Goal: Task Accomplishment & Management: Use online tool/utility

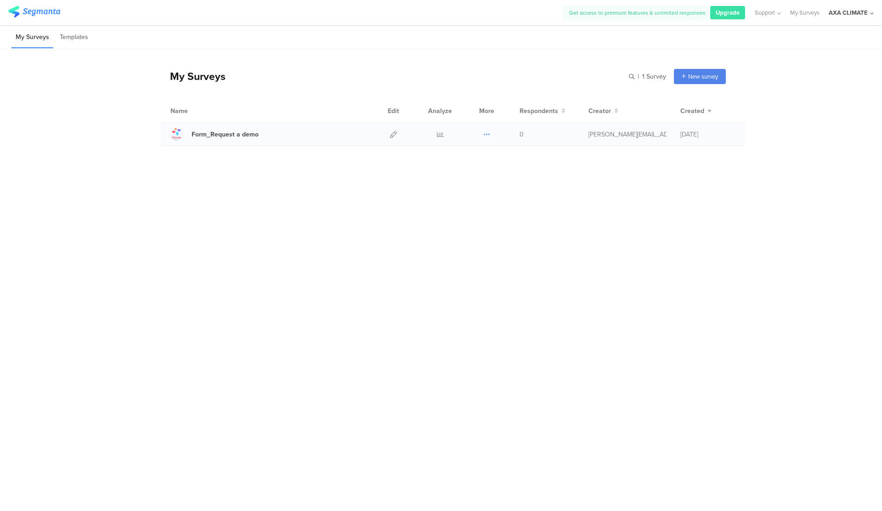
click at [487, 133] on icon at bounding box center [486, 134] width 7 height 7
click at [480, 155] on button "Duplicate" at bounding box center [468, 157] width 51 height 17
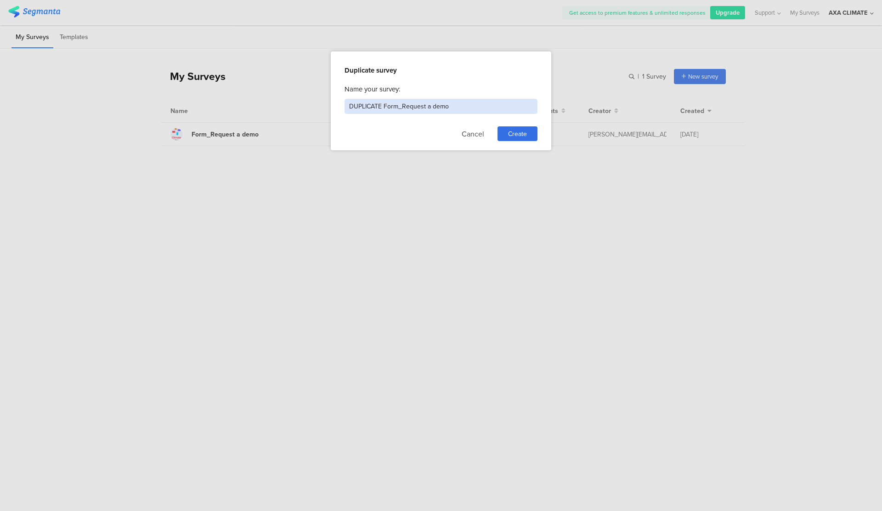
click at [390, 103] on input "DUPLICATE Form_Request a demo" at bounding box center [441, 106] width 193 height 15
drag, startPoint x: 383, startPoint y: 105, endPoint x: 340, endPoint y: 107, distance: 43.2
click at [343, 107] on div "Duplicate survey Name your survey: DUPLICATE Form_Request a demo Cancel Create" at bounding box center [441, 100] width 221 height 99
type input "Multi Step Form_Request a demo"
click at [522, 129] on span "Create" at bounding box center [517, 134] width 19 height 10
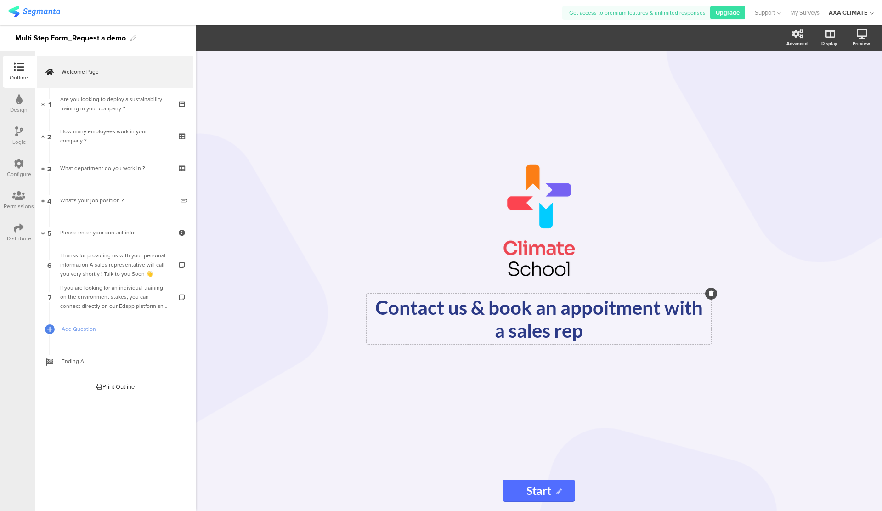
click at [681, 296] on p "Contact us & book an appoitment with a sales rep" at bounding box center [539, 319] width 340 height 46
click at [592, 325] on p "Contact us & book an appoitment with a sales rep" at bounding box center [539, 319] width 340 height 46
click at [558, 235] on icon at bounding box center [560, 220] width 34 height 31
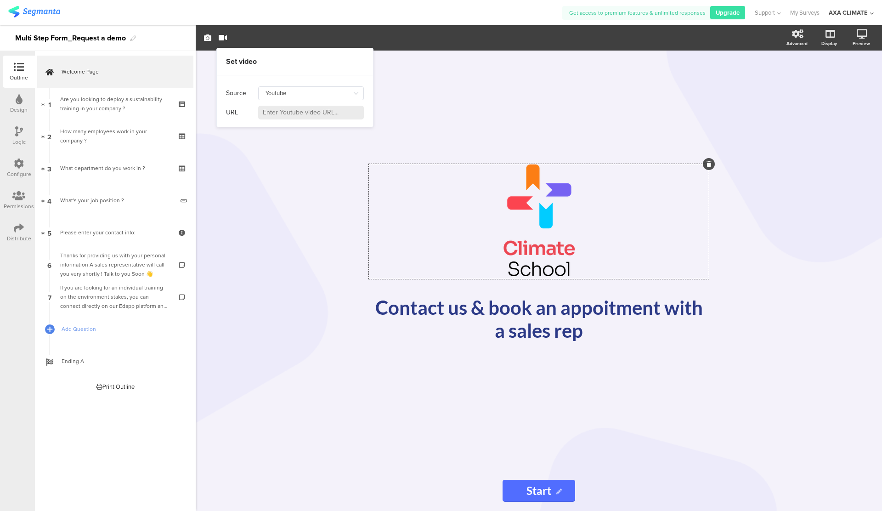
click at [608, 96] on div "/ Contact us & book an appoitment with a sales rep Contact us & book an appoitm…" at bounding box center [539, 261] width 368 height 420
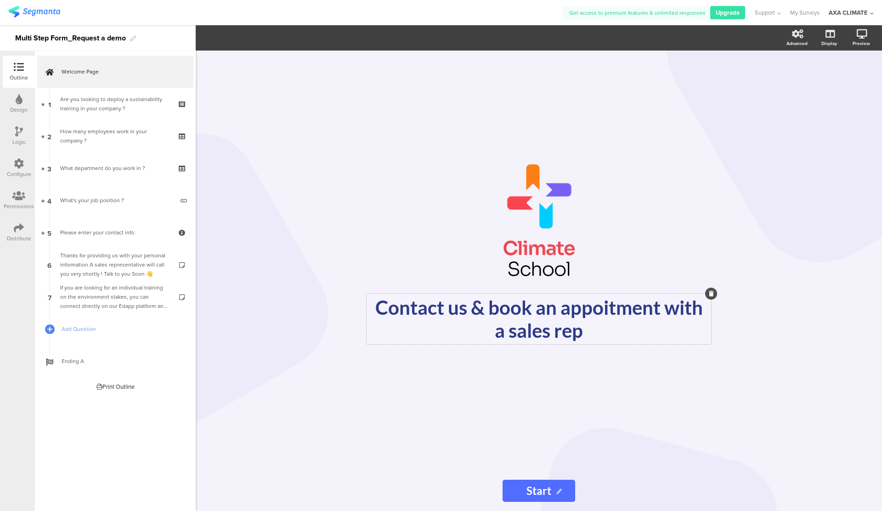
click at [556, 296] on p "Contact us & book an appoitment with a sales rep" at bounding box center [539, 319] width 340 height 46
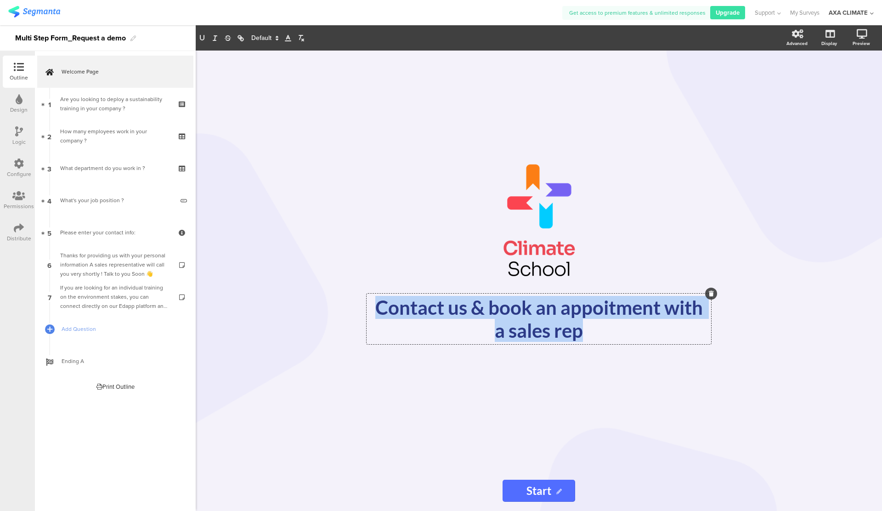
drag, startPoint x: 594, startPoint y: 335, endPoint x: 369, endPoint y: 313, distance: 225.7
click at [369, 313] on p "Contact us & book an appoitment with a sales rep" at bounding box center [539, 319] width 340 height 46
click at [588, 327] on p "Contact us & book an appoitment with a sales rep" at bounding box center [539, 319] width 340 height 46
drag, startPoint x: 588, startPoint y: 329, endPoint x: 373, endPoint y: 314, distance: 215.6
click at [373, 314] on p "Contact us & book an appoitment with a sales rep" at bounding box center [539, 319] width 340 height 46
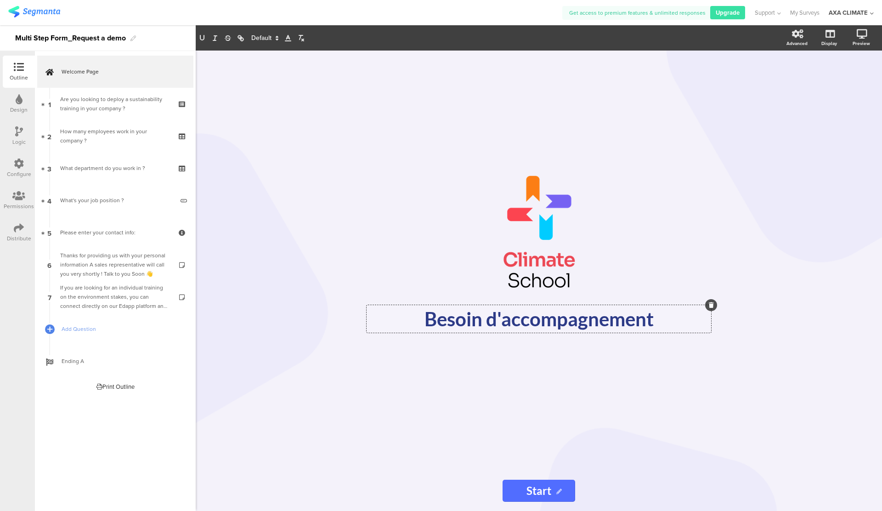
drag, startPoint x: 660, startPoint y: 318, endPoint x: 439, endPoint y: 324, distance: 221.1
click at [439, 324] on p "Besoin d'accompagnement" at bounding box center [539, 318] width 340 height 23
click at [529, 205] on div "/" at bounding box center [539, 233] width 340 height 115
click at [474, 80] on div "/ Demander Demander" at bounding box center [539, 261] width 368 height 420
click at [502, 81] on div "/ Demander Demander" at bounding box center [539, 261] width 368 height 420
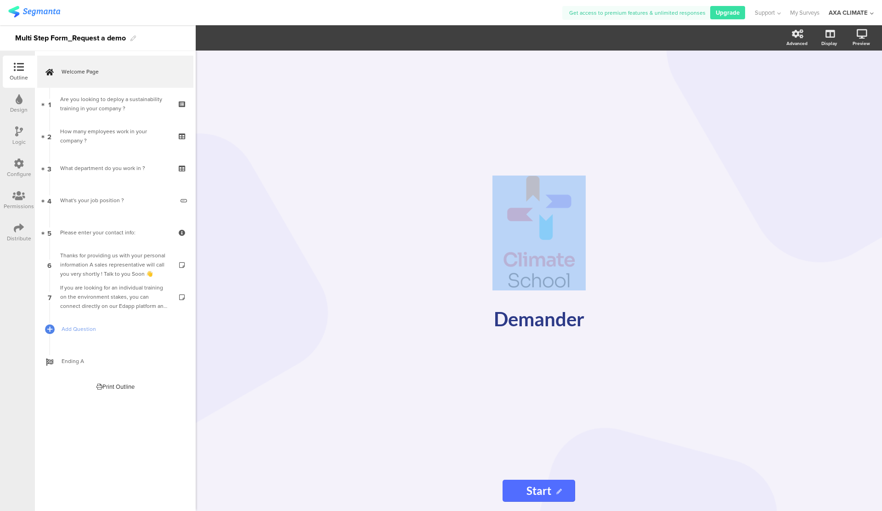
click at [502, 81] on div "/ Demander Demander" at bounding box center [539, 261] width 368 height 420
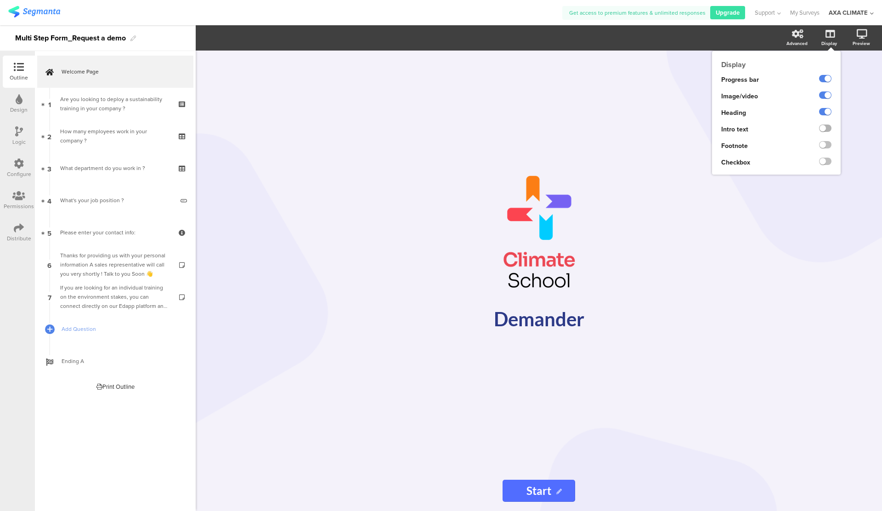
click at [827, 126] on label at bounding box center [825, 128] width 12 height 7
click at [0, 0] on input "checkbox" at bounding box center [0, 0] width 0 height 0
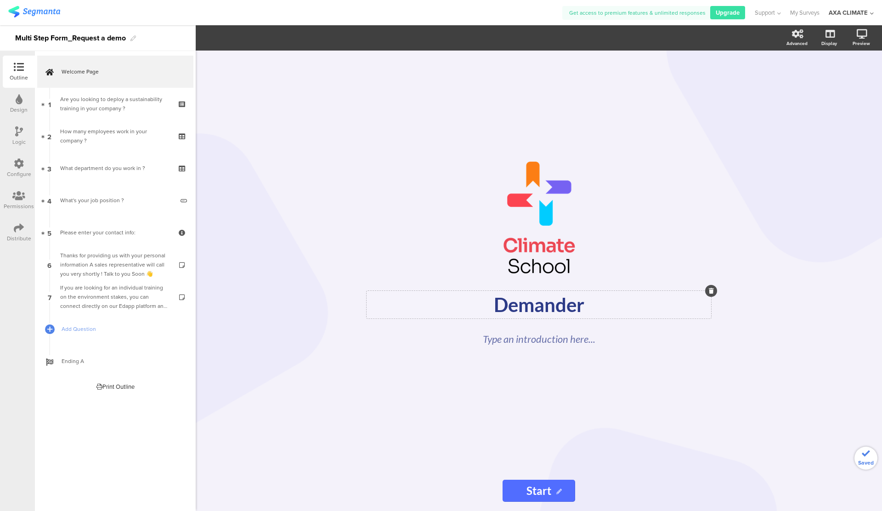
click at [579, 306] on div "[PERSON_NAME]" at bounding box center [539, 305] width 345 height 28
drag, startPoint x: 593, startPoint y: 306, endPoint x: 499, endPoint y: 305, distance: 94.2
click at [499, 305] on p "Demander" at bounding box center [539, 304] width 340 height 23
click at [566, 345] on div "Type an introduction here..." at bounding box center [539, 341] width 326 height 24
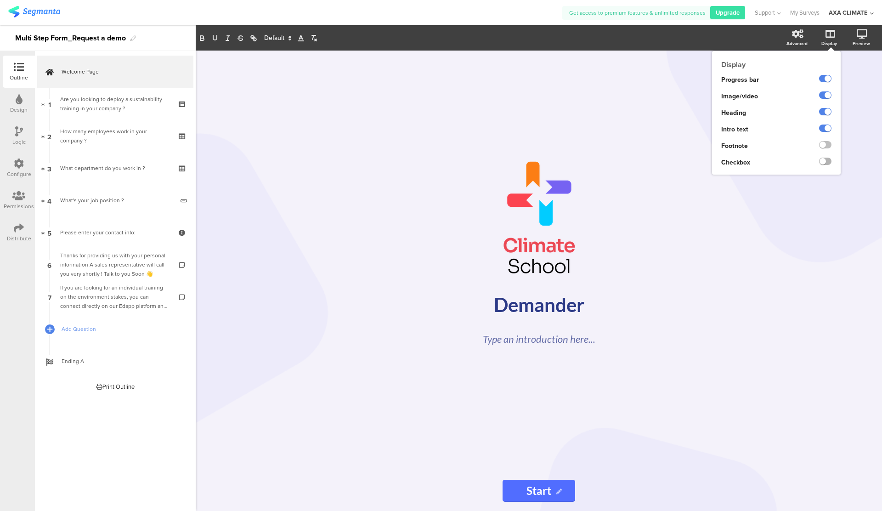
click at [825, 161] on label at bounding box center [825, 161] width 12 height 7
click at [0, 0] on input "checkbox" at bounding box center [0, 0] width 0 height 0
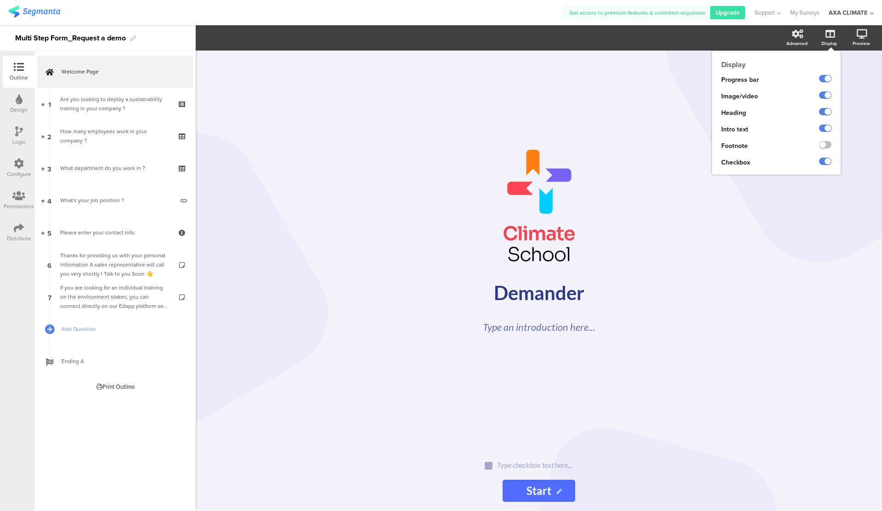
click at [828, 40] on div "Display" at bounding box center [830, 43] width 16 height 7
click at [825, 158] on label at bounding box center [825, 161] width 12 height 7
click at [0, 0] on input "checkbox" at bounding box center [0, 0] width 0 height 0
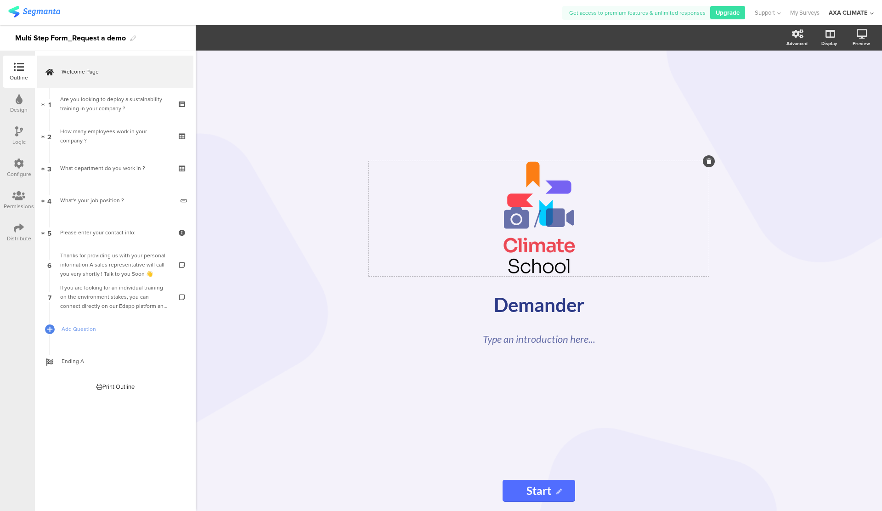
drag, startPoint x: 553, startPoint y: 182, endPoint x: 412, endPoint y: 188, distance: 141.2
click at [412, 188] on div "/" at bounding box center [539, 218] width 340 height 115
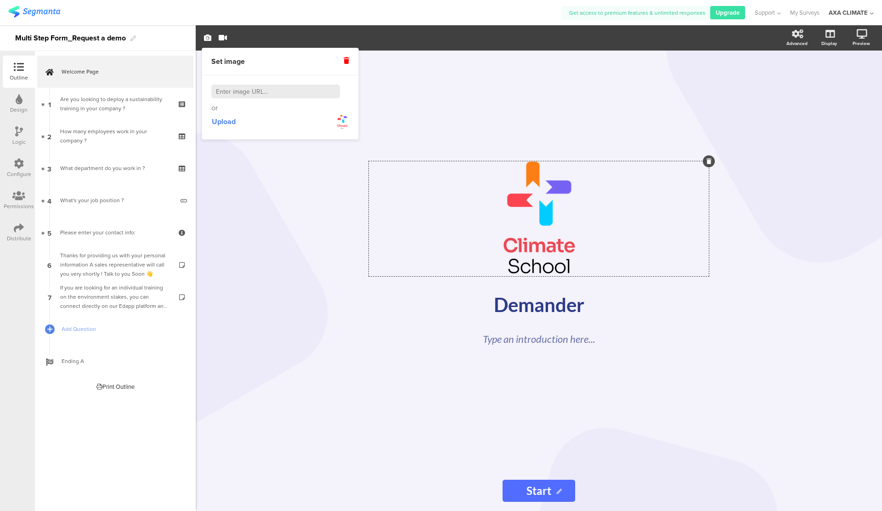
click at [610, 103] on div "/ Demander Demander Type an introduction here..." at bounding box center [539, 261] width 368 height 420
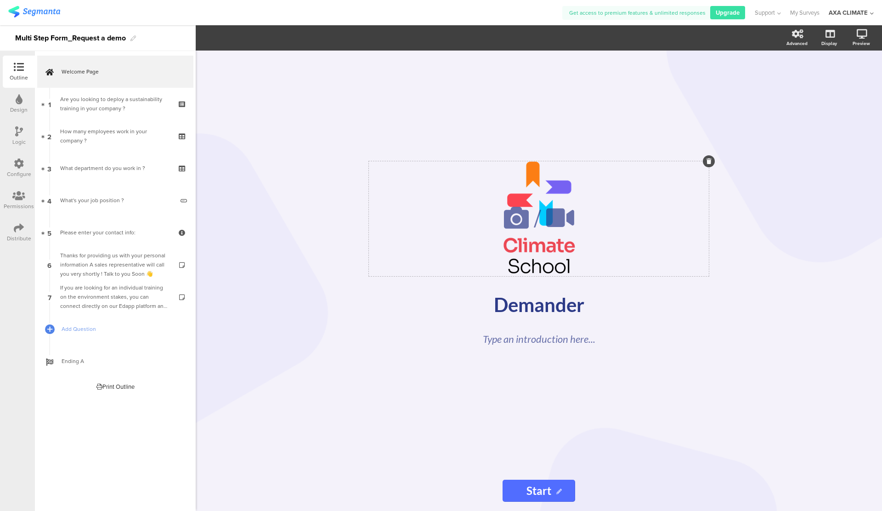
click at [558, 189] on div "/" at bounding box center [539, 218] width 340 height 115
click at [545, 308] on div "[PERSON_NAME]" at bounding box center [539, 305] width 345 height 28
drag, startPoint x: 545, startPoint y: 308, endPoint x: 584, endPoint y: 304, distance: 39.3
click at [584, 304] on p "Demander" at bounding box center [539, 304] width 340 height 23
click at [563, 336] on div "Type an introduction here..." at bounding box center [539, 341] width 326 height 24
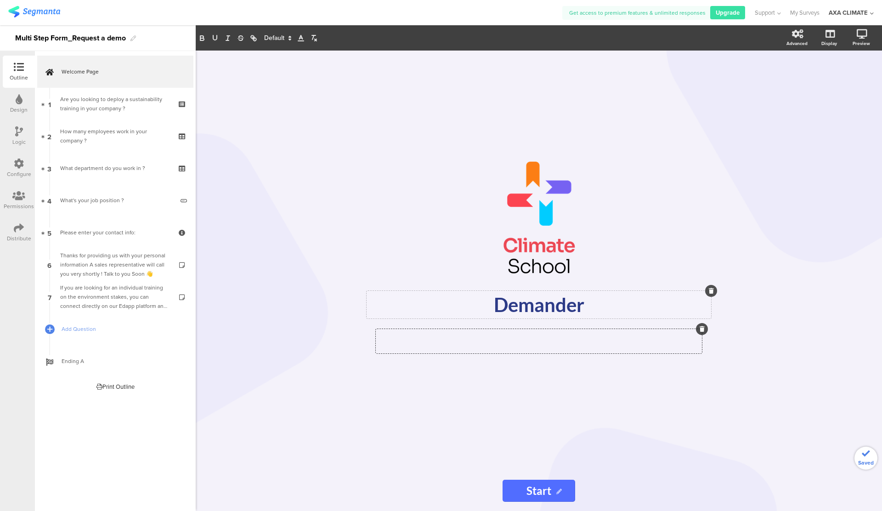
click at [590, 294] on div "[PERSON_NAME]" at bounding box center [539, 305] width 345 height 28
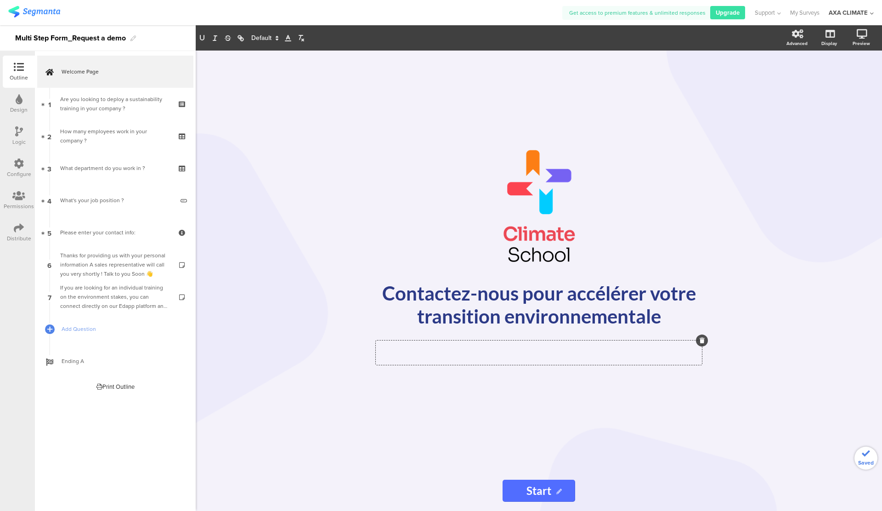
click at [694, 352] on div "Type an introduction here..." at bounding box center [539, 353] width 326 height 24
click at [611, 247] on div "/" at bounding box center [539, 207] width 340 height 115
click at [644, 303] on div "Contactez-nous pour accélérer votre transition environnementale Contactez-nous …" at bounding box center [539, 304] width 345 height 51
click at [590, 355] on div "Type an introduction here..." at bounding box center [539, 353] width 326 height 24
click at [643, 318] on div "Contactez-nous pour accélérer votre transition environnementale Contactez-nous …" at bounding box center [539, 304] width 345 height 51
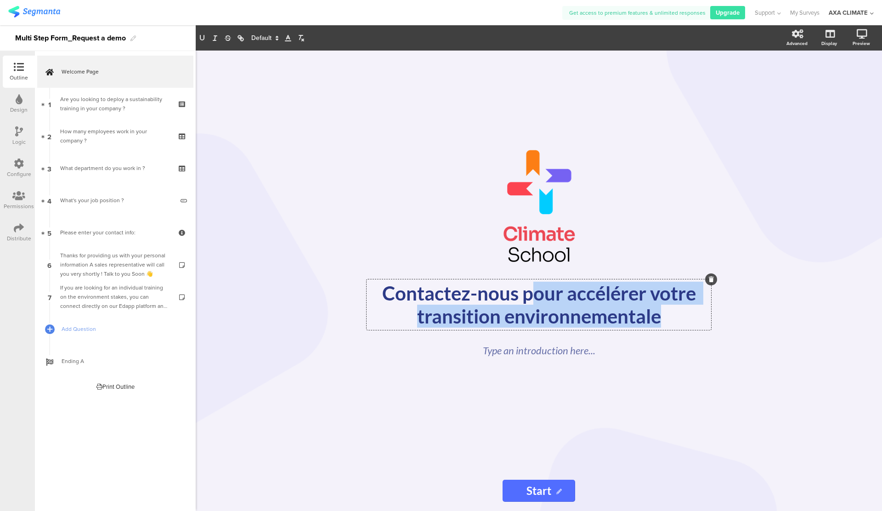
drag, startPoint x: 643, startPoint y: 318, endPoint x: 527, endPoint y: 296, distance: 118.6
click at [527, 296] on p "Contactez-nous pour accélérer votre transition environnementale" at bounding box center [539, 305] width 340 height 46
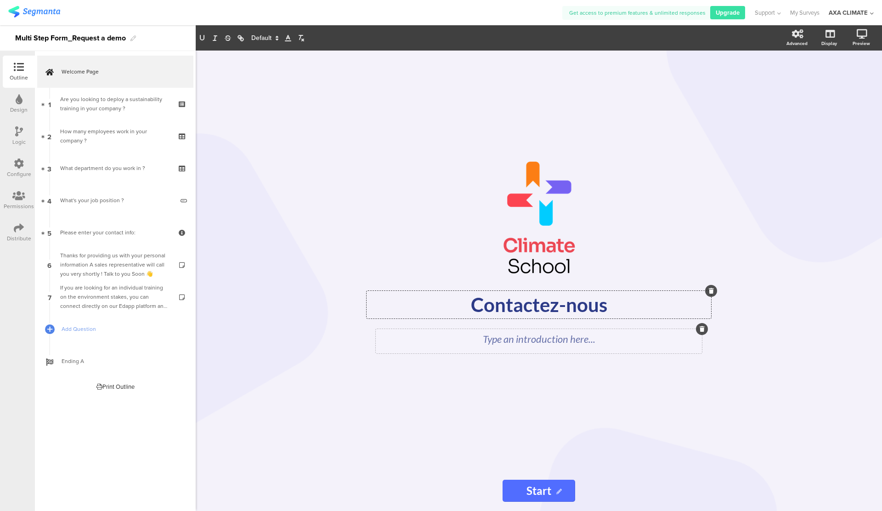
click at [545, 337] on div "Type an introduction here..." at bounding box center [539, 341] width 326 height 24
click at [602, 302] on div "Contactez-nous Contactez-nous" at bounding box center [539, 305] width 345 height 28
drag, startPoint x: 602, startPoint y: 302, endPoint x: 476, endPoint y: 305, distance: 126.9
click at [476, 305] on p "Contactez-nous" at bounding box center [539, 304] width 340 height 23
click at [609, 304] on p "Contactez-nous" at bounding box center [539, 304] width 340 height 23
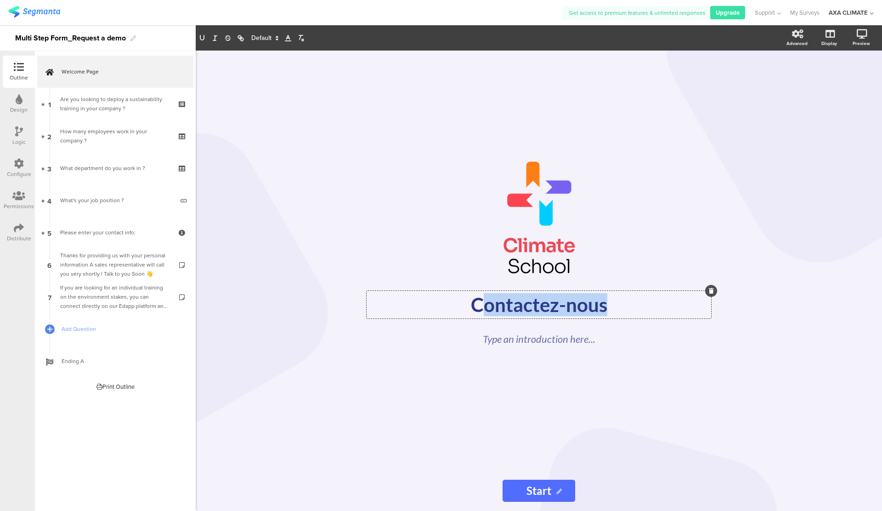
drag, startPoint x: 609, startPoint y: 304, endPoint x: 480, endPoint y: 304, distance: 128.7
click at [480, 304] on p "Contactez-nous" at bounding box center [539, 304] width 340 height 23
drag, startPoint x: 665, startPoint y: 301, endPoint x: 437, endPoint y: 305, distance: 227.5
click at [437, 305] on p "Formez-vous aux envir" at bounding box center [539, 304] width 340 height 23
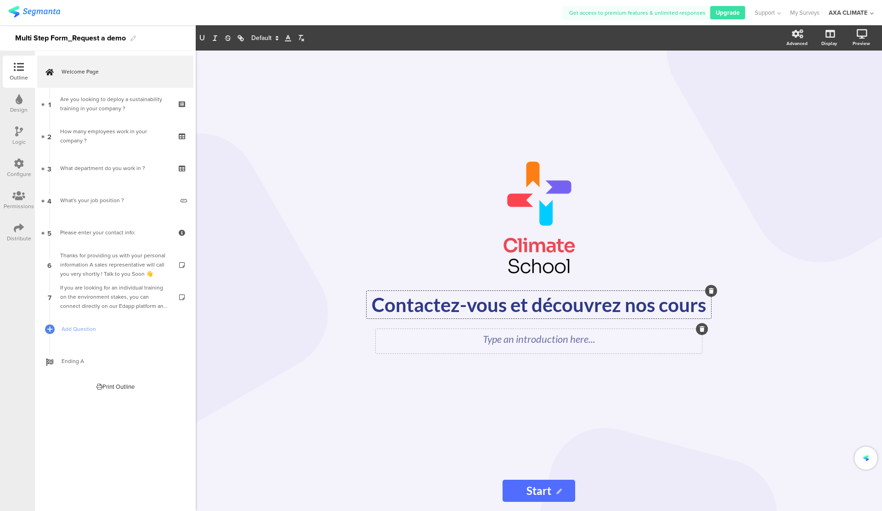
click at [506, 332] on div "Type an introduction here..." at bounding box center [539, 341] width 326 height 24
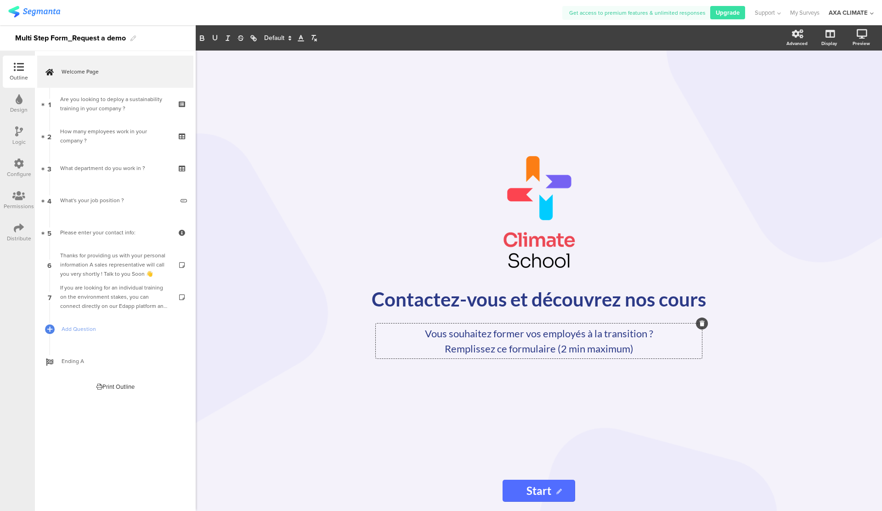
click at [561, 489] on icon at bounding box center [559, 492] width 6 height 6
click at [495, 285] on div "Contactez-vous et découvrez nos cours Contactez-vous et découvrez nos cours" at bounding box center [539, 299] width 345 height 28
click at [479, 300] on p "Contactez-vous et découvrez nos cours" at bounding box center [539, 299] width 340 height 23
click at [687, 304] on p "Contactez-nous et découvrez nos cours" at bounding box center [539, 299] width 340 height 23
drag, startPoint x: 707, startPoint y: 303, endPoint x: 663, endPoint y: 305, distance: 43.7
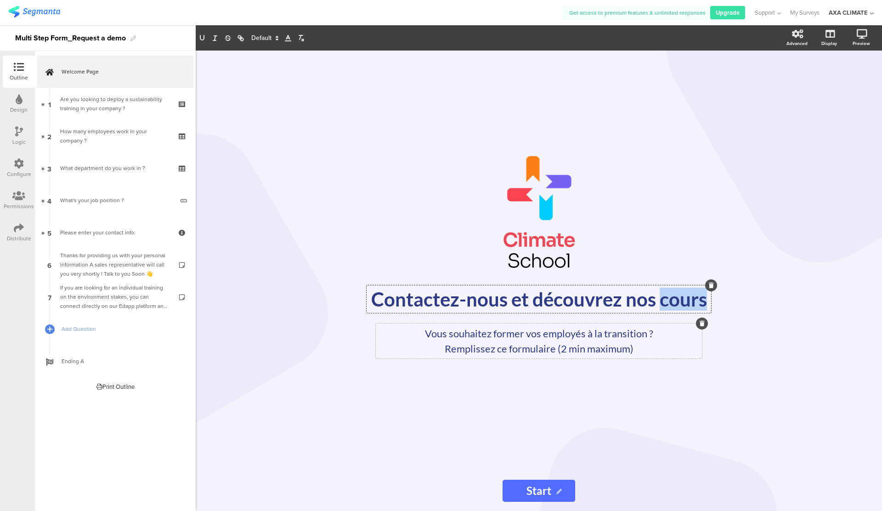
click at [663, 305] on p "Contactez-nous et découvrez nos cours" at bounding box center [539, 299] width 340 height 23
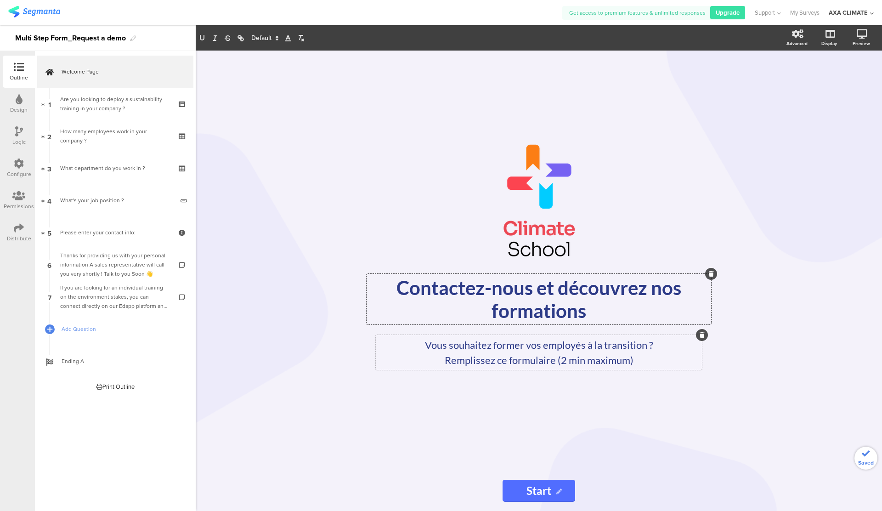
click at [693, 362] on div "Vous souhaitez former vos employés à la transition ? Remplissez ce formulaire (…" at bounding box center [539, 352] width 326 height 35
click at [749, 197] on div "/ Contactez-nous et découvrez nos formations Contactez-nous et découvrez nos fo…" at bounding box center [539, 281] width 687 height 460
click at [597, 314] on div "Contactez-nous et découvrez nos formations Contactez-nous et découvrez nos form…" at bounding box center [539, 299] width 345 height 51
click at [727, 335] on div "/ Contactez-nous et découvrez nos formations Contactez-nous et découvrez nos fo…" at bounding box center [539, 281] width 386 height 460
click at [543, 492] on input "Start" at bounding box center [539, 491] width 73 height 22
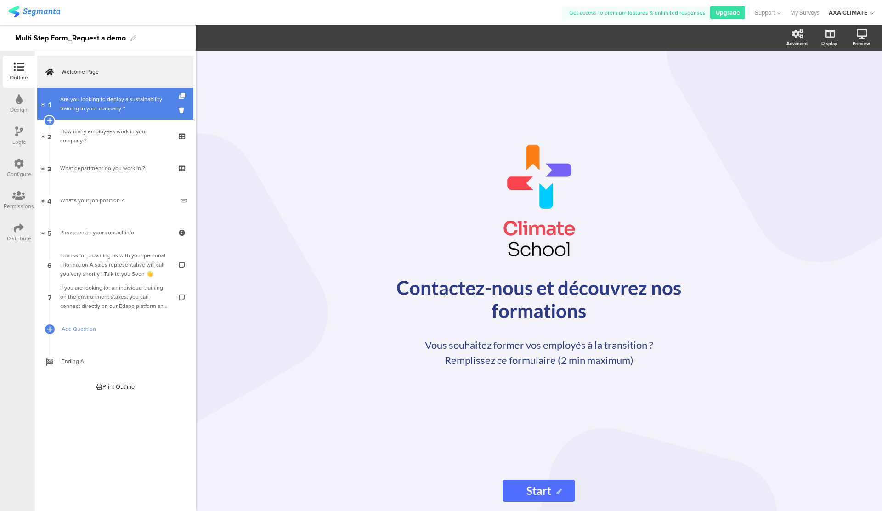
click at [95, 112] on div "Are you looking to deploy a sustainability training in your company ?" at bounding box center [115, 104] width 110 height 18
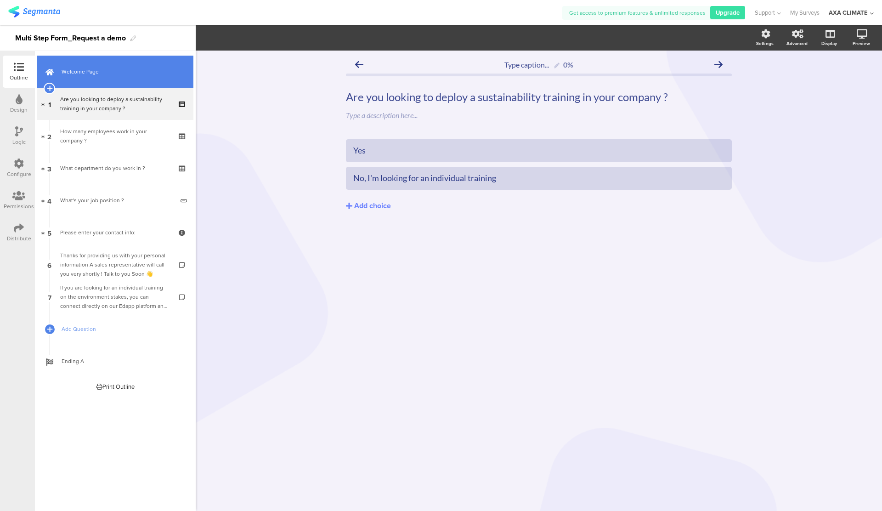
click at [88, 69] on span "Welcome Page" at bounding box center [121, 71] width 118 height 9
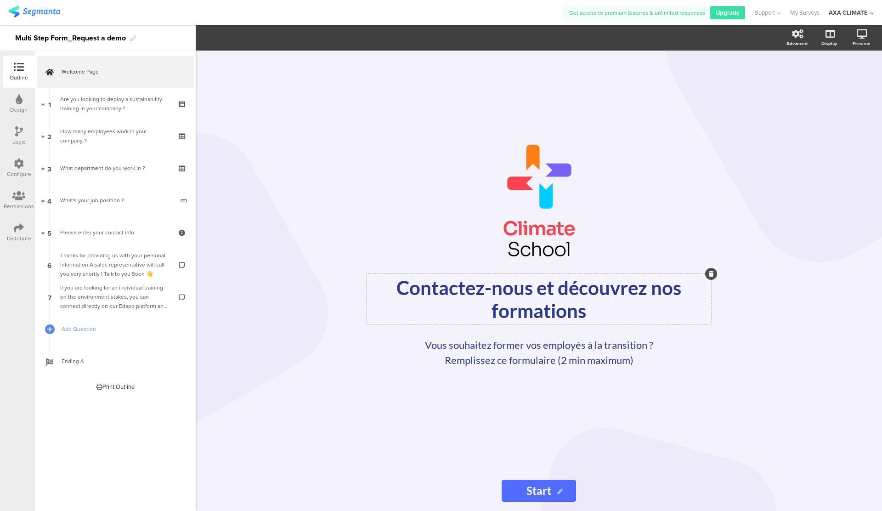
click at [554, 290] on p "Contactez-nous et découvrez nos formations" at bounding box center [539, 299] width 340 height 46
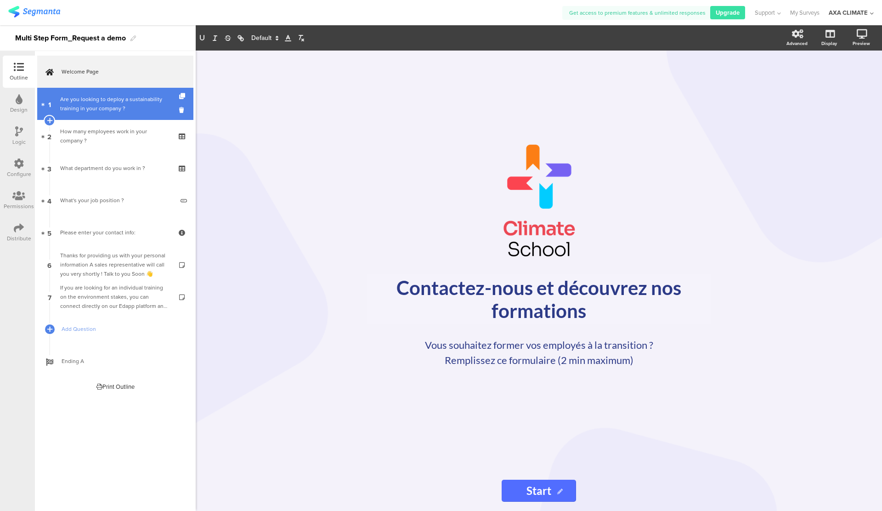
click at [119, 103] on div "Are you looking to deploy a sustainability training in your company ?" at bounding box center [115, 104] width 110 height 18
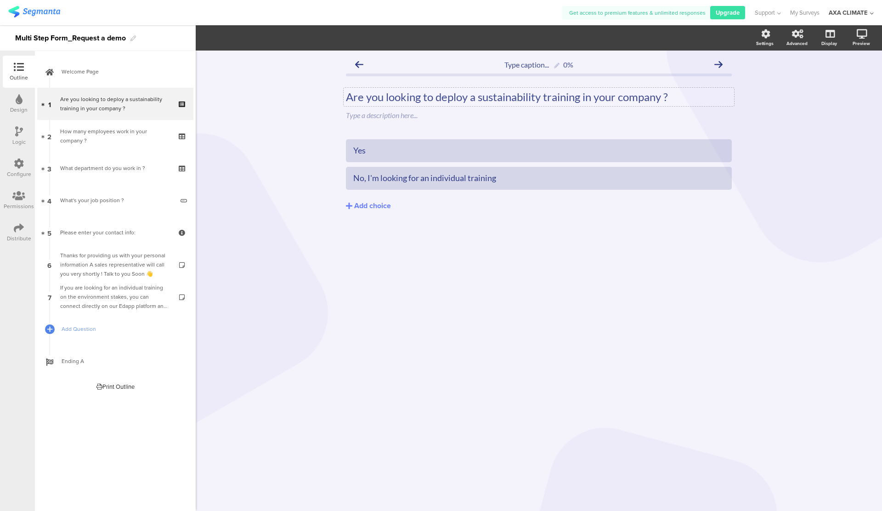
click at [603, 97] on div "Are you looking to deploy a sustainability training in your company ? Are you l…" at bounding box center [539, 97] width 391 height 18
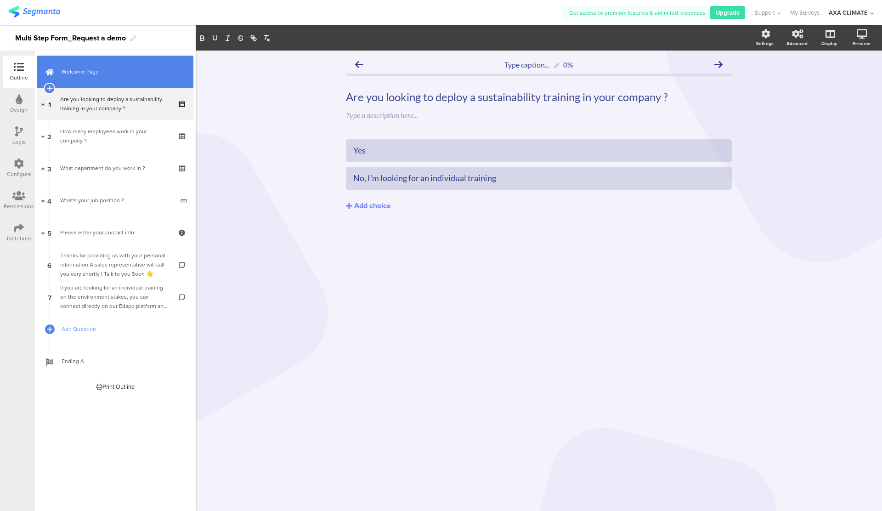
click at [114, 78] on link "Welcome Page" at bounding box center [115, 72] width 156 height 32
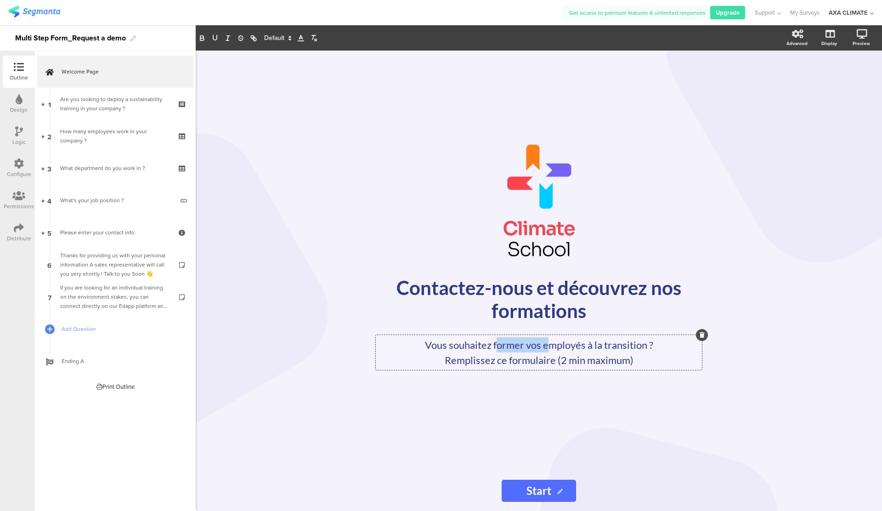
drag, startPoint x: 500, startPoint y: 345, endPoint x: 550, endPoint y: 351, distance: 50.4
click at [547, 349] on div "Vous souhaitez former vos employés à la transition ? Remplissez ce formulaire (…" at bounding box center [539, 352] width 326 height 35
click at [550, 351] on p "Vous souhaitez former vos employés à la transition ?" at bounding box center [539, 344] width 322 height 15
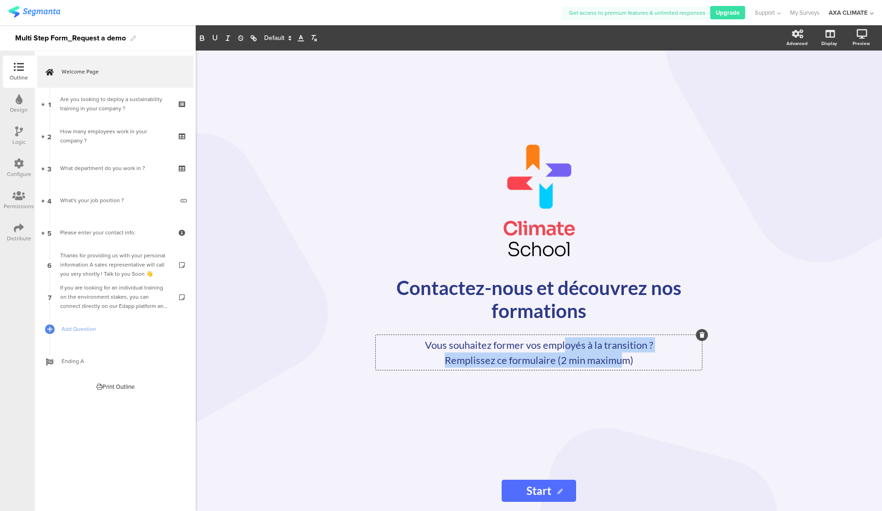
drag, startPoint x: 567, startPoint y: 350, endPoint x: 624, endPoint y: 356, distance: 57.3
click at [624, 356] on div "Vous souhaitez former vos employés à la transition ? Remplissez ce formulaire (…" at bounding box center [539, 352] width 322 height 30
click at [624, 356] on p "Remplissez ce formulaire (2 min maximum)" at bounding box center [539, 359] width 322 height 15
drag, startPoint x: 636, startPoint y: 359, endPoint x: 421, endPoint y: 349, distance: 214.8
click at [421, 349] on div "Vous souhaitez former vos employés à la transition ? Remplissez ce formulaire (…" at bounding box center [539, 352] width 322 height 30
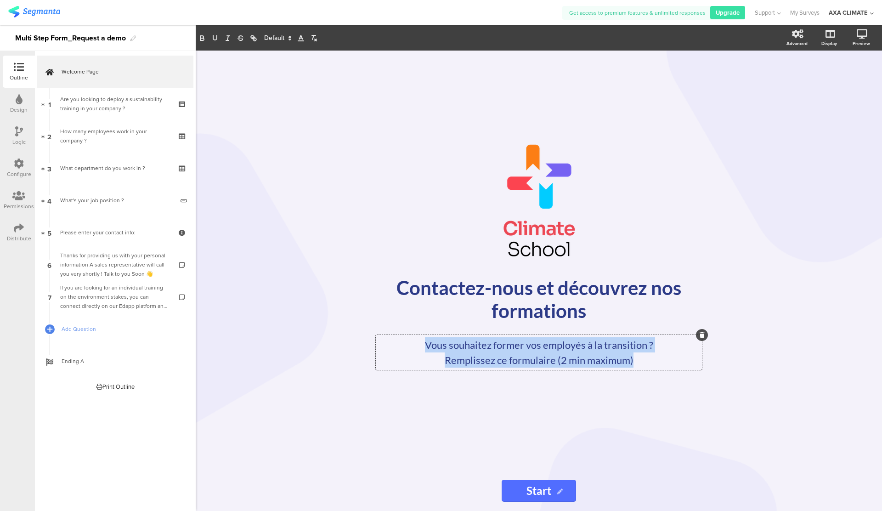
click at [421, 349] on p "Vous souhaitez former vos employés à la transition ?" at bounding box center [539, 344] width 322 height 15
drag, startPoint x: 421, startPoint y: 349, endPoint x: 604, endPoint y: 353, distance: 183.4
click at [604, 353] on div "Vous souhaitez former vos employés à la transition ? Remplissez ce formulaire (…" at bounding box center [539, 352] width 322 height 30
click at [604, 353] on p "Remplissez ce formulaire (2 min maximum)" at bounding box center [539, 359] width 322 height 15
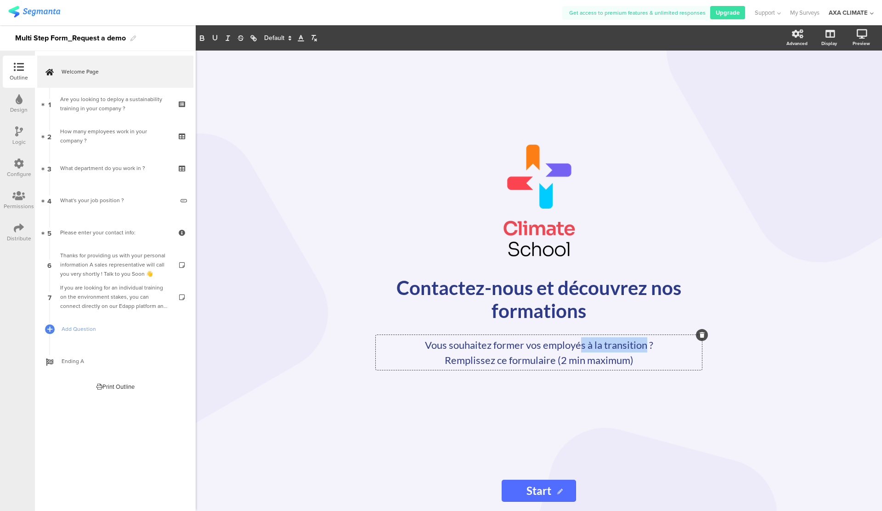
drag, startPoint x: 646, startPoint y: 347, endPoint x: 582, endPoint y: 346, distance: 63.9
click at [582, 346] on p "Vous souhaitez former vos employés à la transition ?" at bounding box center [539, 344] width 322 height 15
click at [556, 391] on div "/ Contactez-nous et découvrez nos formations Contactez-nous et découvrez nos fo…" at bounding box center [539, 261] width 368 height 420
click at [531, 367] on div "Vous souhaitez former vos employés à l'urgence environnementale ? Remplissez ce…" at bounding box center [539, 352] width 326 height 35
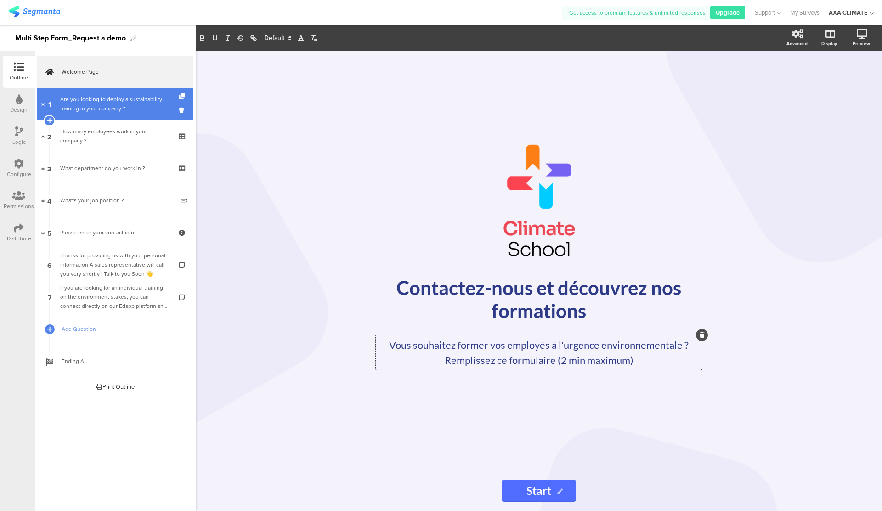
click at [127, 117] on link "1 Are you looking to deploy a sustainability training in your company ?" at bounding box center [115, 104] width 156 height 32
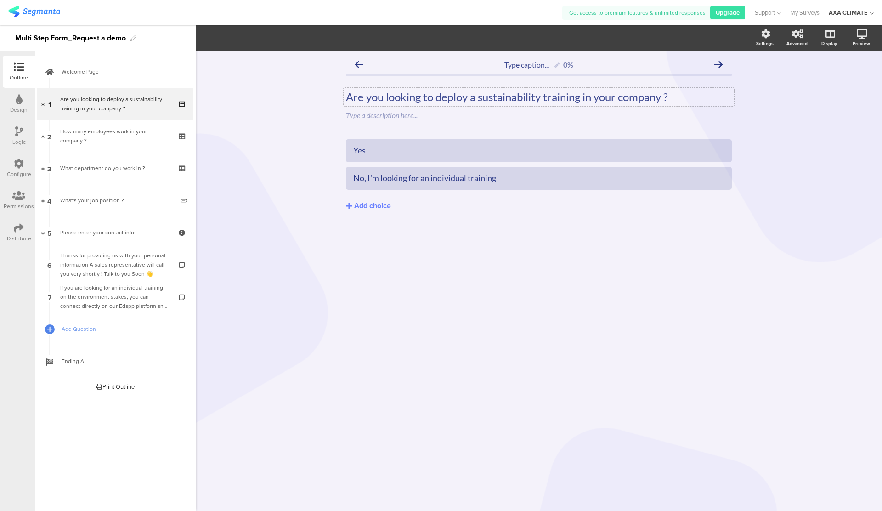
click at [426, 93] on p "Are you looking to deploy a sustainability training in your company ?" at bounding box center [539, 97] width 386 height 14
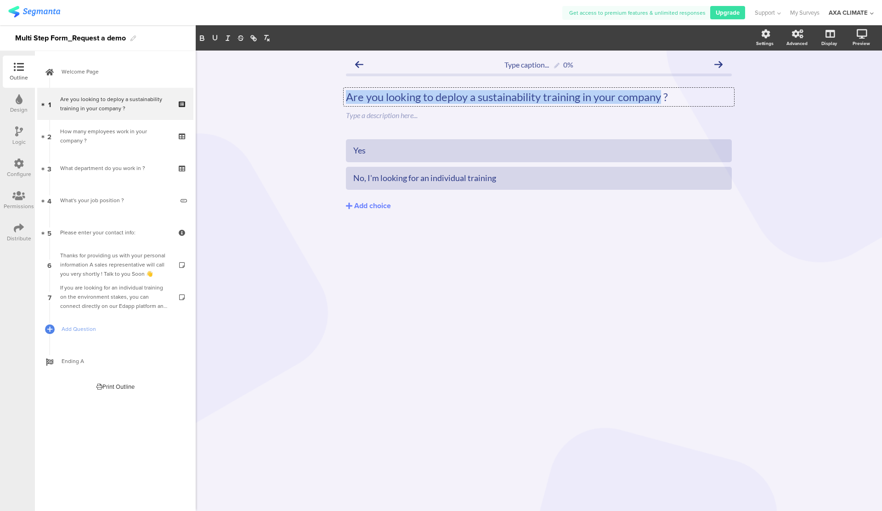
drag, startPoint x: 661, startPoint y: 96, endPoint x: 344, endPoint y: 99, distance: 317.1
click at [344, 99] on div "Are you looking to deploy a sustainability training in your company ? Are you l…" at bounding box center [539, 97] width 391 height 18
drag, startPoint x: 676, startPoint y: 97, endPoint x: 347, endPoint y: 97, distance: 328.1
click at [347, 97] on p "Are you looking to deploy a sustainability training in your company ?" at bounding box center [539, 97] width 386 height 14
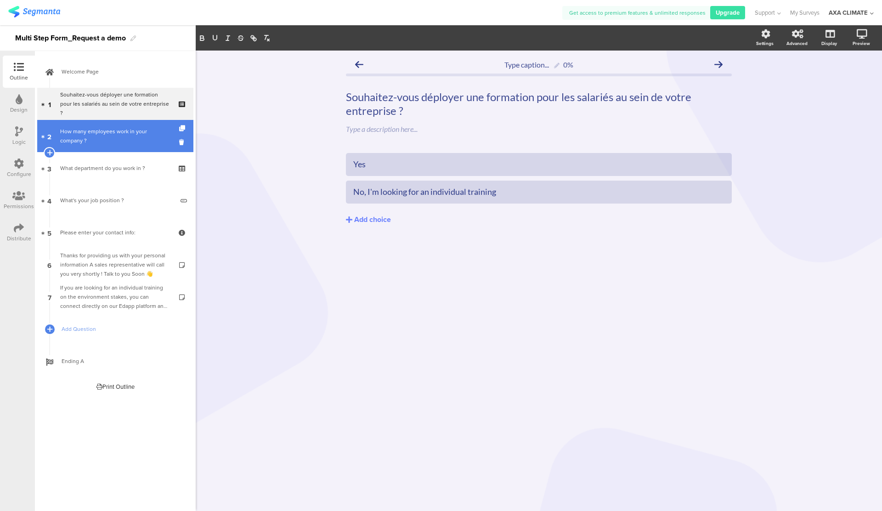
click at [125, 140] on div "How many employees work in your company ?" at bounding box center [115, 136] width 110 height 18
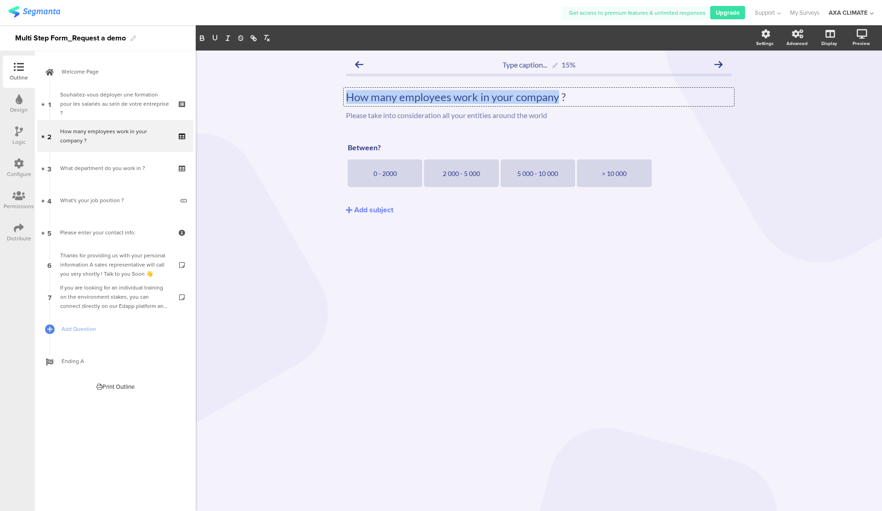
drag, startPoint x: 558, startPoint y: 97, endPoint x: 350, endPoint y: 102, distance: 208.2
click at [350, 102] on div "How many employees work in your company ? How many employees work in your compa…" at bounding box center [539, 97] width 391 height 18
drag, startPoint x: 511, startPoint y: 95, endPoint x: 502, endPoint y: 94, distance: 8.7
click at [502, 94] on p "Combien d'employés travaillent ?" at bounding box center [539, 97] width 386 height 14
drag, startPoint x: 575, startPoint y: 97, endPoint x: 347, endPoint y: 97, distance: 228.4
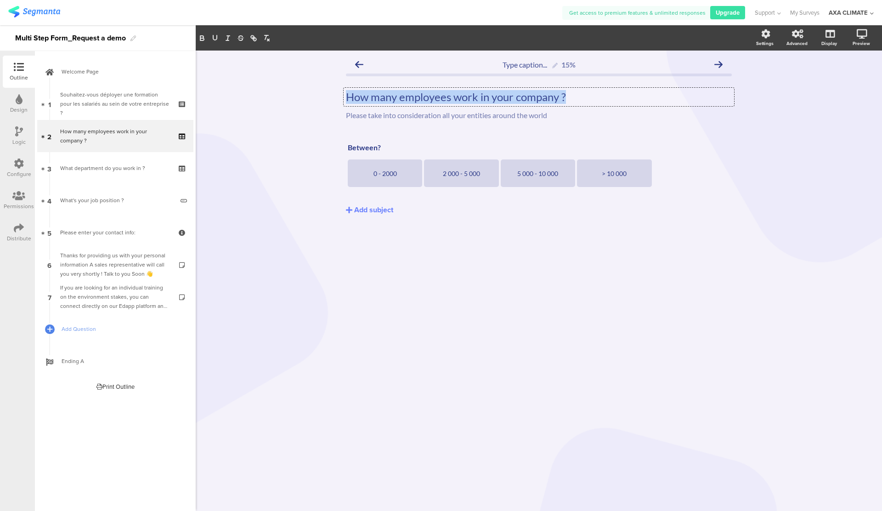
click at [347, 97] on p "How many employees work in your company ?" at bounding box center [539, 97] width 386 height 14
copy p "How many employees work in your company ?"
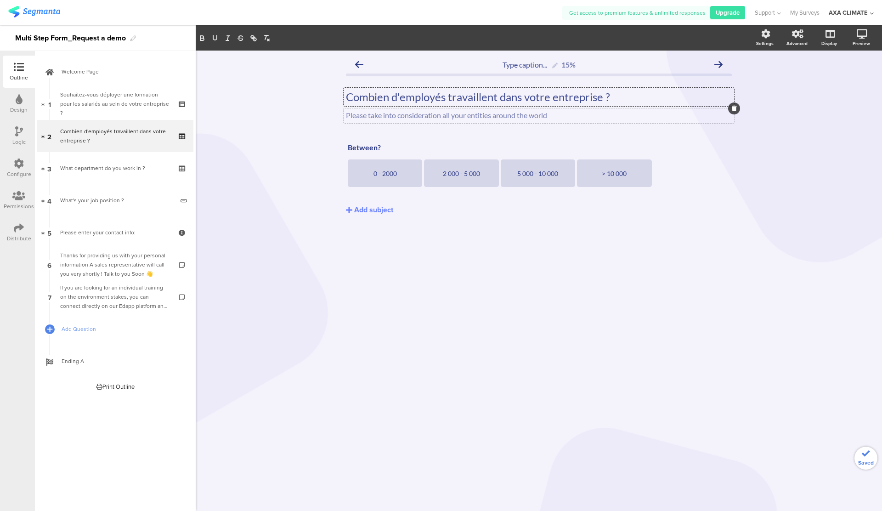
click at [454, 115] on div "Please take into consideration all your entities around the world Please take i…" at bounding box center [539, 115] width 391 height 15
click at [454, 115] on p "Please take into consideration all your entities around the world" at bounding box center [539, 115] width 386 height 9
drag, startPoint x: 552, startPoint y: 115, endPoint x: 342, endPoint y: 112, distance: 210.0
click at [342, 112] on div "Type caption... 15% Combien d'employés travaillent dans votre entreprise ? Comb…" at bounding box center [539, 151] width 404 height 201
click at [539, 116] on p "Prenez en compte l'ensemble des employés dans le monde" at bounding box center [539, 115] width 386 height 9
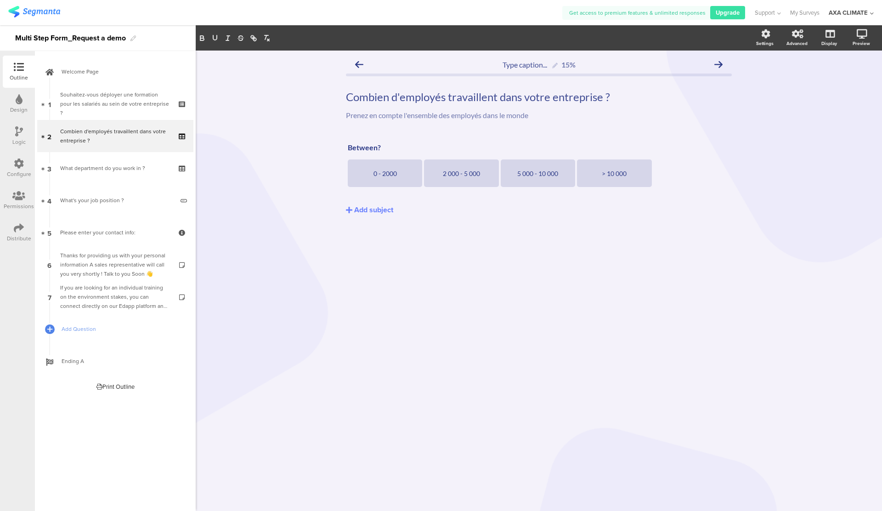
click at [539, 129] on div "Combien d'employés travaillent dans votre entreprise ? Combien d'employés trava…" at bounding box center [539, 105] width 386 height 49
click at [546, 229] on div "Between? Between? 0 - 2000 2 000 - 5 000 5 000 - 10 000 > 10 000 Add subject" at bounding box center [539, 193] width 386 height 108
click at [464, 119] on div "Prenez en compte l'ensemble des employés dans le monde Prenez en compte l'ensem…" at bounding box center [539, 115] width 391 height 15
click at [488, 93] on p "Combien d'employés travaillent dans votre entreprise ?" at bounding box center [539, 97] width 386 height 14
drag, startPoint x: 498, startPoint y: 95, endPoint x: 458, endPoint y: 95, distance: 40.0
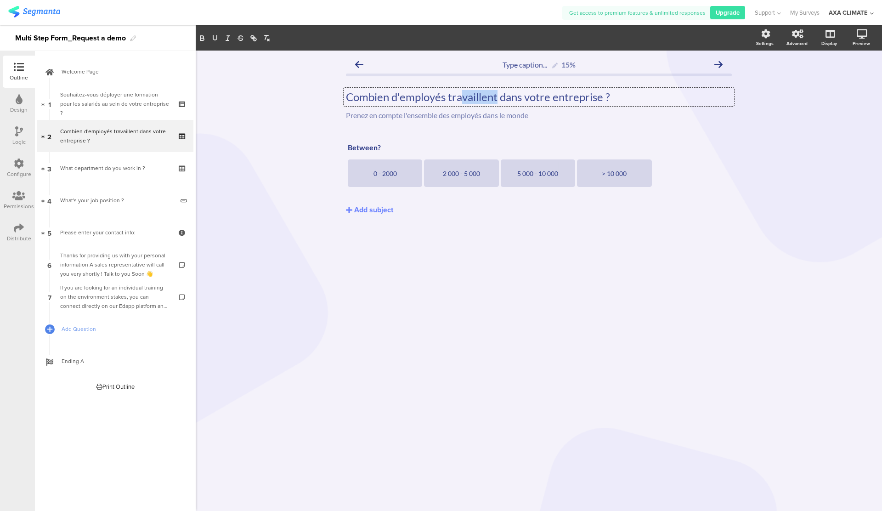
click at [458, 95] on p "Combien d'employés travaillent dans votre entreprise ?" at bounding box center [539, 97] width 386 height 14
click at [507, 98] on p "Combien d'employés compte dans votre entreprise ?" at bounding box center [539, 97] width 386 height 14
click at [474, 144] on div "Between? Between? Between?" at bounding box center [539, 148] width 387 height 15
click at [461, 115] on div "Prenez en compte l'ensemble des employés dans le monde Prenez en compte l'ensem…" at bounding box center [539, 115] width 391 height 15
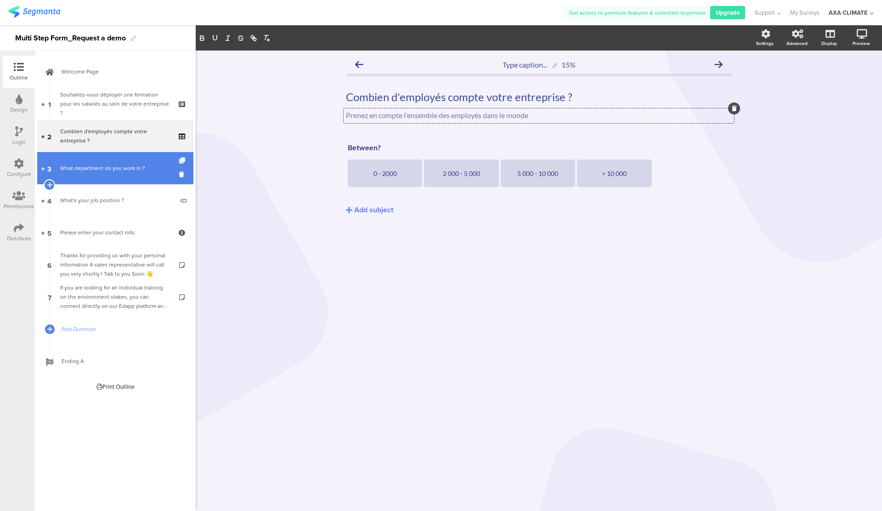
click at [132, 171] on div "What department do you work in ?" at bounding box center [115, 168] width 110 height 9
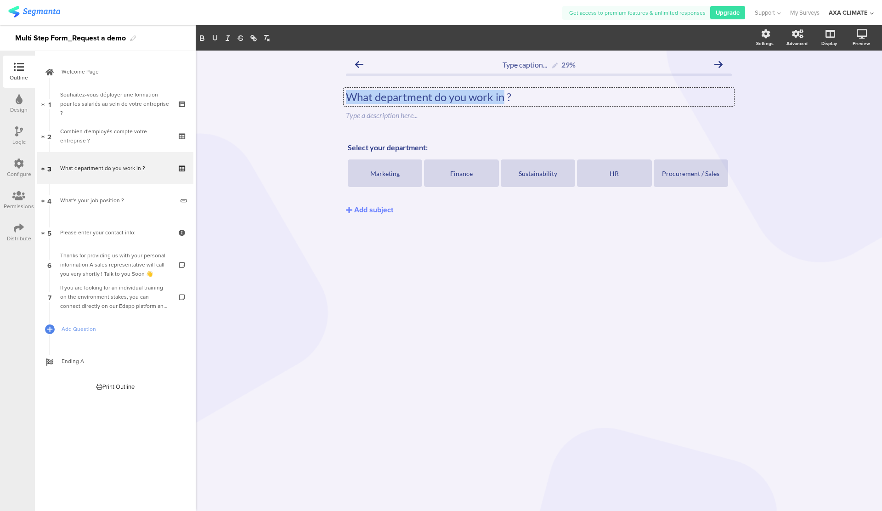
drag, startPoint x: 504, startPoint y: 95, endPoint x: 341, endPoint y: 99, distance: 162.7
click at [341, 99] on div "Type caption... 29% What department do you work in ? What department do you wor…" at bounding box center [539, 151] width 404 height 201
click at [375, 174] on div "Marketing" at bounding box center [385, 174] width 72 height 8
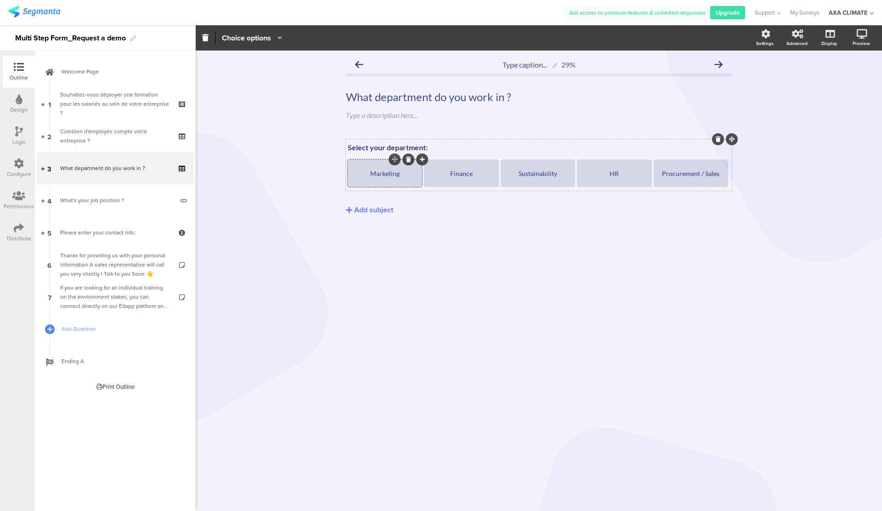
click at [390, 173] on div "Marketing" at bounding box center [385, 174] width 72 height 8
click at [479, 168] on div "Finance" at bounding box center [462, 173] width 72 height 28
click at [519, 173] on div "Sustainability" at bounding box center [538, 174] width 72 height 8
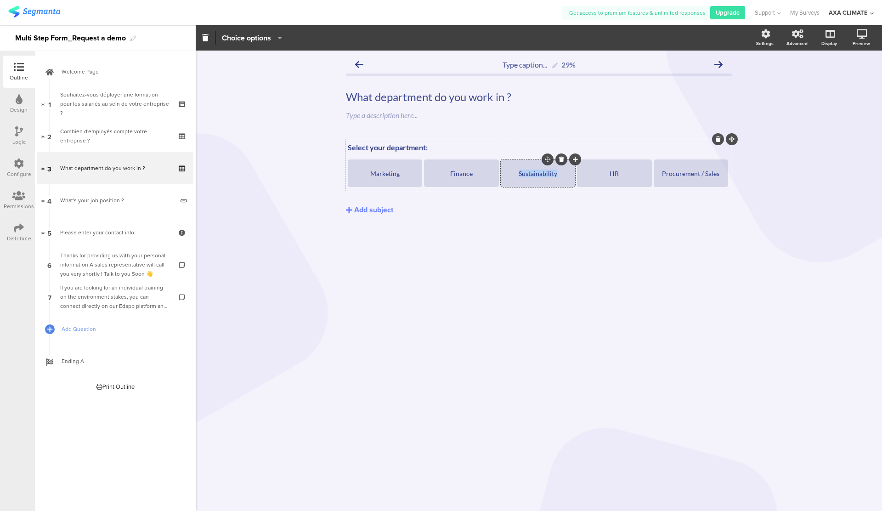
click at [519, 173] on div "Sustainability" at bounding box center [538, 174] width 72 height 8
click at [698, 174] on div "Procurement / Sales" at bounding box center [691, 174] width 72 height 8
click at [715, 174] on div "Procurement / Sales" at bounding box center [691, 174] width 72 height 8
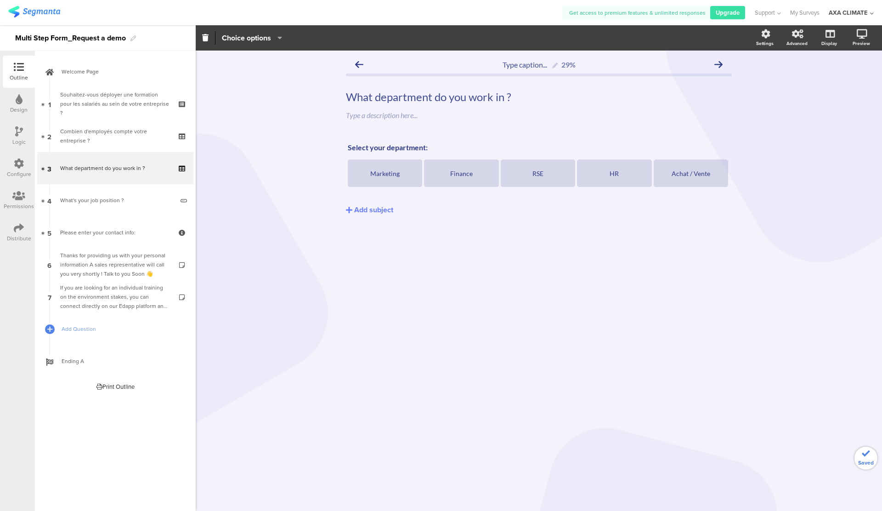
click at [527, 221] on div "Select your department: Select your department: Marketing Finance RSE HR Achat …" at bounding box center [539, 193] width 386 height 108
click at [397, 145] on div "Select your department: Select your department:" at bounding box center [539, 148] width 387 height 15
click at [397, 145] on p "Select your department:" at bounding box center [539, 147] width 382 height 9
click at [476, 91] on div "What department do you work in ? What department do you work in ?" at bounding box center [539, 97] width 391 height 18
click at [476, 91] on p "What department do you work in ?" at bounding box center [539, 97] width 386 height 14
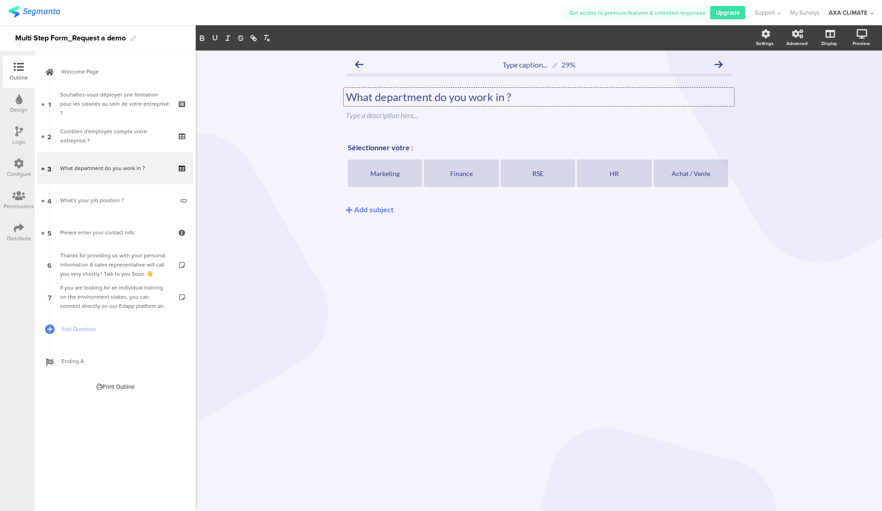
click at [501, 97] on p "What department do you work in ?" at bounding box center [539, 97] width 386 height 14
click at [504, 97] on p "What department do you work in ?" at bounding box center [539, 97] width 386 height 14
drag, startPoint x: 505, startPoint y: 98, endPoint x: 344, endPoint y: 97, distance: 160.8
click at [344, 97] on div "What department do you work in ? What department do you work in ? What departme…" at bounding box center [539, 97] width 391 height 18
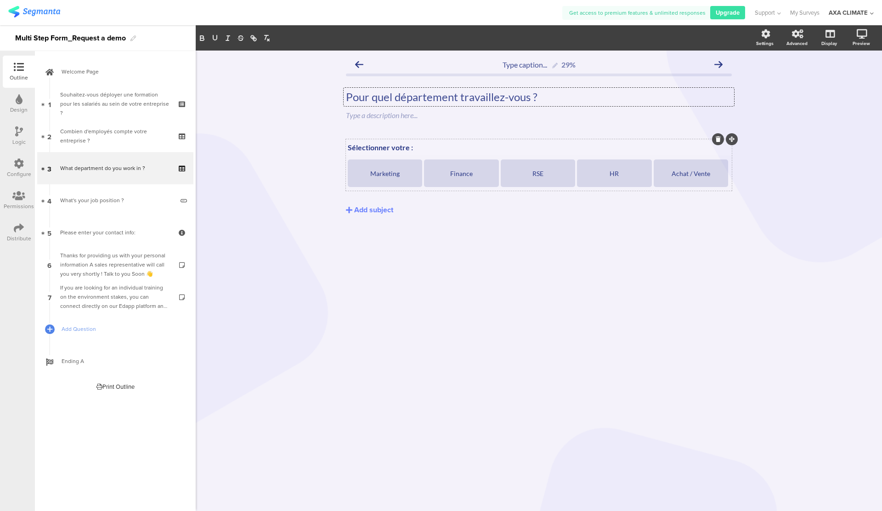
click at [400, 151] on p "Sélectionner votre :" at bounding box center [539, 147] width 382 height 9
click at [377, 209] on div "Add subject" at bounding box center [373, 209] width 39 height 11
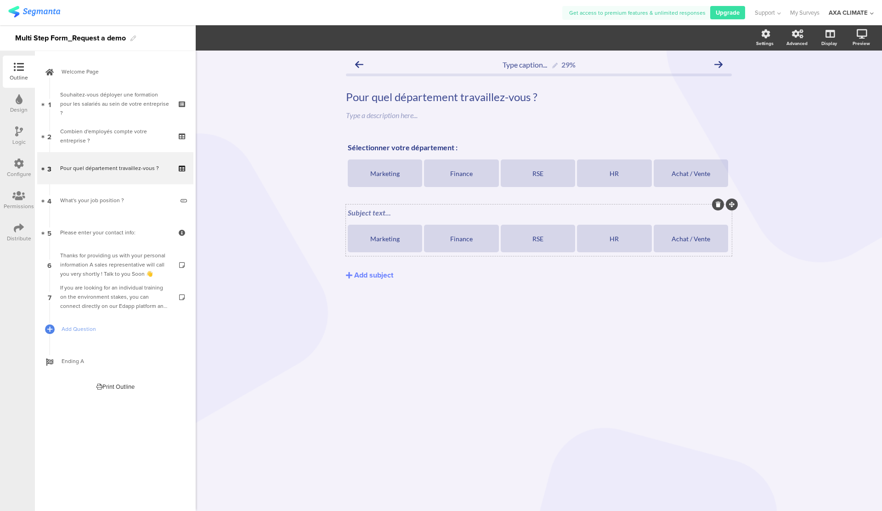
click at [717, 206] on icon at bounding box center [718, 205] width 5 height 6
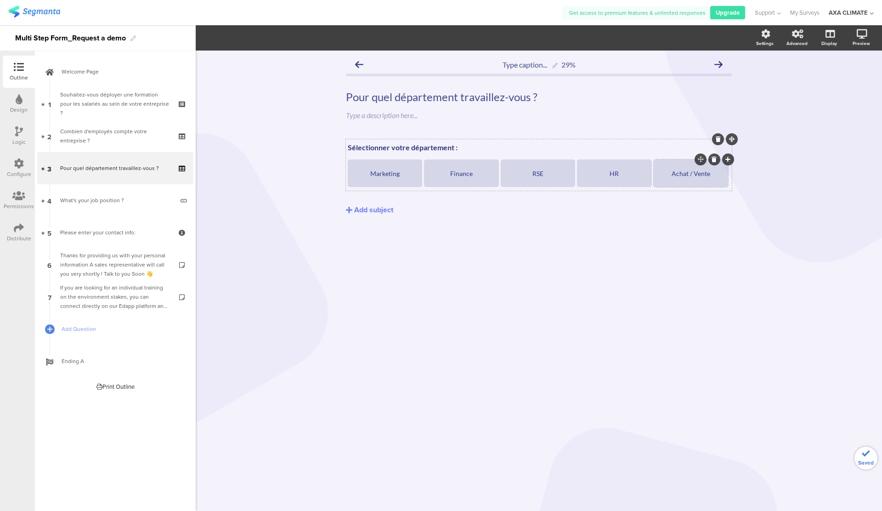
click at [727, 161] on icon at bounding box center [728, 160] width 5 height 6
click at [464, 255] on div "Sélectionner votre département : Sélectionner votre département : Marketing Fin…" at bounding box center [539, 207] width 386 height 137
click at [731, 140] on icon at bounding box center [732, 139] width 6 height 6
click at [730, 159] on icon at bounding box center [728, 160] width 5 height 6
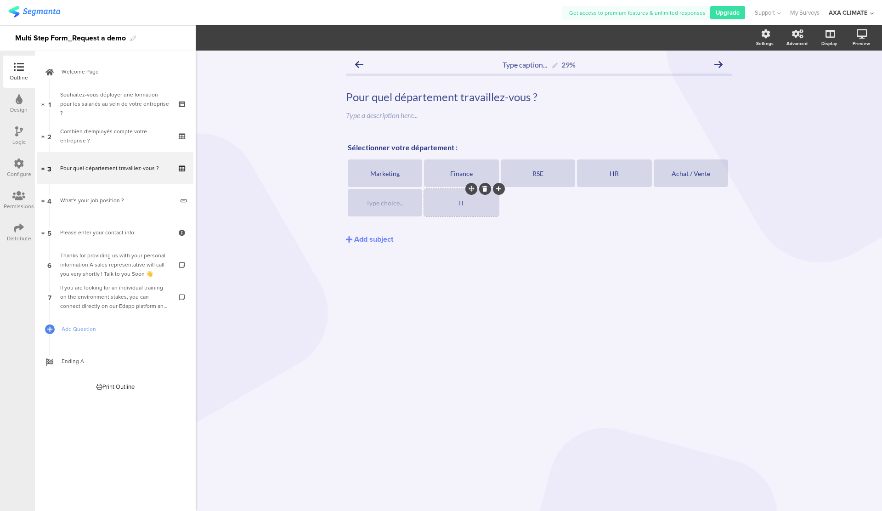
click at [465, 205] on div "IT" at bounding box center [462, 203] width 72 height 8
click at [460, 254] on div "Sélectionner votre département : Sélectionner votre département : Marketing Fin…" at bounding box center [539, 207] width 386 height 137
click at [726, 161] on icon at bounding box center [728, 160] width 5 height 6
drag, startPoint x: 395, startPoint y: 206, endPoint x: 471, endPoint y: 201, distance: 76.9
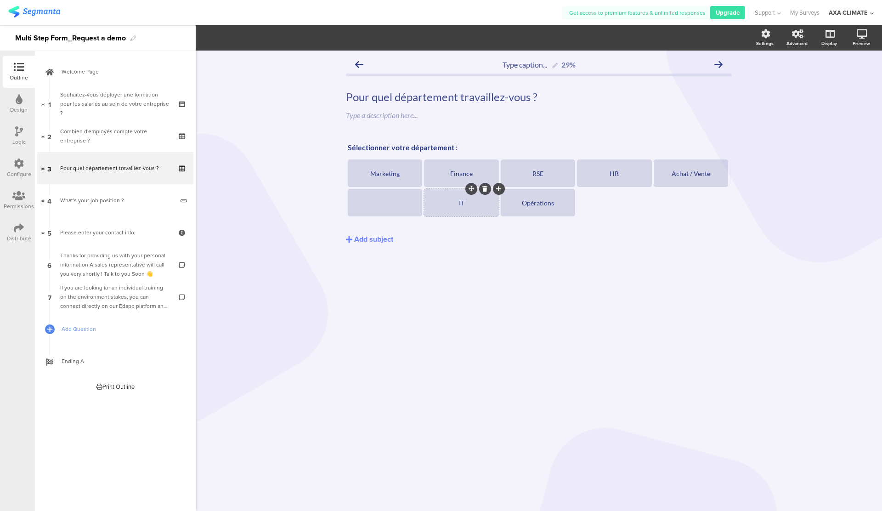
click at [471, 201] on section "Marketing Finance RSE HR Achat / Vente IT Opérations" at bounding box center [539, 188] width 382 height 59
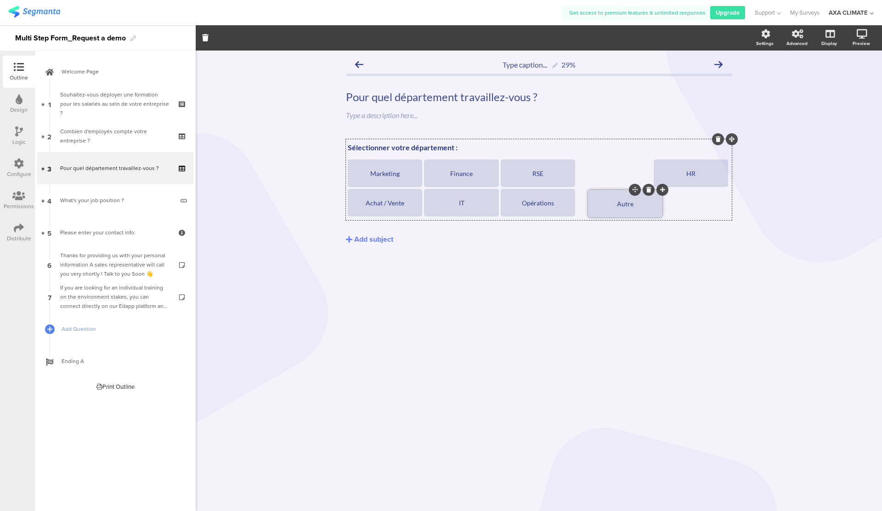
drag, startPoint x: 392, startPoint y: 188, endPoint x: 632, endPoint y: 189, distance: 240.3
drag, startPoint x: 624, startPoint y: 159, endPoint x: 624, endPoint y: 192, distance: 32.6
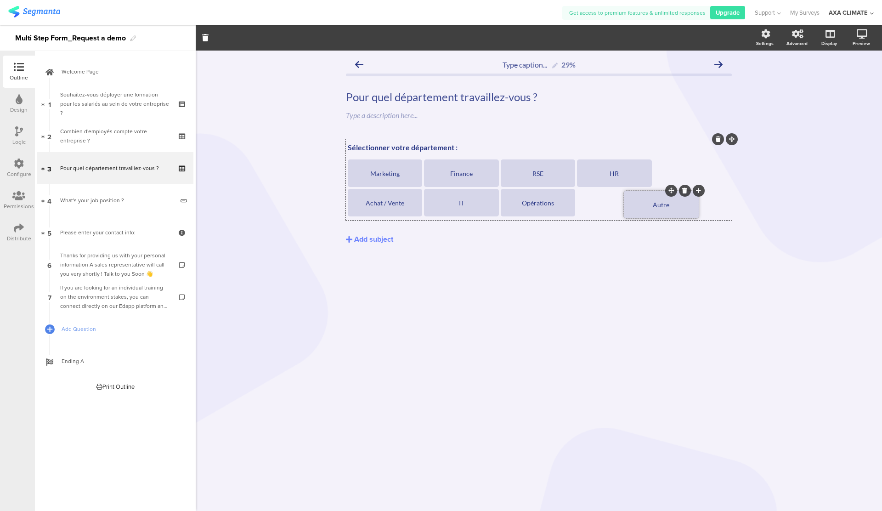
drag, startPoint x: 624, startPoint y: 159, endPoint x: 670, endPoint y: 191, distance: 56.3
drag, startPoint x: 700, startPoint y: 160, endPoint x: 634, endPoint y: 192, distance: 72.8
drag, startPoint x: 699, startPoint y: 159, endPoint x: 622, endPoint y: 190, distance: 83.4
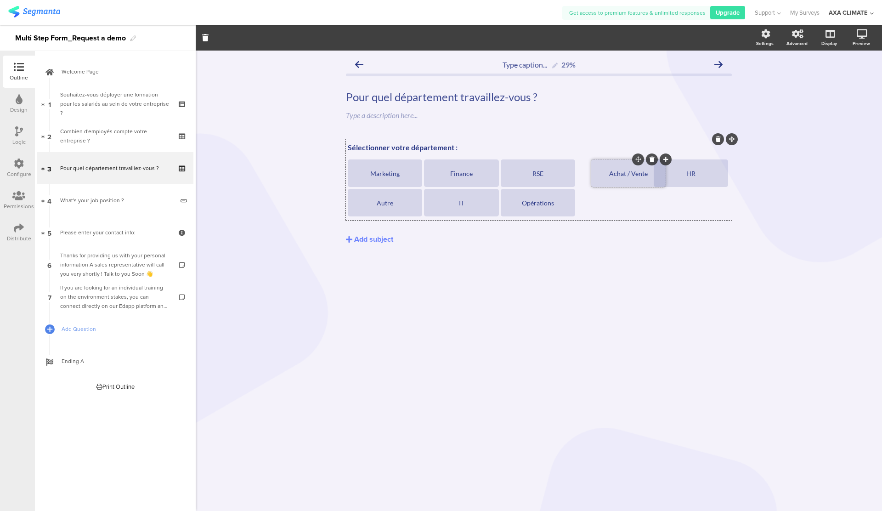
drag, startPoint x: 395, startPoint y: 189, endPoint x: 638, endPoint y: 160, distance: 245.3
drag, startPoint x: 393, startPoint y: 192, endPoint x: 439, endPoint y: 194, distance: 45.6
click at [439, 194] on section "Marketing Finance RSE Achat / Vente HR Autre IT Opérations" at bounding box center [539, 188] width 382 height 59
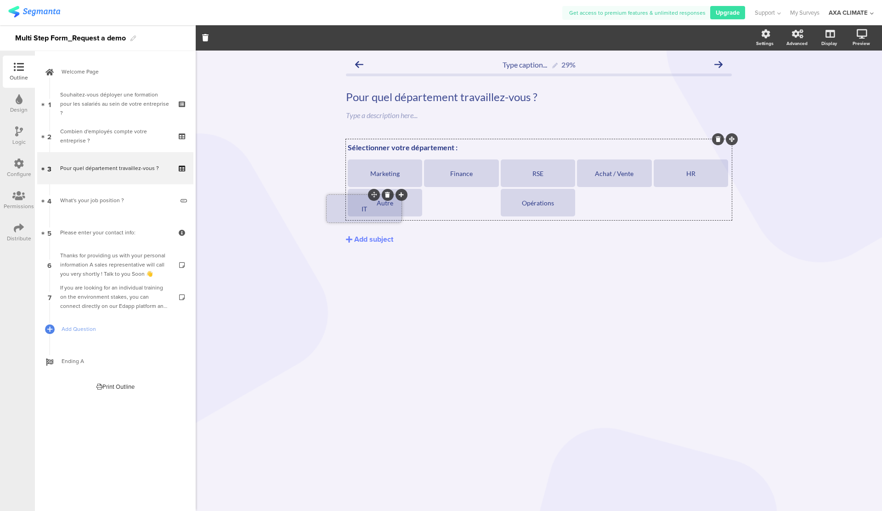
drag, startPoint x: 471, startPoint y: 188, endPoint x: 373, endPoint y: 194, distance: 97.6
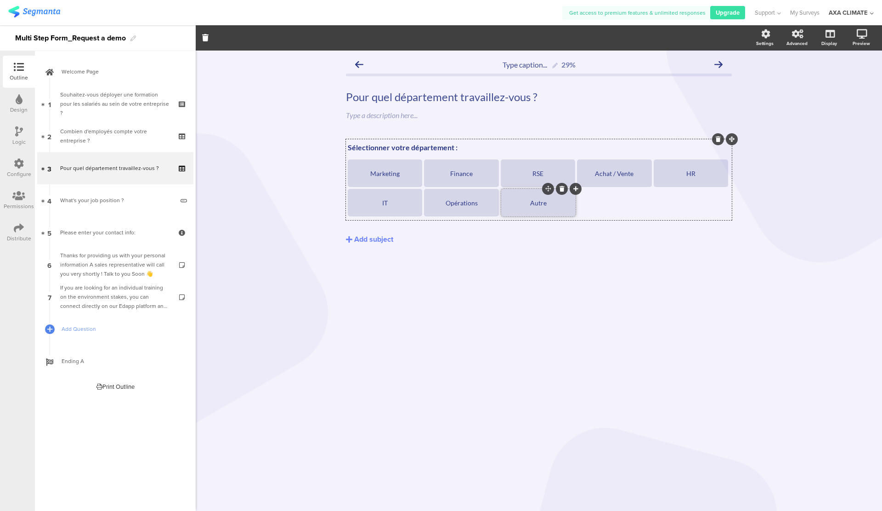
drag, startPoint x: 395, startPoint y: 187, endPoint x: 548, endPoint y: 187, distance: 153.0
click at [705, 253] on div "Sélectionner votre département : Sélectionner votre département : Marketing Fin…" at bounding box center [539, 207] width 386 height 137
click at [384, 239] on div "Add subject" at bounding box center [373, 239] width 39 height 11
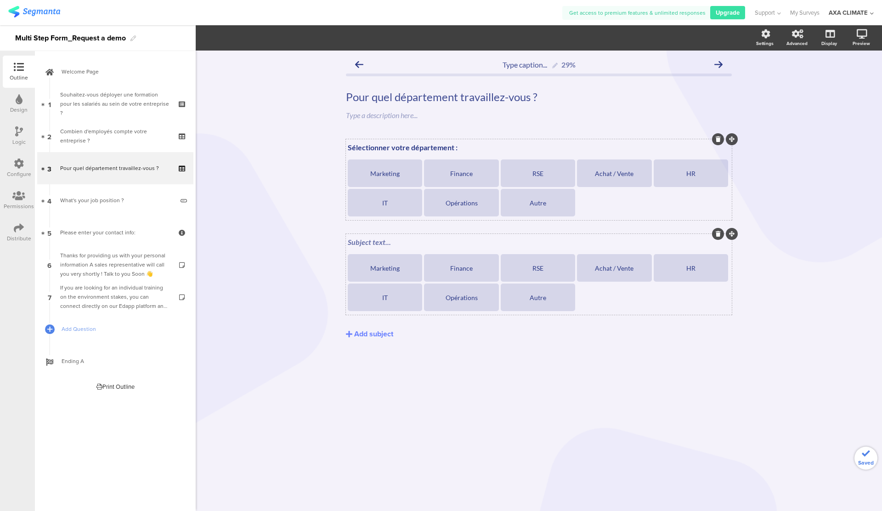
click at [398, 245] on div "Subject text..." at bounding box center [539, 242] width 387 height 15
click at [720, 233] on icon at bounding box center [718, 234] width 5 height 6
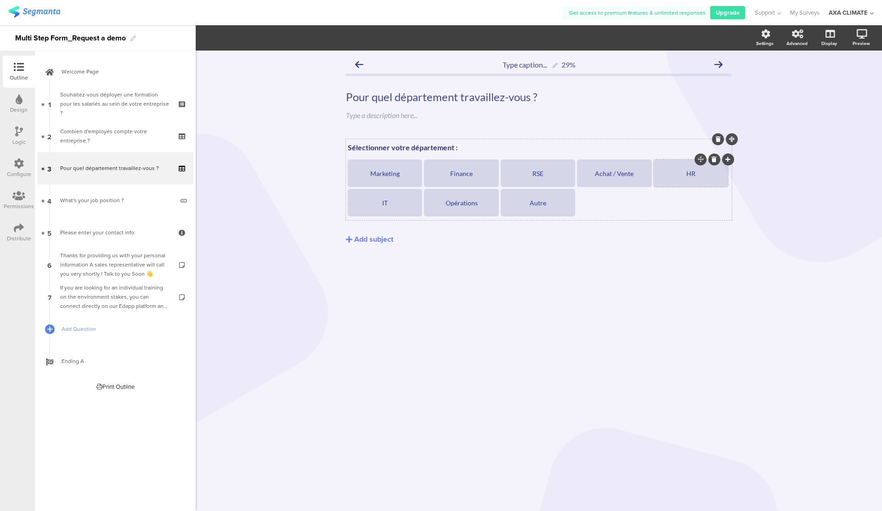
click at [727, 159] on icon at bounding box center [728, 160] width 5 height 6
click at [406, 204] on div "Type choice..." at bounding box center [385, 203] width 72 height 8
click at [406, 204] on div at bounding box center [385, 203] width 72 height 8
click at [437, 233] on div "Sélectionner votre département : Sélectionner votre département : Marketing Fin…" at bounding box center [539, 191] width 386 height 105
click at [410, 192] on div at bounding box center [409, 189] width 12 height 12
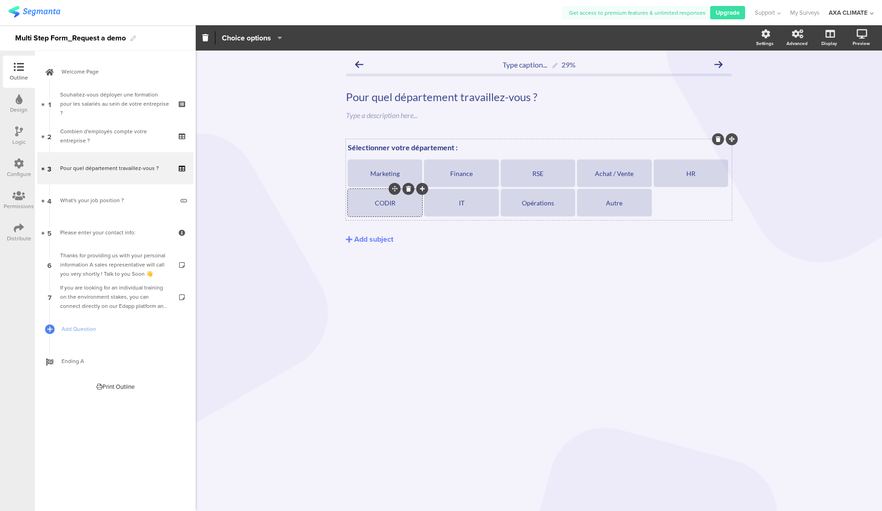
click at [406, 191] on icon at bounding box center [408, 189] width 5 height 6
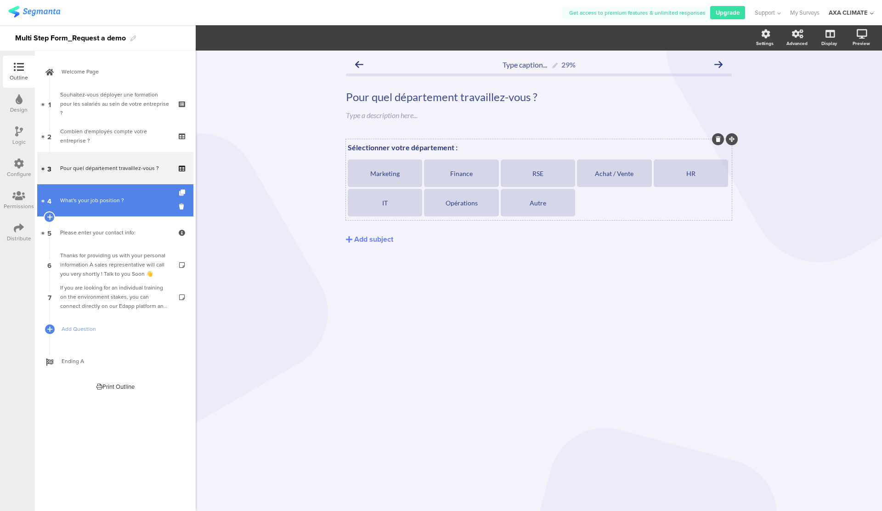
click at [132, 203] on div "What's your job position ?" at bounding box center [117, 200] width 114 height 9
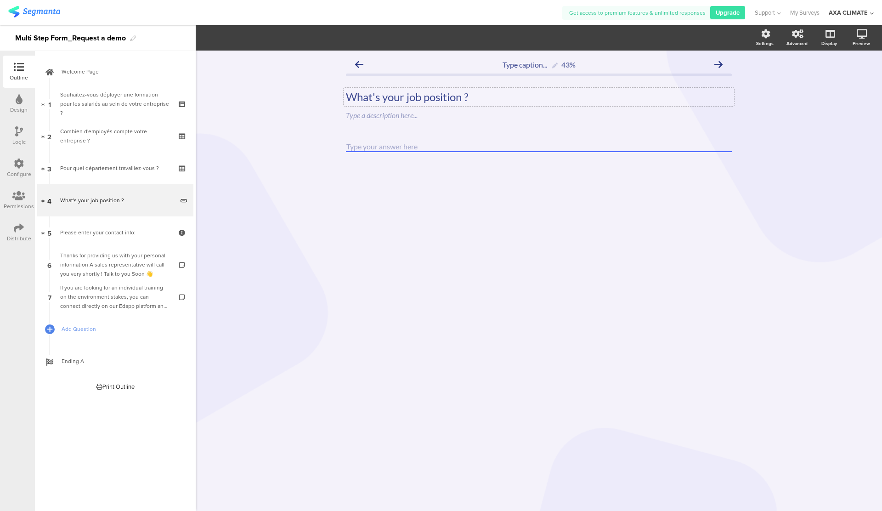
click at [463, 97] on p "What's your job position ?" at bounding box center [539, 97] width 386 height 14
drag, startPoint x: 465, startPoint y: 98, endPoint x: 337, endPoint y: 97, distance: 127.8
click at [337, 97] on div "Type caption... 43% What's your job position ? What's your job position ? What'…" at bounding box center [539, 120] width 404 height 138
click at [427, 138] on div "Type caption... 43% Quelle est votre poste actuel ? Quelle est votre poste actu…" at bounding box center [539, 119] width 386 height 129
click at [443, 147] on input "text" at bounding box center [539, 147] width 386 height 11
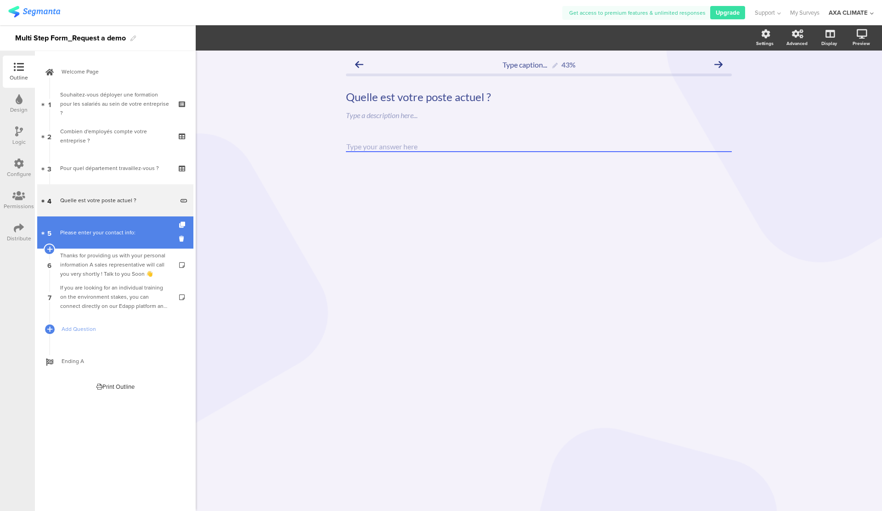
click at [138, 225] on link "5 Please enter your contact info:" at bounding box center [115, 232] width 156 height 32
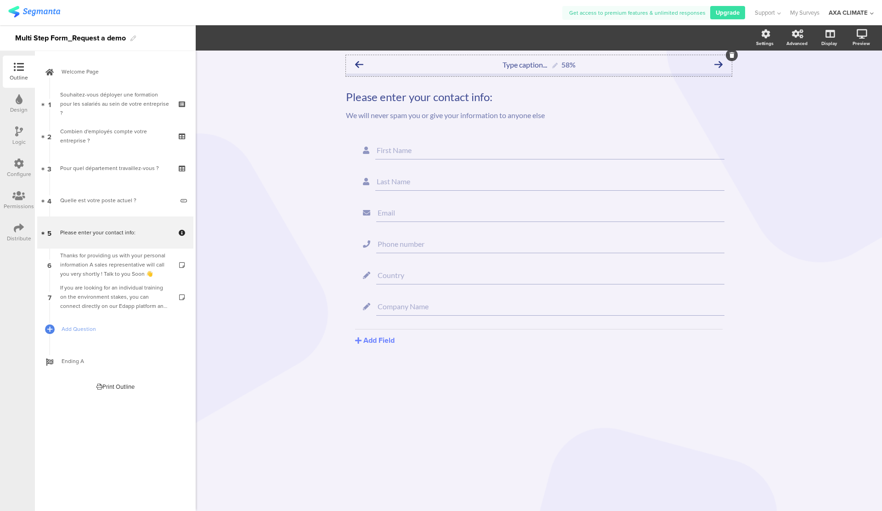
click at [358, 63] on icon at bounding box center [359, 64] width 8 height 8
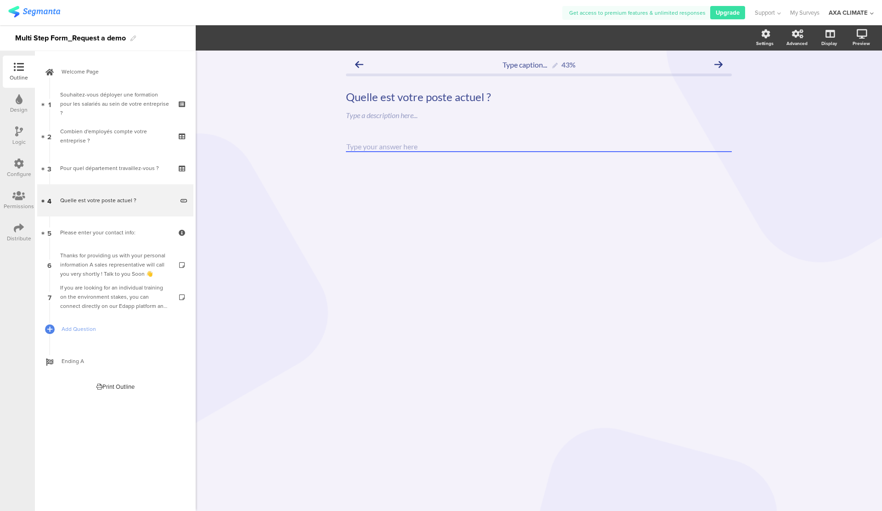
click at [358, 63] on icon at bounding box center [359, 64] width 8 height 8
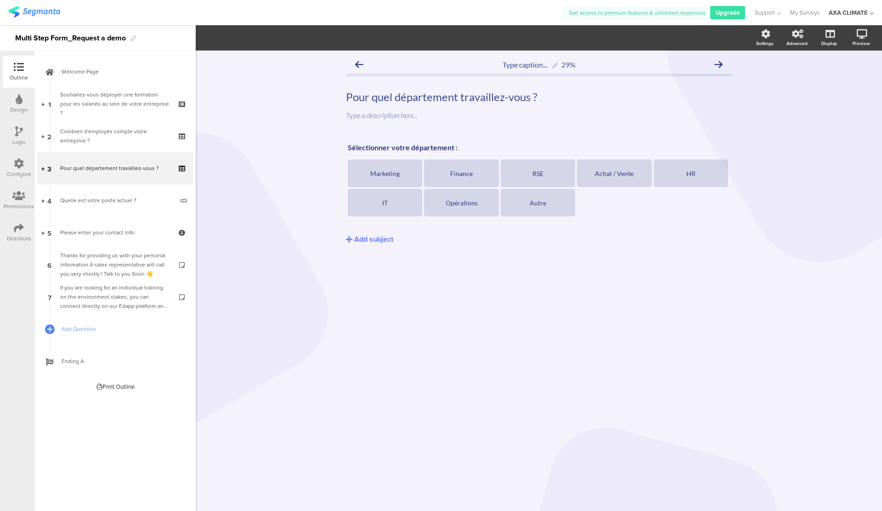
click at [358, 63] on icon at bounding box center [359, 64] width 8 height 8
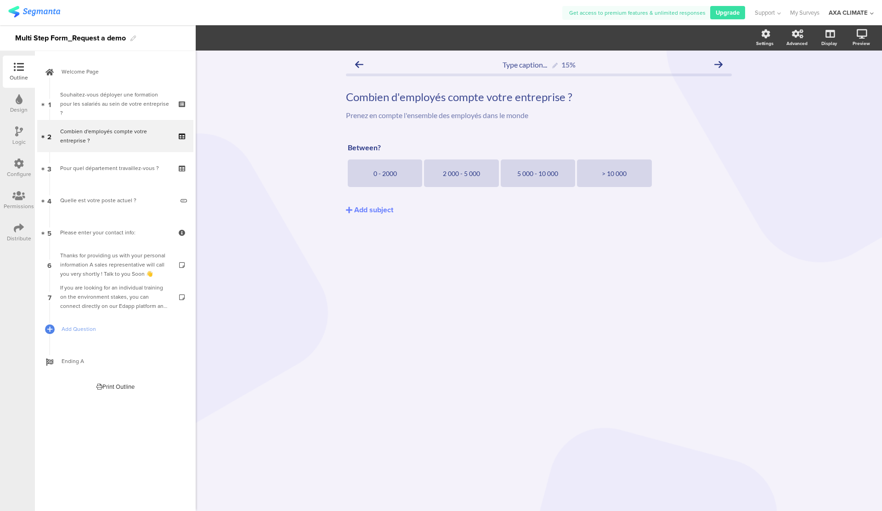
click at [358, 63] on icon at bounding box center [359, 64] width 8 height 8
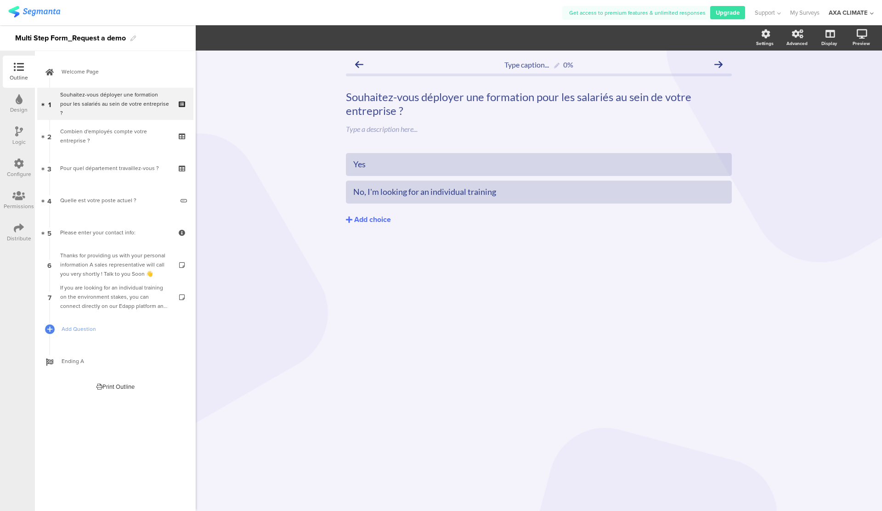
click at [373, 219] on div "Add choice" at bounding box center [372, 220] width 37 height 10
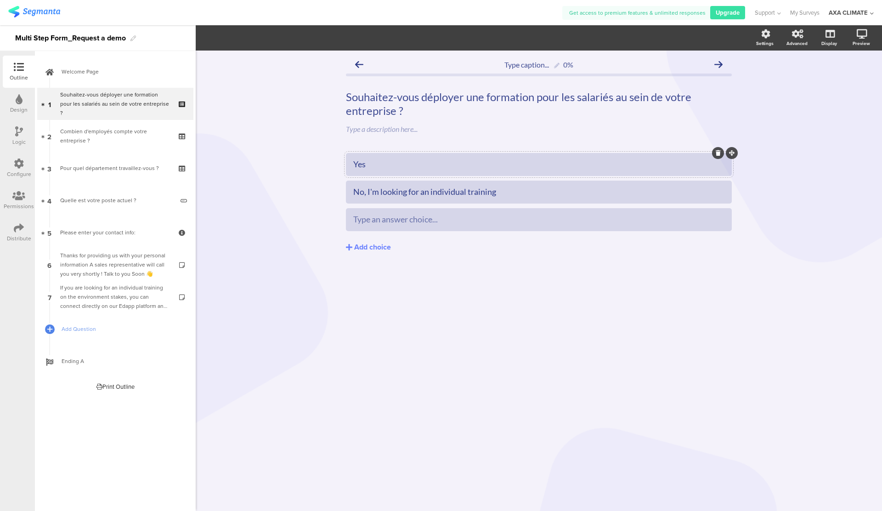
click at [381, 169] on div "Yes" at bounding box center [538, 164] width 371 height 11
click at [451, 188] on div "No, I'm looking for an individual training" at bounding box center [538, 192] width 371 height 11
click at [777, 122] on div "Type caption... 0% Souhaitez-vous déployer une formation pour les salariés au s…" at bounding box center [539, 281] width 687 height 460
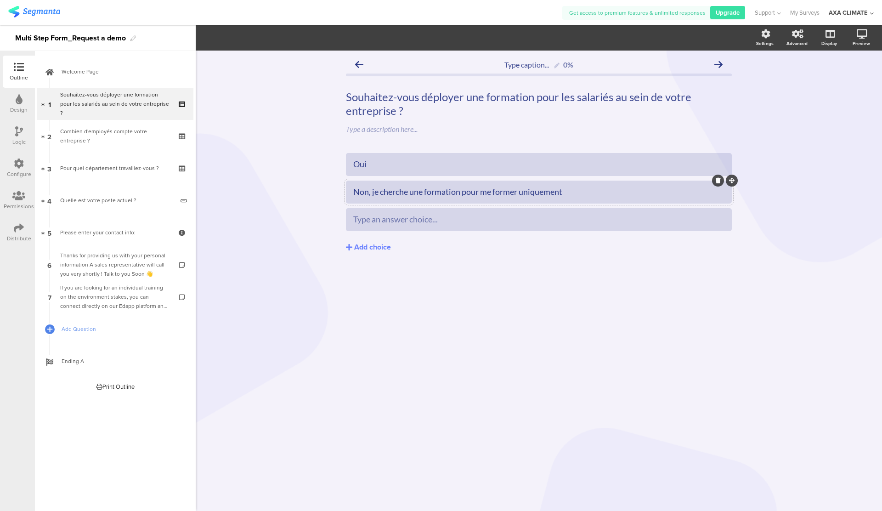
click at [544, 193] on div "Non, je cherche une formation pour me former uniquement" at bounding box center [538, 192] width 371 height 11
click at [563, 194] on div "Non, je cherche une formation pour me former uniquement" at bounding box center [538, 192] width 371 height 11
drag, startPoint x: 573, startPoint y: 194, endPoint x: 522, endPoint y: 194, distance: 51.0
click at [522, 194] on div "Non, je cherche une formation pour me former uniquement" at bounding box center [538, 192] width 371 height 11
drag, startPoint x: 531, startPoint y: 196, endPoint x: 524, endPoint y: 195, distance: 6.9
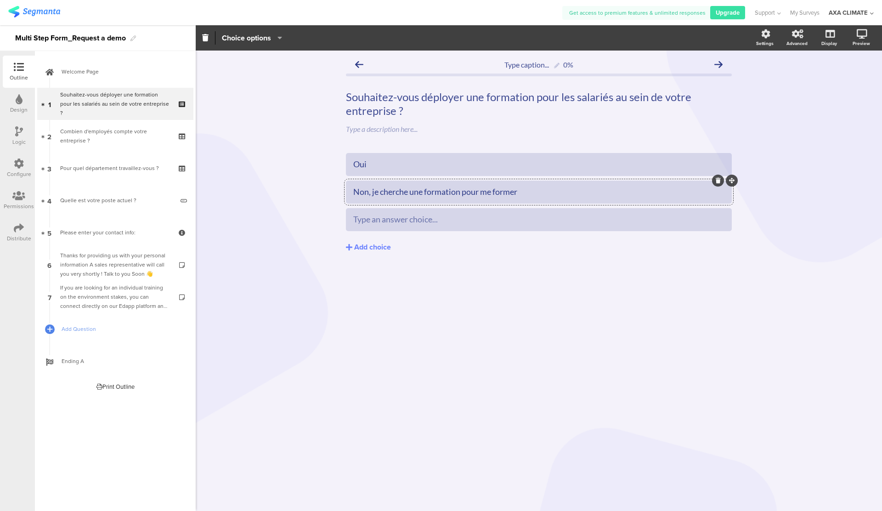
click at [524, 195] on div "Non, je cherche une formation pour me former" at bounding box center [538, 192] width 371 height 11
drag, startPoint x: 585, startPoint y: 188, endPoint x: 528, endPoint y: 188, distance: 56.1
click at [528, 188] on div "Non, je cherche une formation pour me former individuellement" at bounding box center [538, 192] width 371 height 11
click at [558, 264] on div "Oui Non, je cherche une formation pour me former individuellement Type an answe…" at bounding box center [539, 222] width 386 height 138
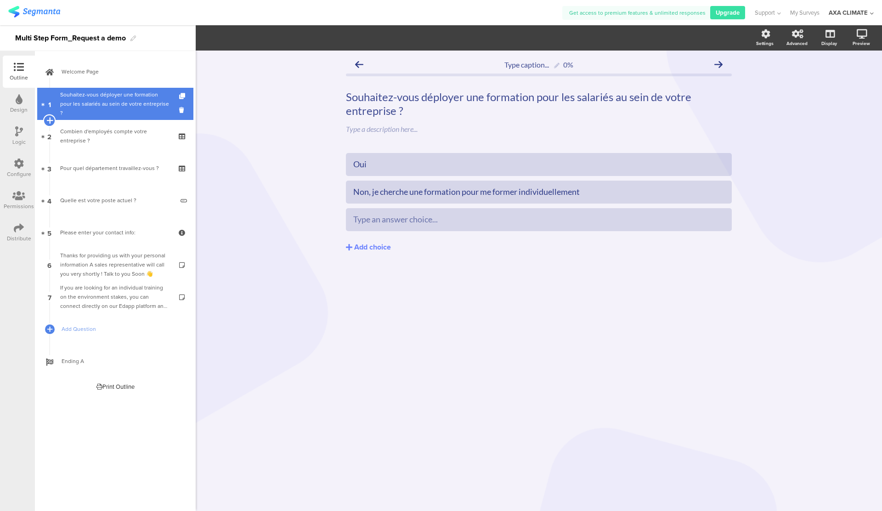
click at [51, 120] on icon at bounding box center [49, 120] width 6 height 8
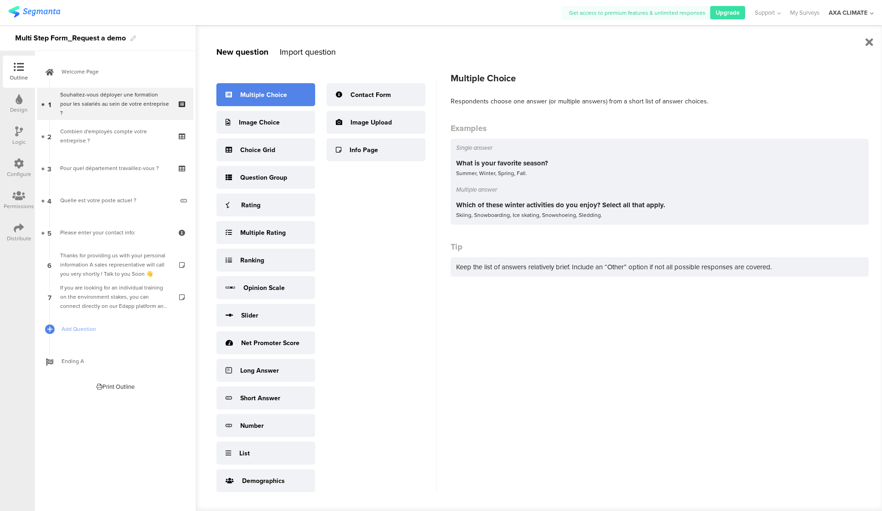
click at [277, 96] on div "Multiple Choice" at bounding box center [263, 95] width 47 height 10
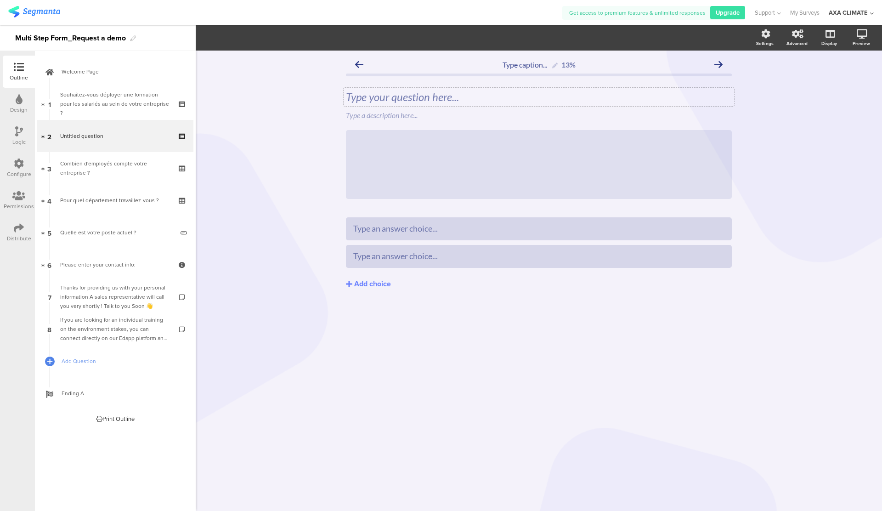
click at [407, 96] on div "Type your question here..." at bounding box center [539, 97] width 386 height 14
click at [431, 250] on div "Type an answer choice..." at bounding box center [538, 256] width 371 height 15
click at [442, 281] on button "Add choice" at bounding box center [539, 283] width 386 height 23
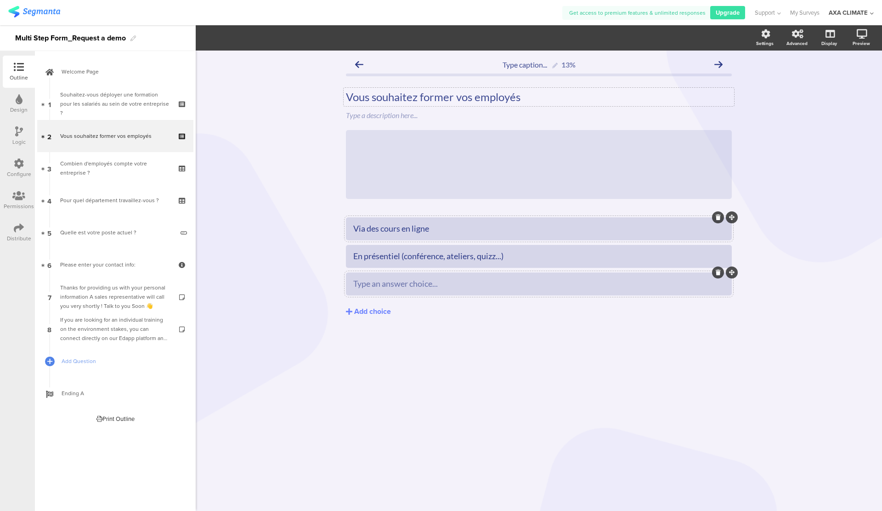
click at [489, 279] on div "Type an answer choice..." at bounding box center [538, 283] width 371 height 11
click at [489, 300] on button "Add choice" at bounding box center [539, 311] width 386 height 23
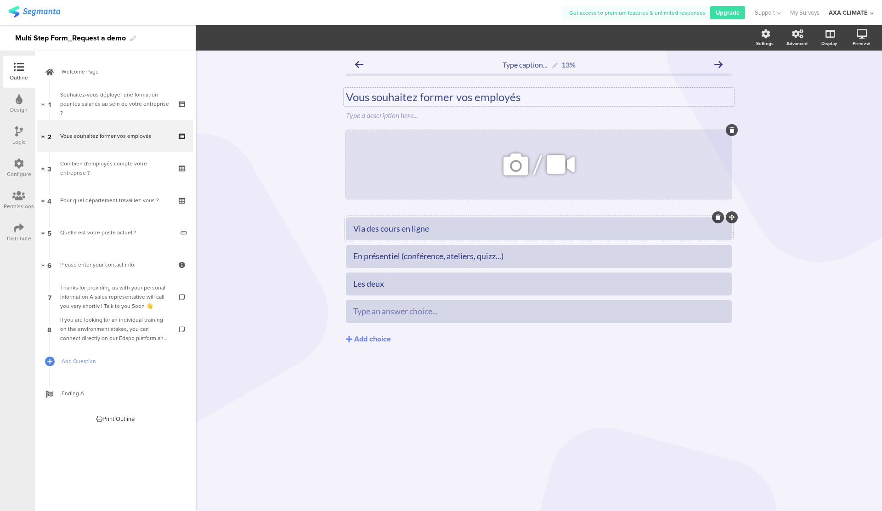
click at [517, 166] on icon at bounding box center [515, 164] width 31 height 31
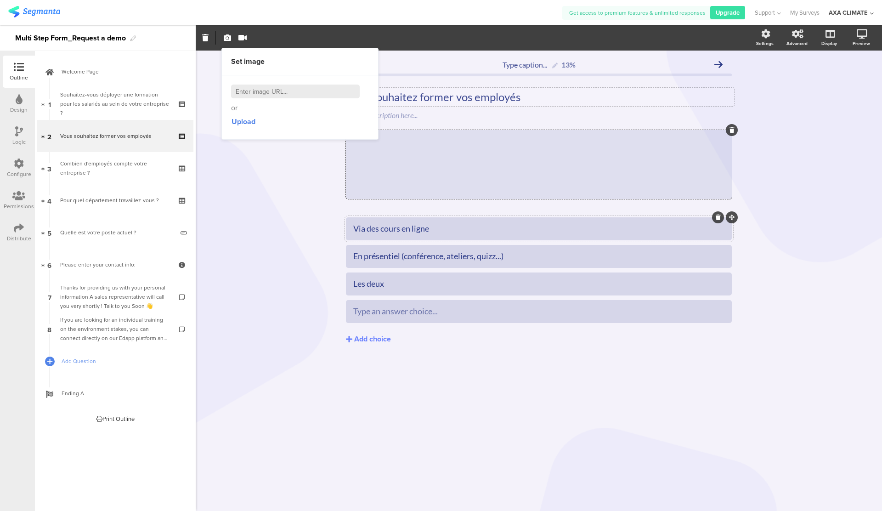
click at [314, 182] on div "Type caption... 13% Vous souhaitez former vos employés Vous souhaitez former vo…" at bounding box center [539, 281] width 687 height 460
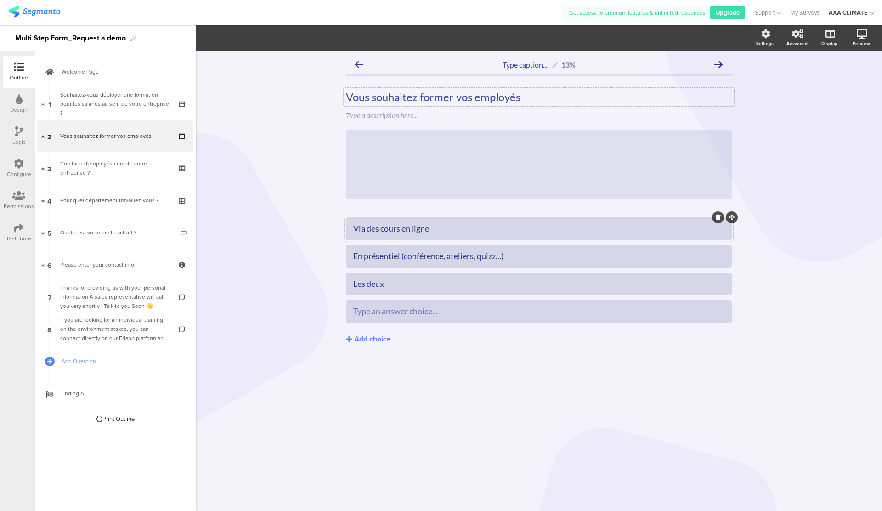
click at [518, 95] on div "Vous souhaitez former vos employés Vous souhaitez former vos employés" at bounding box center [539, 97] width 391 height 18
click at [733, 131] on icon at bounding box center [732, 130] width 5 height 6
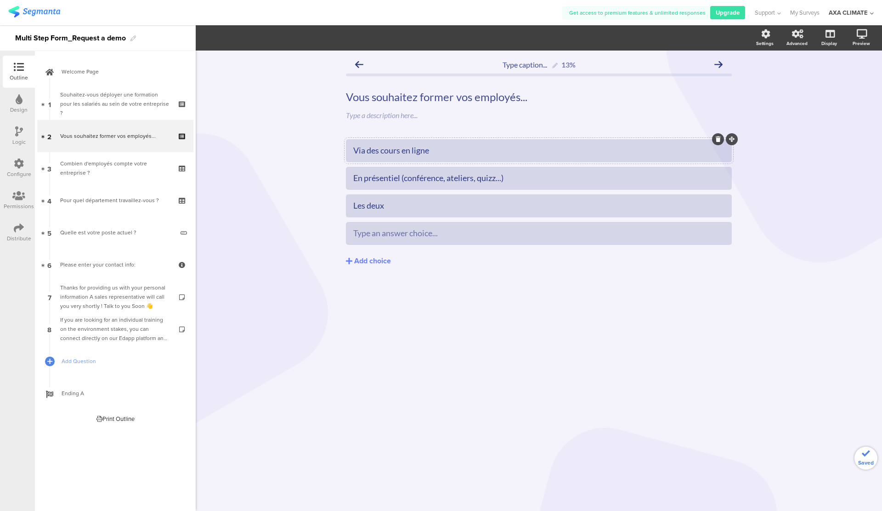
click at [380, 147] on div "Via des cours en ligne" at bounding box center [538, 150] width 371 height 11
drag, startPoint x: 439, startPoint y: 151, endPoint x: 355, endPoint y: 146, distance: 83.8
click at [355, 146] on div "Via des cours en ligne" at bounding box center [538, 150] width 371 height 11
click at [716, 221] on icon at bounding box center [718, 222] width 5 height 6
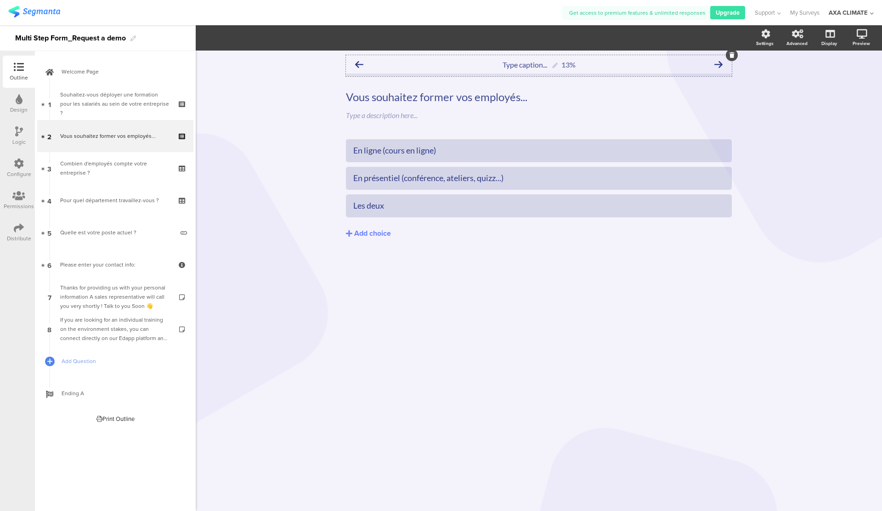
click at [361, 65] on icon at bounding box center [359, 64] width 8 height 8
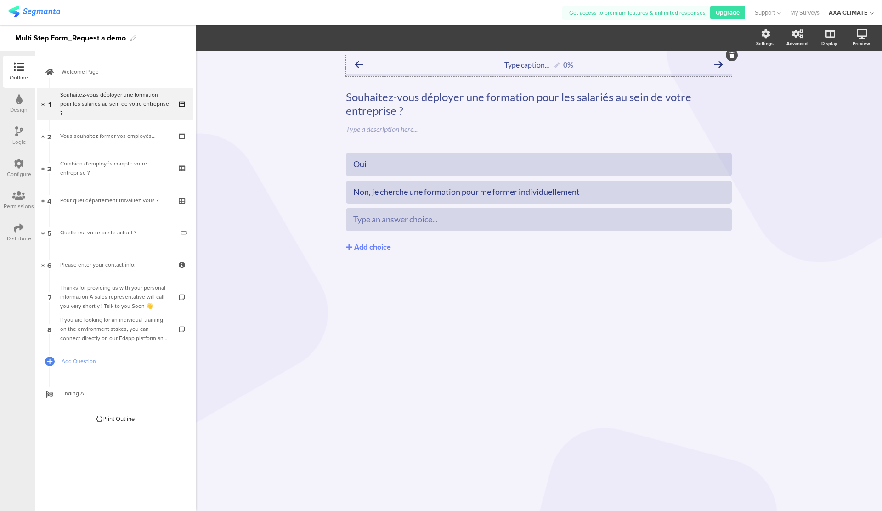
click at [361, 65] on icon at bounding box center [359, 64] width 8 height 8
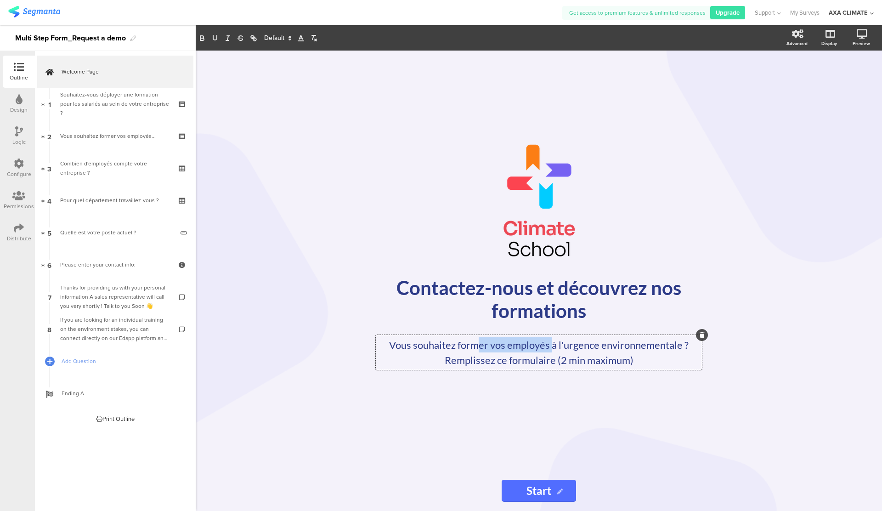
drag, startPoint x: 481, startPoint y: 343, endPoint x: 551, endPoint y: 352, distance: 70.3
click at [551, 352] on div "Vous souhaitez former vos employés à l'urgence environnementale ? Remplissez ce…" at bounding box center [539, 352] width 326 height 35
click at [538, 368] on div "Vous souhaitez former vos employés à l'urgence environnementale ? Remplissez ce…" at bounding box center [539, 352] width 326 height 35
drag, startPoint x: 484, startPoint y: 350, endPoint x: 537, endPoint y: 356, distance: 53.6
click at [535, 355] on div "Vous souhaitez former vos employés à l'urgence environnementale ? Remplissez ce…" at bounding box center [539, 352] width 322 height 30
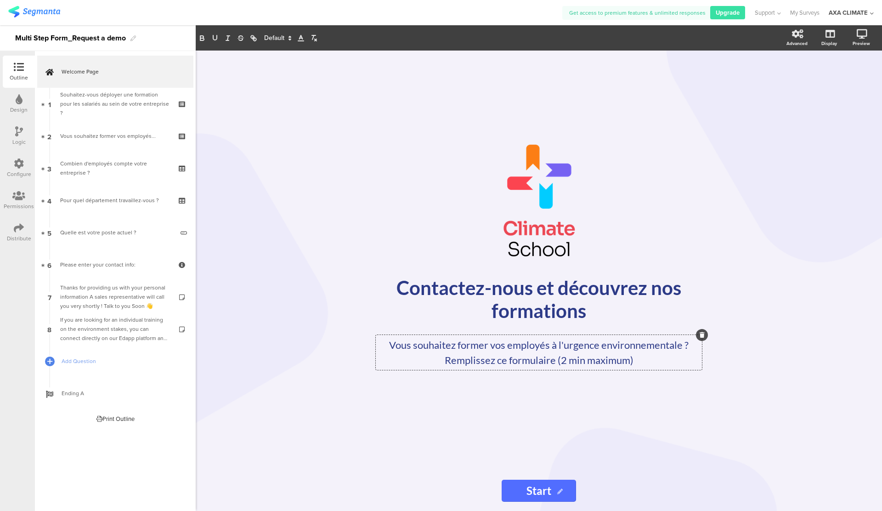
click at [537, 356] on p "Remplissez ce formulaire (2 min maximum)" at bounding box center [539, 359] width 322 height 15
click at [546, 152] on div "/" at bounding box center [539, 201] width 340 height 115
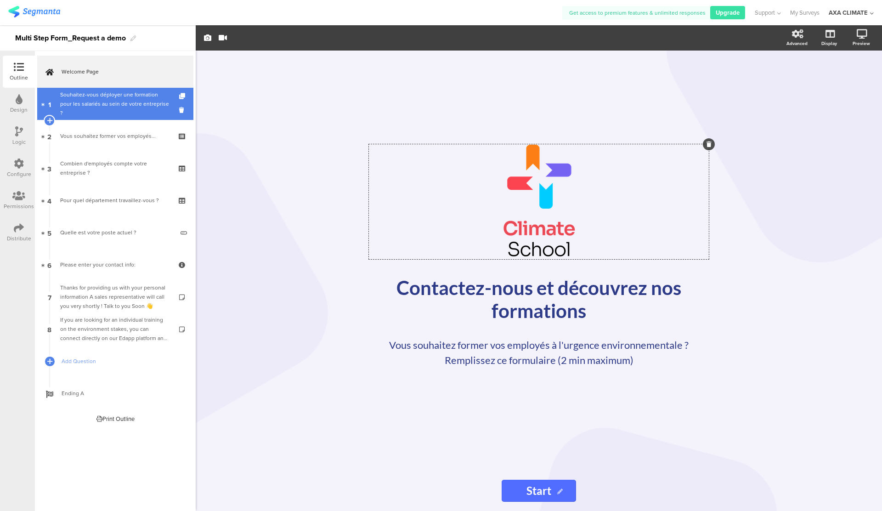
click at [138, 106] on div "Souhaitez-vous déployer une formation pour les salariés au sein de votre entrep…" at bounding box center [115, 104] width 110 height 28
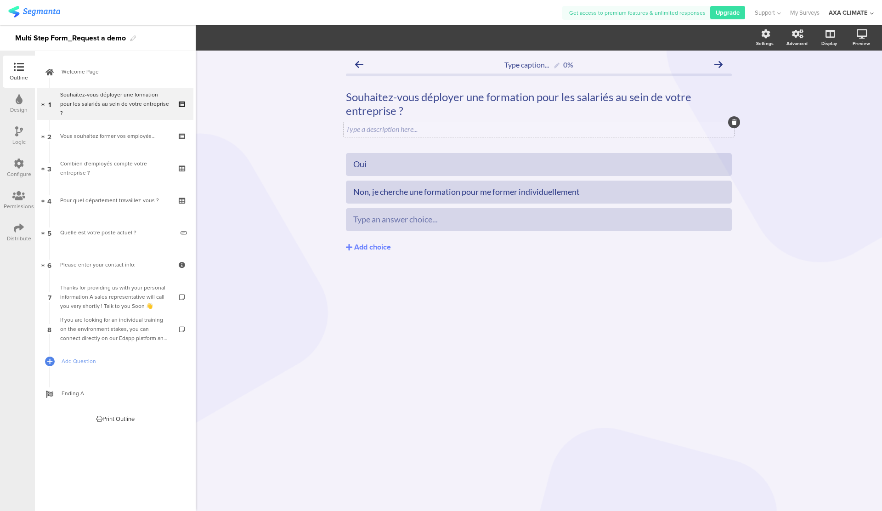
click at [423, 123] on div "Type a description here..." at bounding box center [539, 129] width 391 height 15
click at [428, 129] on p at bounding box center [539, 129] width 386 height 9
click at [733, 124] on icon at bounding box center [734, 122] width 5 height 6
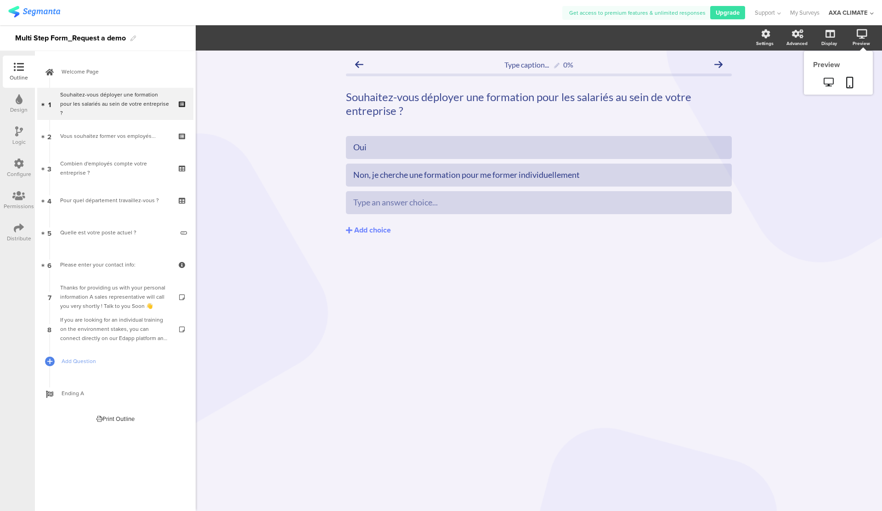
click at [857, 40] on div "Preview" at bounding box center [861, 43] width 17 height 7
click at [831, 82] on icon at bounding box center [829, 82] width 10 height 9
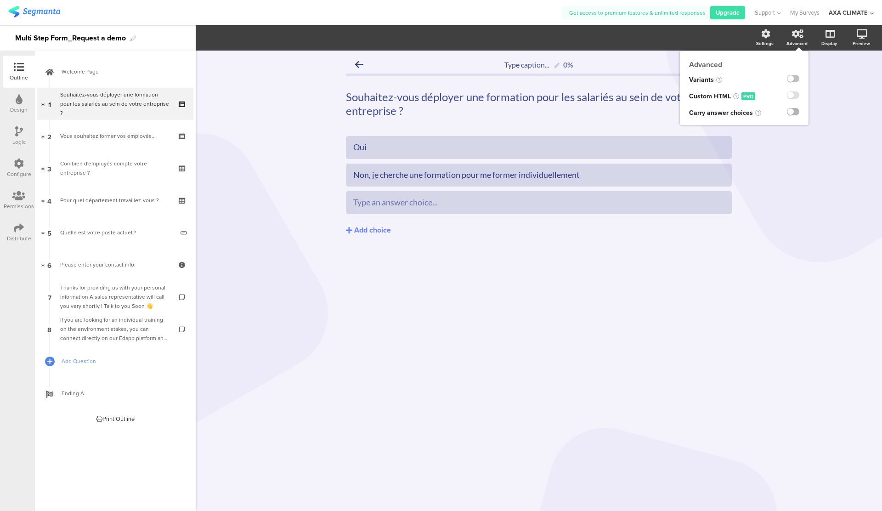
click at [794, 113] on label at bounding box center [793, 111] width 12 height 7
click at [0, 0] on input "checkbox" at bounding box center [0, 0] width 0 height 0
click at [794, 113] on label at bounding box center [793, 111] width 12 height 7
click at [0, 0] on input "checkbox" at bounding box center [0, 0] width 0 height 0
click at [796, 75] on div at bounding box center [793, 78] width 12 height 7
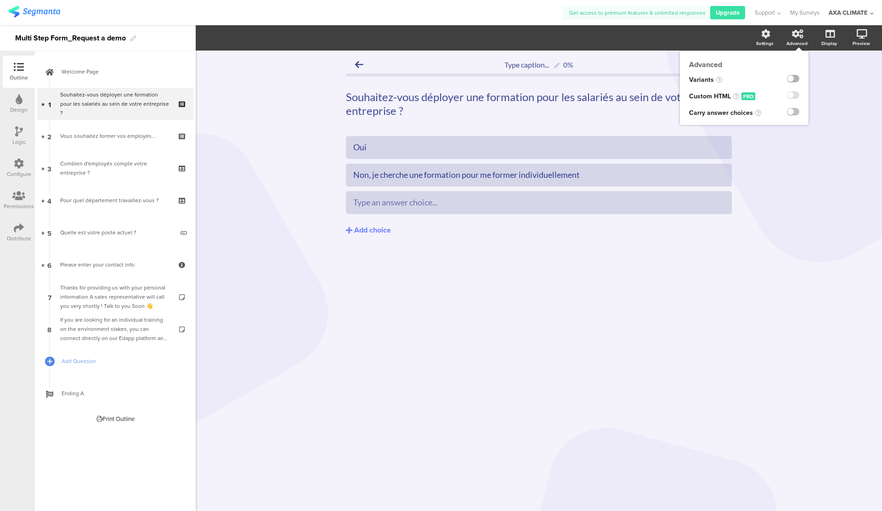
click at [796, 79] on label at bounding box center [793, 78] width 12 height 7
click at [0, 0] on input "checkbox" at bounding box center [0, 0] width 0 height 0
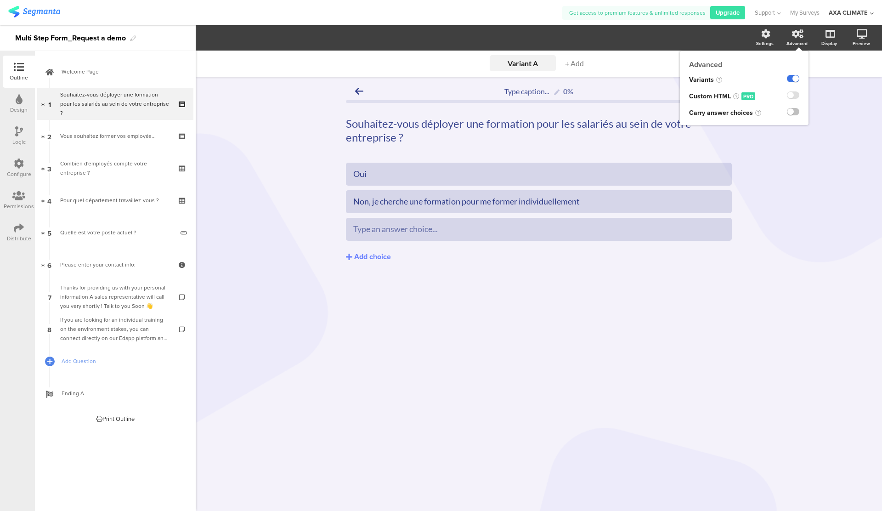
click at [796, 79] on label at bounding box center [793, 78] width 12 height 7
click at [0, 0] on input "checkbox" at bounding box center [0, 0] width 0 height 0
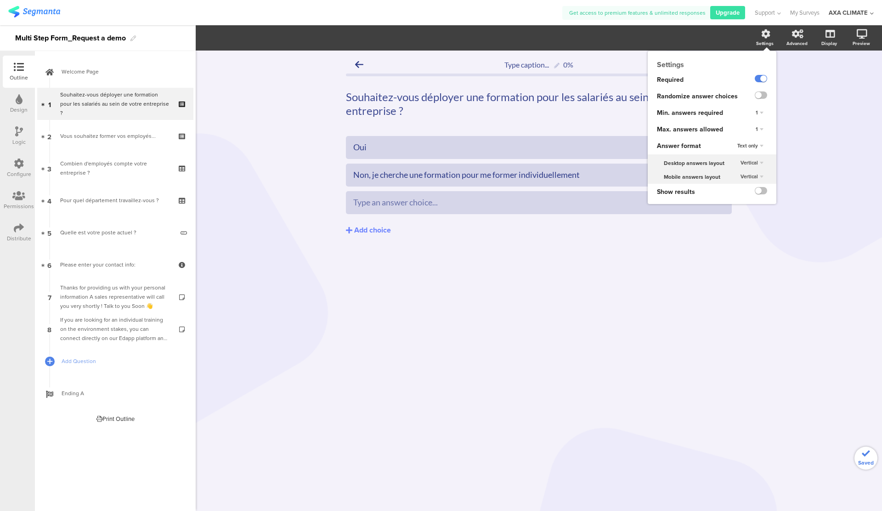
click at [766, 39] on div "Settings" at bounding box center [770, 38] width 32 height 23
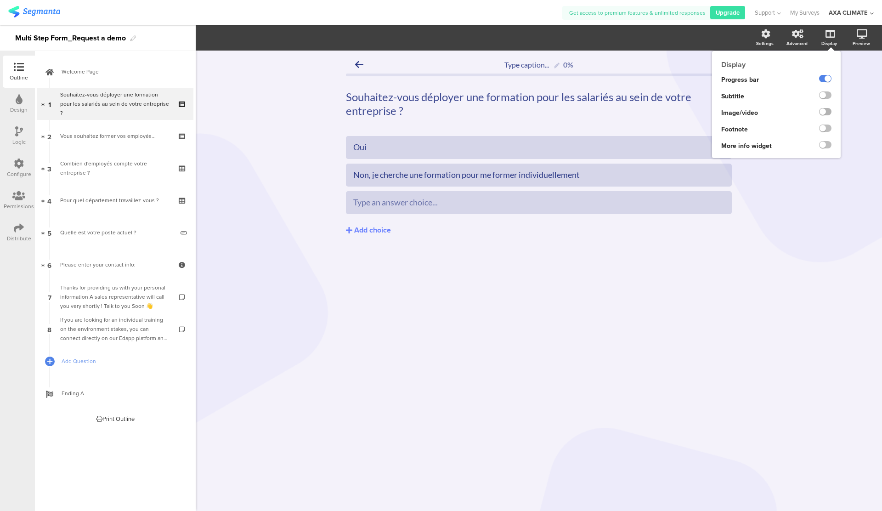
click at [826, 111] on label at bounding box center [825, 111] width 12 height 7
click at [0, 0] on input "checkbox" at bounding box center [0, 0] width 0 height 0
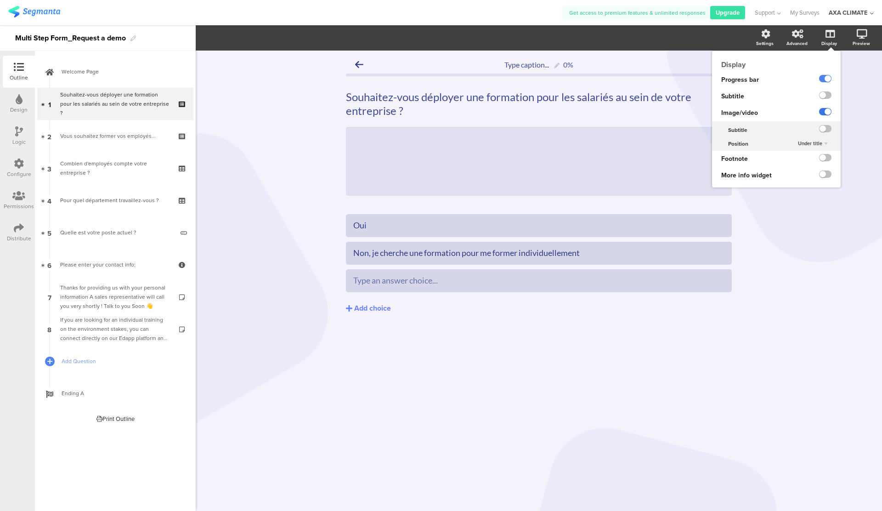
click at [826, 110] on label at bounding box center [825, 111] width 12 height 7
click at [0, 0] on input "checkbox" at bounding box center [0, 0] width 0 height 0
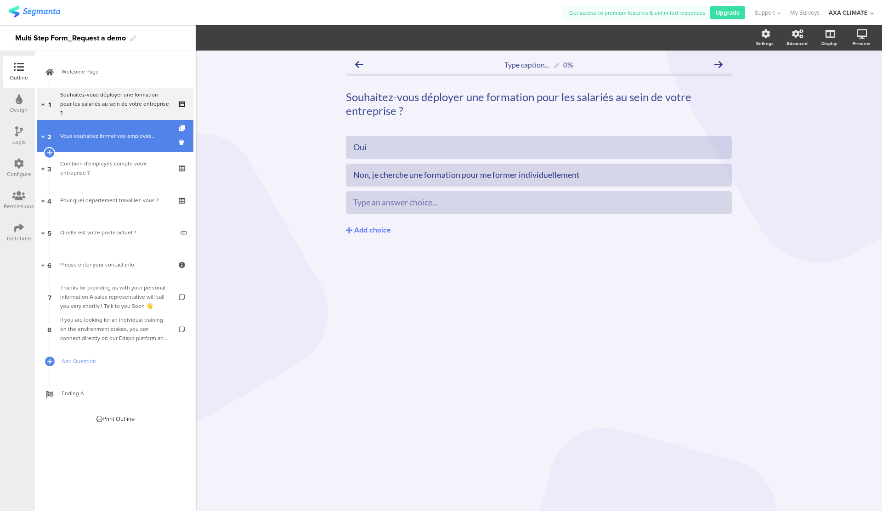
click at [123, 141] on link "2 Vous souhaitez former vos employés..." at bounding box center [115, 136] width 156 height 32
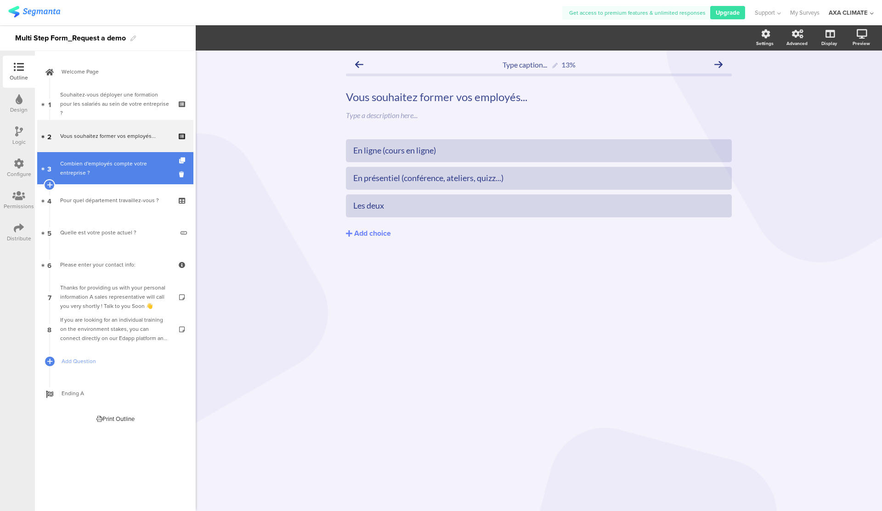
click at [132, 172] on div "Combien d'employés compte votre entreprise ?" at bounding box center [115, 168] width 110 height 18
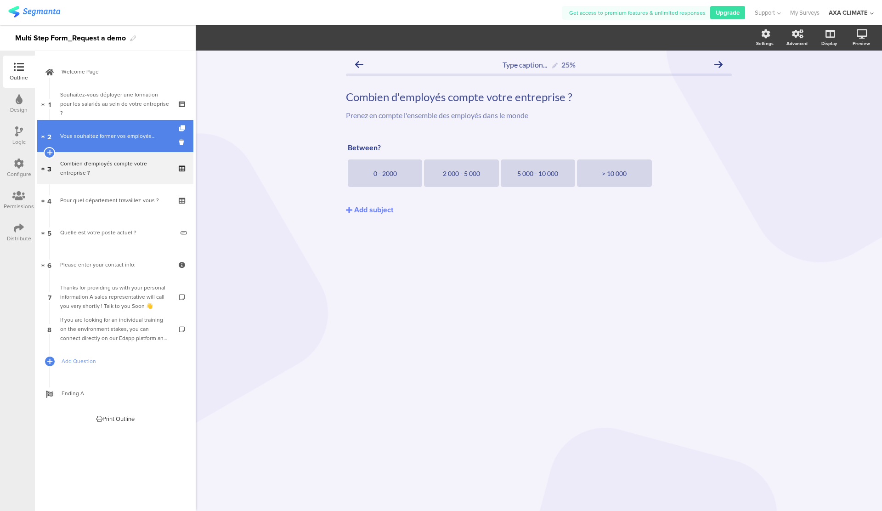
click at [121, 131] on div "Vous souhaitez former vos employés..." at bounding box center [115, 135] width 110 height 9
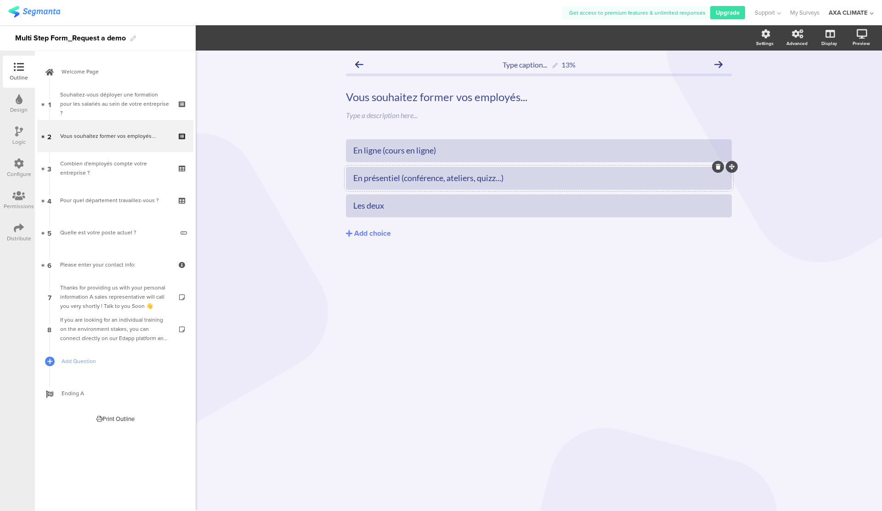
click at [478, 187] on div at bounding box center [539, 178] width 386 height 23
click at [492, 181] on div "En présentiel (conférence, ateliers, quizz...)" at bounding box center [538, 178] width 371 height 11
click at [496, 180] on div "En présentiel (conférence, ateliers, quizz...)" at bounding box center [538, 178] width 371 height 11
click at [534, 222] on button "Add choice" at bounding box center [539, 233] width 386 height 23
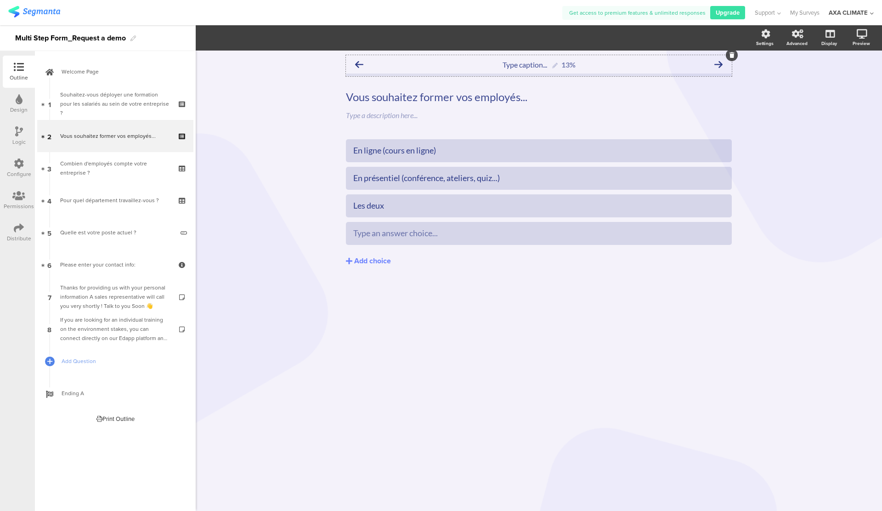
click at [359, 64] on icon at bounding box center [359, 64] width 8 height 8
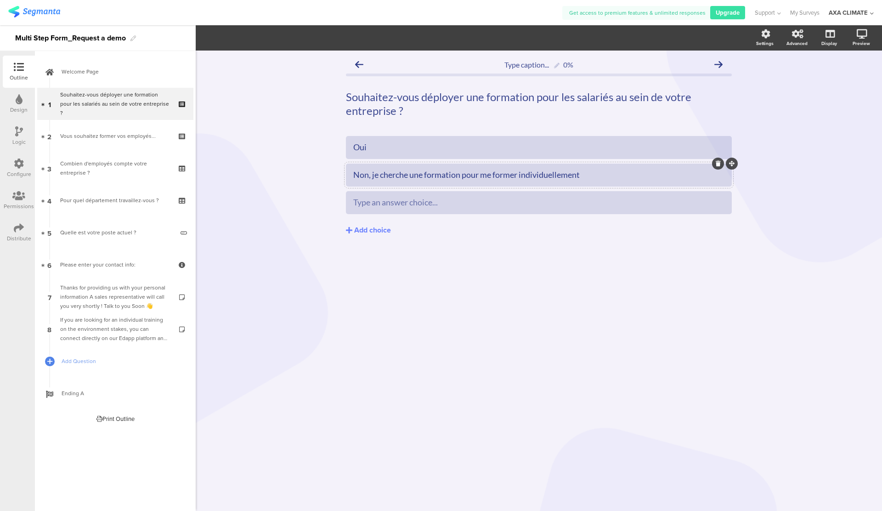
click at [528, 172] on div "Non, je cherche une formation pour me former individuellement" at bounding box center [538, 175] width 371 height 11
click at [517, 175] on div "Non, je cherche une formation pour me former individuellement" at bounding box center [538, 175] width 371 height 11
click at [582, 176] on div "Non, je cherche une formation pour me former individuellement" at bounding box center [538, 175] width 371 height 11
drag, startPoint x: 582, startPoint y: 176, endPoint x: 521, endPoint y: 173, distance: 60.7
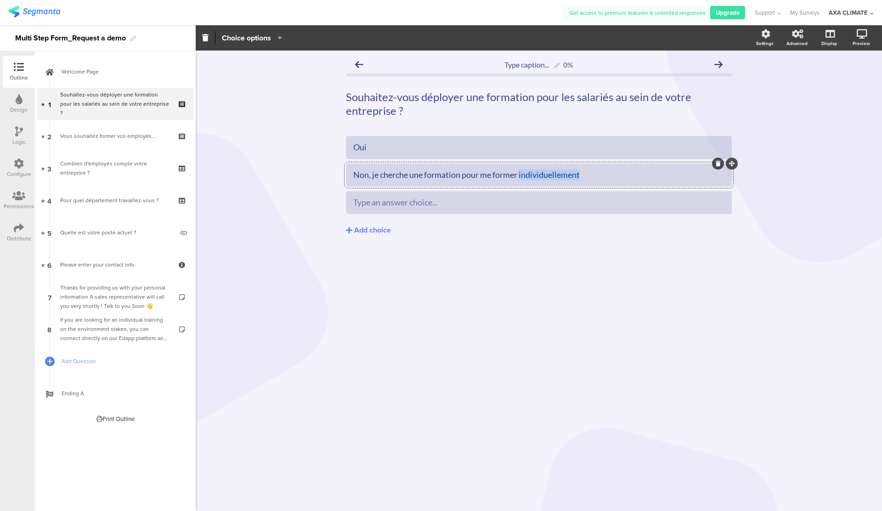
click at [521, 173] on div "Non, je cherche une formation pour me former individuellement" at bounding box center [538, 175] width 371 height 11
click at [534, 174] on div "Non, je cherche une formation pour me former individuellement" at bounding box center [538, 175] width 371 height 11
click at [579, 175] on div "Non, je cherche une formation pour me former individuellement" at bounding box center [538, 175] width 371 height 11
drag, startPoint x: 589, startPoint y: 175, endPoint x: 510, endPoint y: 176, distance: 79.0
click at [510, 176] on div "Non, je cherche une formation pour me former individuellement" at bounding box center [538, 175] width 371 height 11
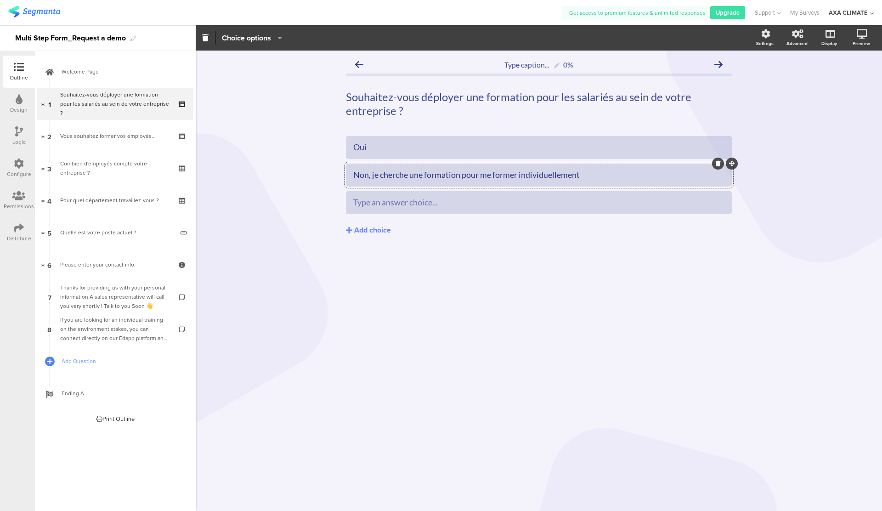
click at [576, 181] on div "Non, je cherche une formation pour me former individuellement" at bounding box center [538, 174] width 371 height 15
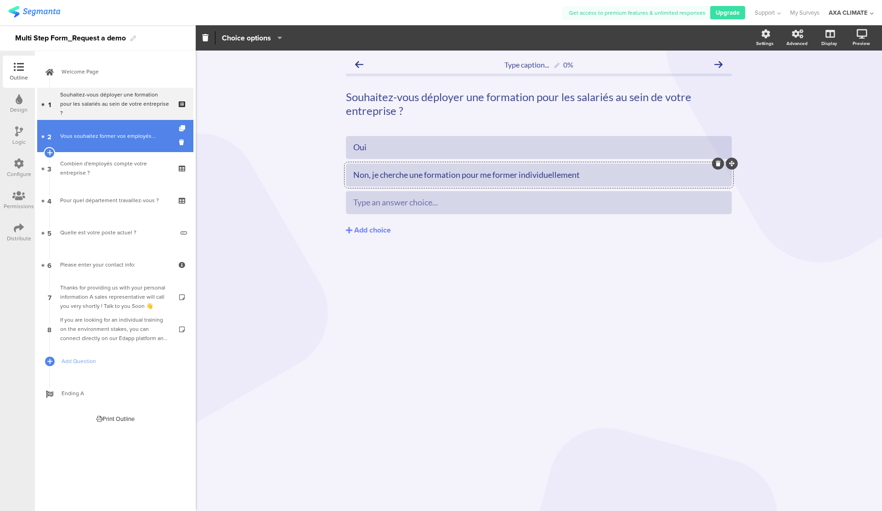
click at [123, 139] on div "Vous souhaitez former vos employés..." at bounding box center [115, 135] width 110 height 9
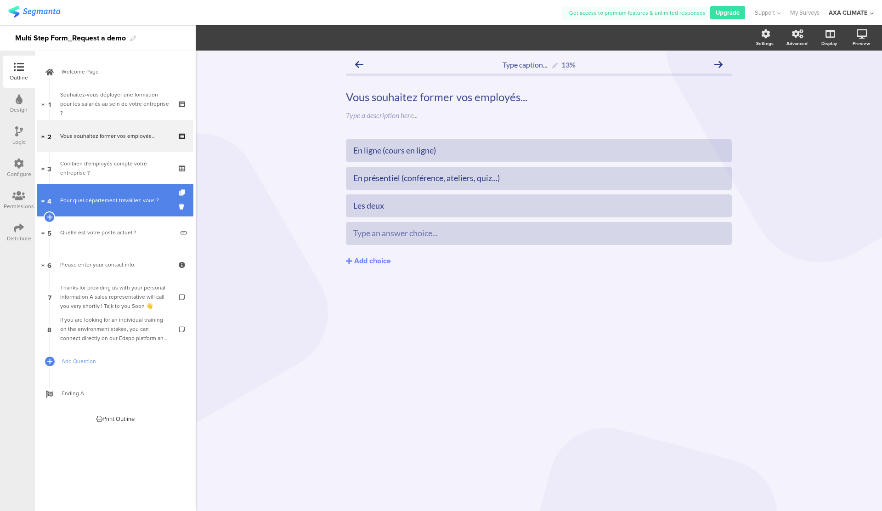
click at [130, 193] on link "4 Pour quel département travaillez-vous ?" at bounding box center [115, 200] width 156 height 32
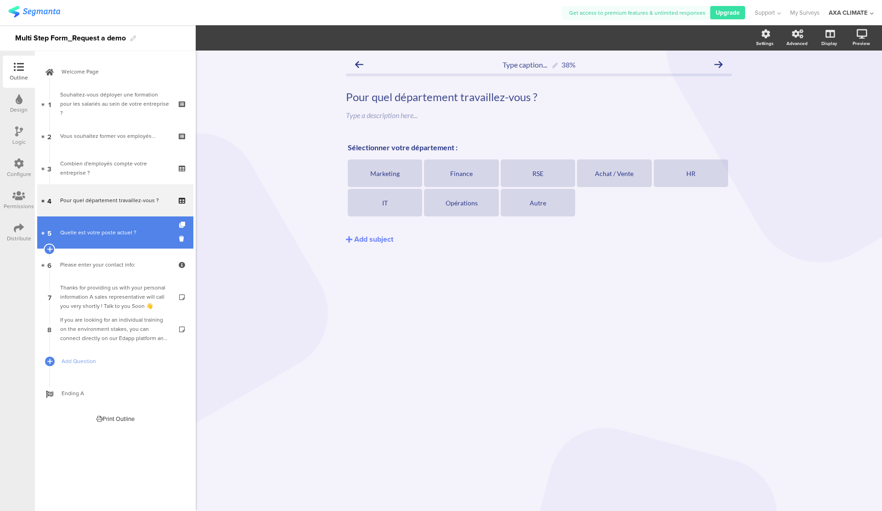
click at [135, 230] on div "Quelle est votre poste actuel ?" at bounding box center [117, 232] width 114 height 9
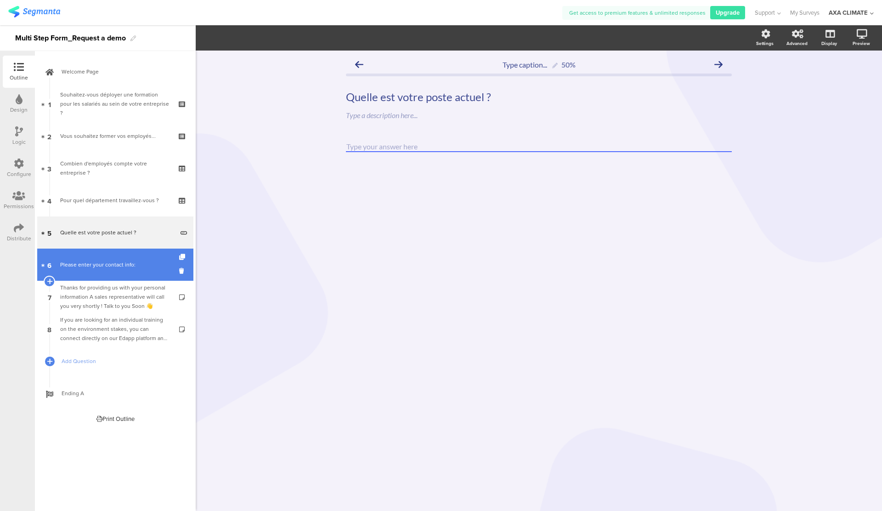
click at [128, 262] on div "Please enter your contact info:" at bounding box center [115, 264] width 110 height 9
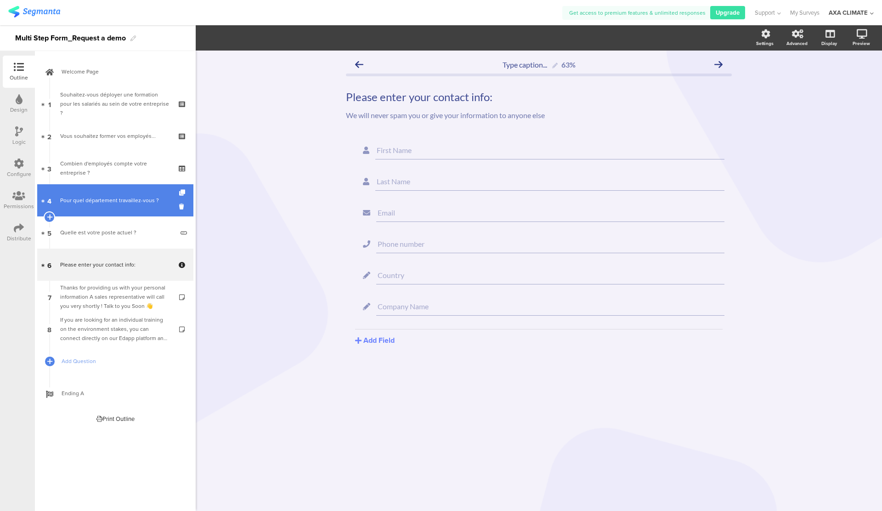
click at [135, 211] on link "4 Pour quel département travaillez-vous ?" at bounding box center [115, 200] width 156 height 32
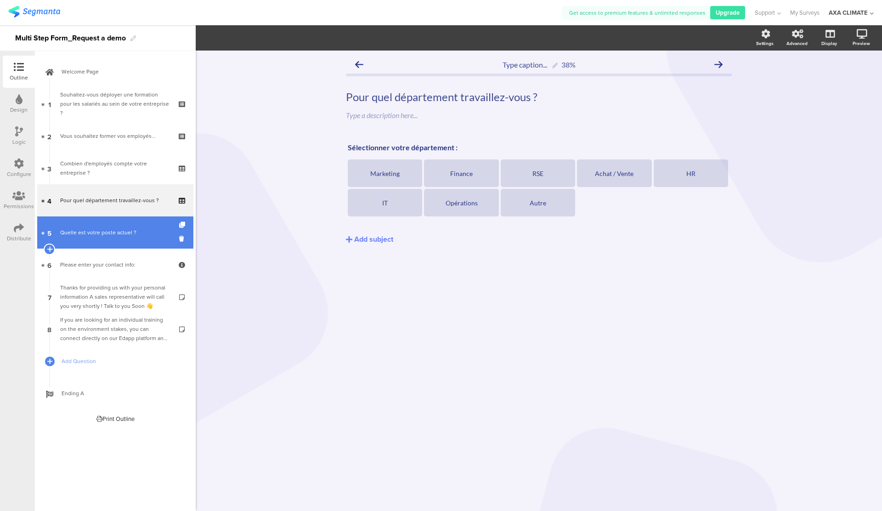
click at [136, 230] on div "Quelle est votre poste actuel ?" at bounding box center [117, 232] width 114 height 9
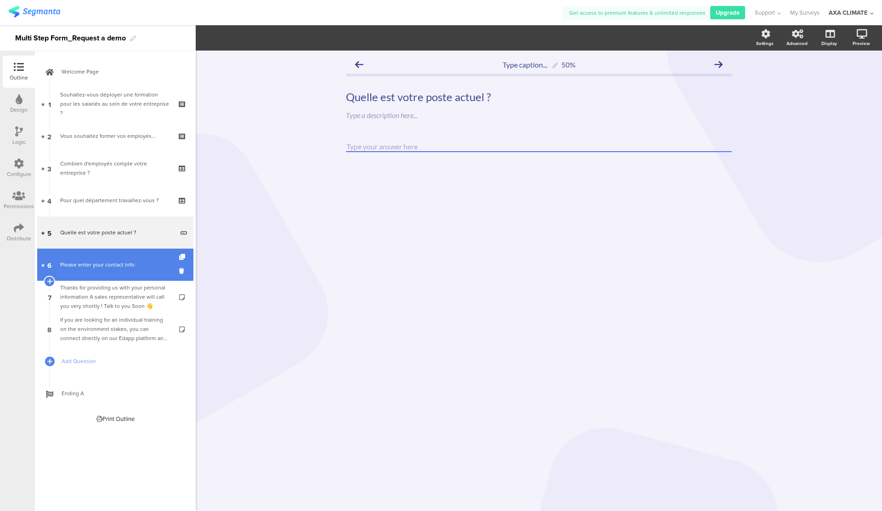
click at [133, 262] on div "Please enter your contact info:" at bounding box center [115, 264] width 110 height 9
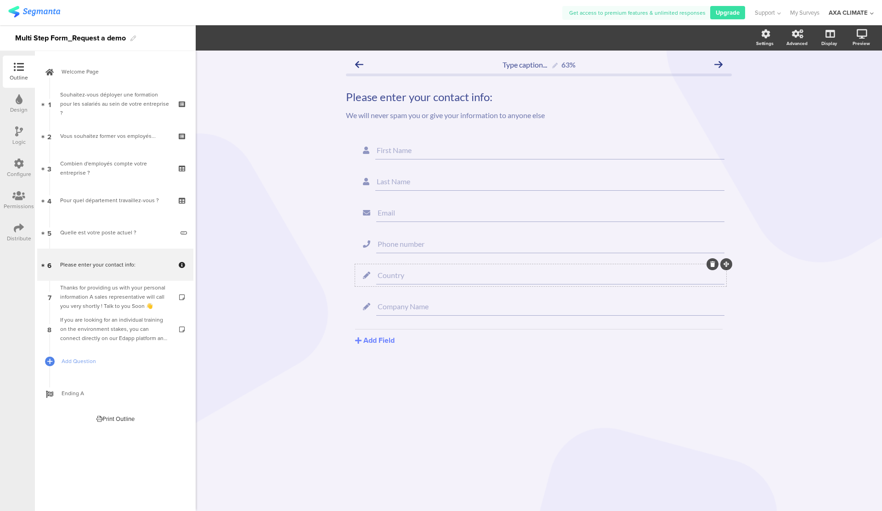
click at [446, 273] on input "Country" at bounding box center [551, 275] width 346 height 9
click at [358, 61] on icon at bounding box center [359, 64] width 8 height 8
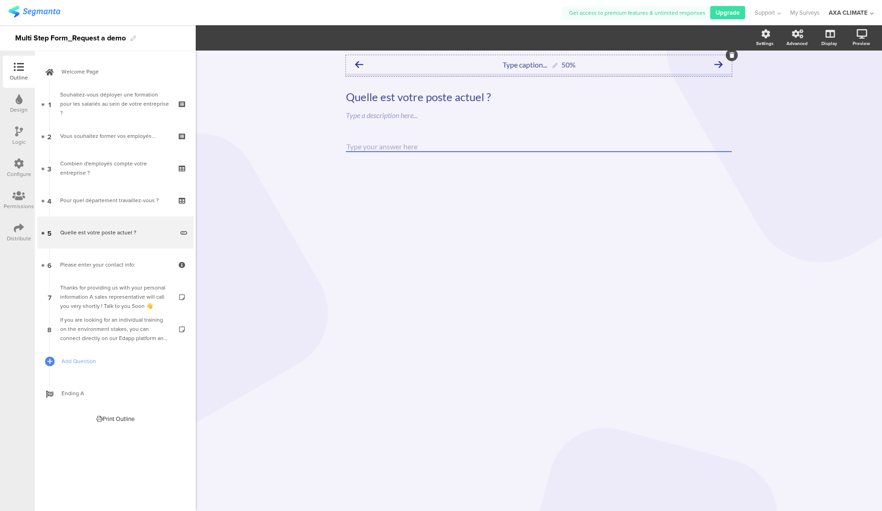
click at [363, 68] on div "Type caption... 50%" at bounding box center [539, 64] width 386 height 18
click at [356, 62] on icon at bounding box center [359, 64] width 8 height 8
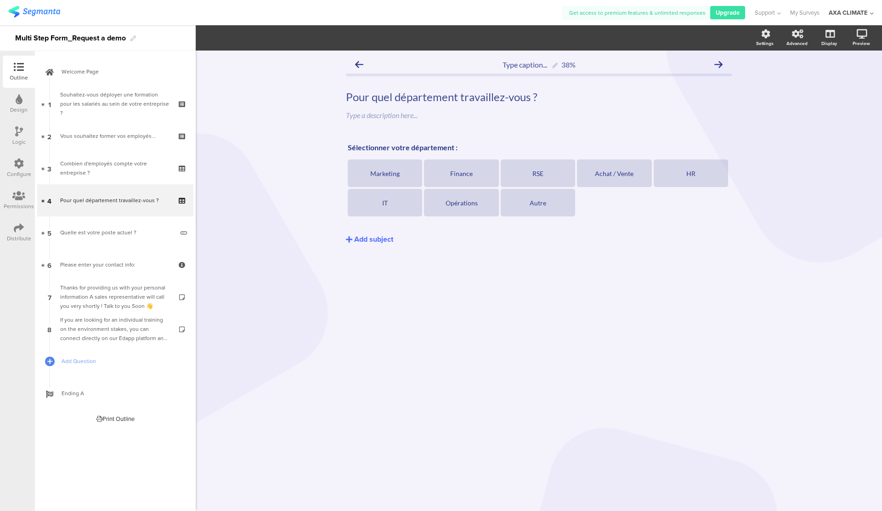
click at [380, 238] on div "Add subject" at bounding box center [373, 239] width 39 height 11
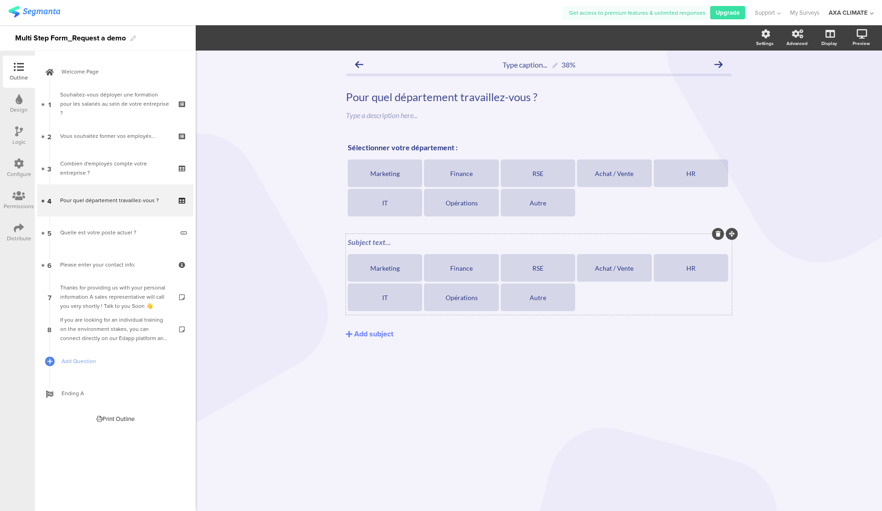
click at [381, 238] on div "Subject text..." at bounding box center [539, 242] width 382 height 9
drag, startPoint x: 539, startPoint y: 236, endPoint x: 539, endPoint y: 196, distance: 40.4
click at [539, 194] on div "Sélectionner votre département : Sélectionner votre département : Marketing Fin…" at bounding box center [539, 227] width 386 height 176
drag, startPoint x: 524, startPoint y: 138, endPoint x: 525, endPoint y: 148, distance: 10.2
click at [525, 148] on div "Type caption... 38% Pour quel département travaillez-vous ? Pour quel départeme…" at bounding box center [539, 213] width 386 height 316
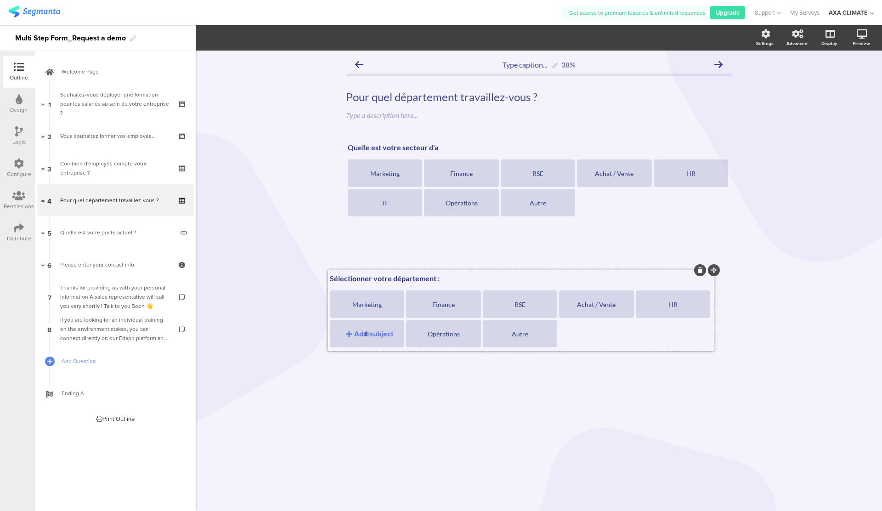
drag, startPoint x: 731, startPoint y: 139, endPoint x: 728, endPoint y: 253, distance: 114.0
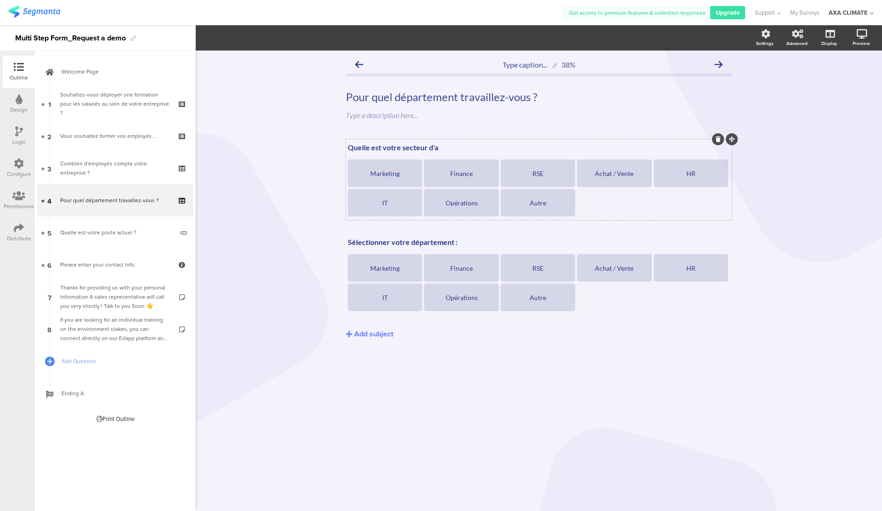
click at [446, 146] on p "Quelle est votre secteur d'a" at bounding box center [539, 147] width 382 height 9
click at [370, 148] on p "Quelle est votre secteur d'activité ?" at bounding box center [539, 147] width 382 height 9
drag, startPoint x: 453, startPoint y: 145, endPoint x: 353, endPoint y: 145, distance: 99.7
click at [353, 145] on p "Quel est votre secteur d'activité ?" at bounding box center [539, 147] width 382 height 9
drag, startPoint x: 389, startPoint y: 241, endPoint x: 341, endPoint y: 240, distance: 47.3
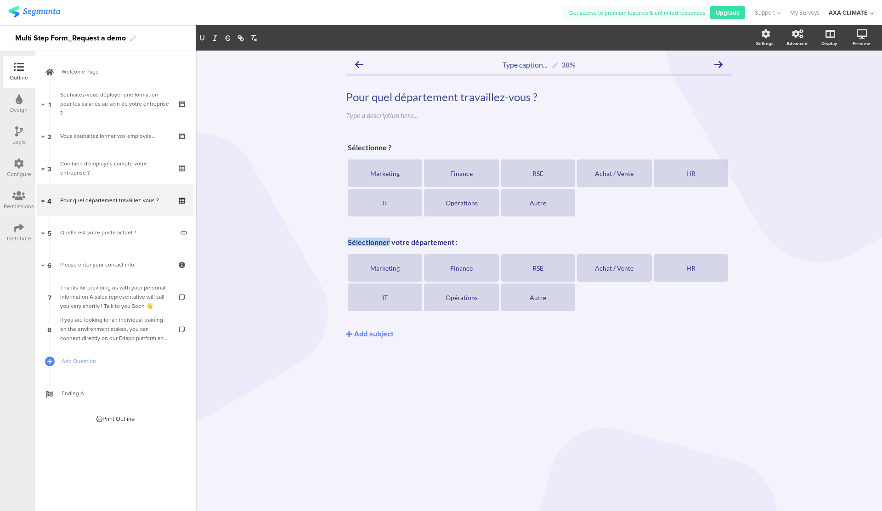
click at [341, 240] on div "Type caption... 38% Pour quel département travaillez-vous ? Pour quel départeme…" at bounding box center [539, 213] width 404 height 325
click at [390, 241] on p "Sélectionner votre département :" at bounding box center [539, 242] width 382 height 9
click at [386, 151] on div "Sélectionne ? Sélectionne ?" at bounding box center [539, 148] width 387 height 15
click at [477, 148] on p "Sélectionnez votre secteur d'activité ?" at bounding box center [539, 147] width 382 height 9
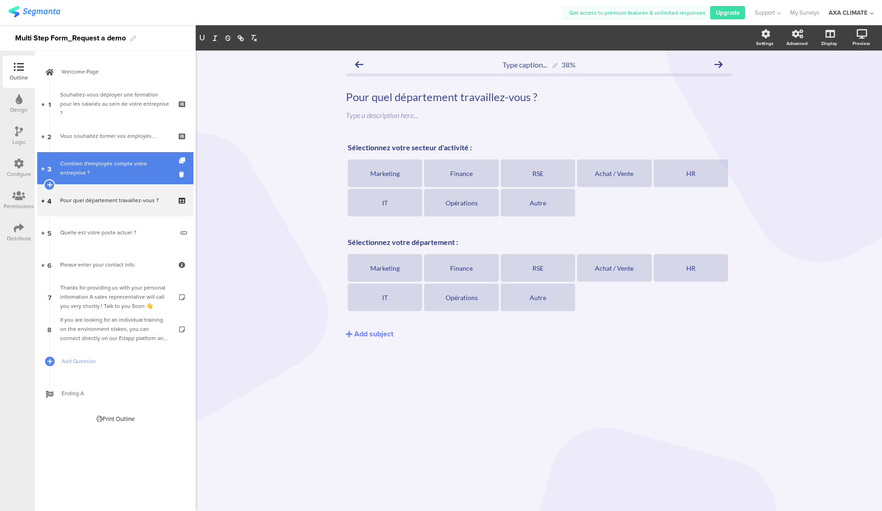
click at [118, 165] on div "Combien d'employés compte votre entreprise ?" at bounding box center [115, 168] width 110 height 18
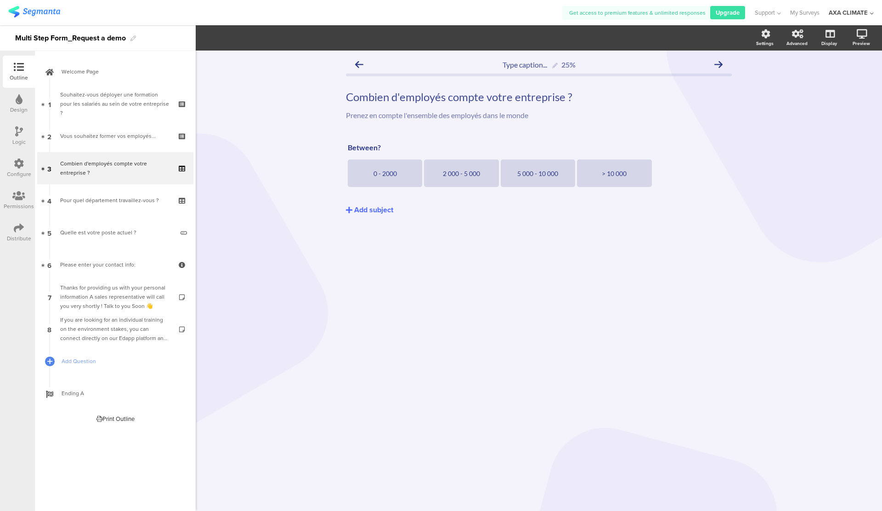
click at [380, 213] on div "Add subject" at bounding box center [373, 209] width 39 height 11
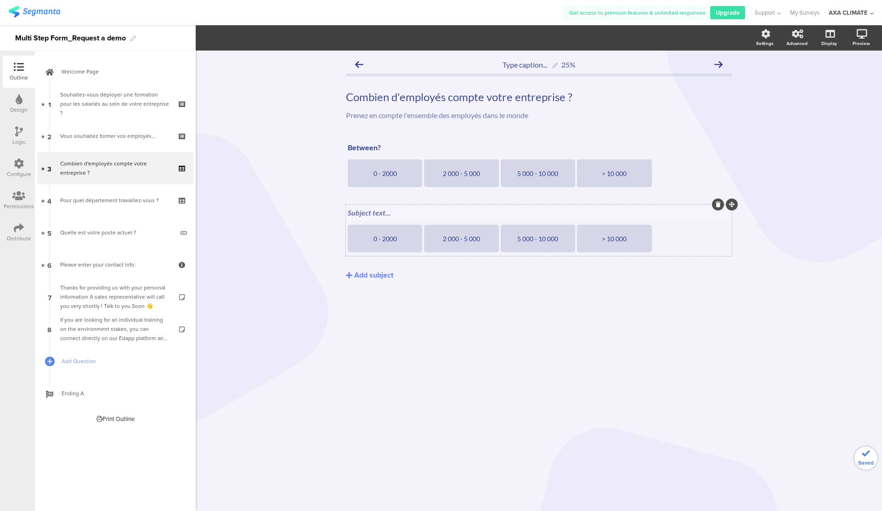
click at [407, 214] on div "Subject text..." at bounding box center [539, 213] width 387 height 15
click at [524, 114] on div "Prenez en compte l'ensemble des employés dans le monde Prenez en compte l'ensem…" at bounding box center [539, 115] width 391 height 15
click at [381, 147] on div "Between? Between?" at bounding box center [539, 148] width 387 height 15
click at [486, 99] on div "Combien d'employés compte votre entreprise ? Combien d'employés compte votre en…" at bounding box center [539, 97] width 391 height 18
click at [596, 98] on p "Combien d'employés compte votre entreprise ?" at bounding box center [539, 97] width 386 height 14
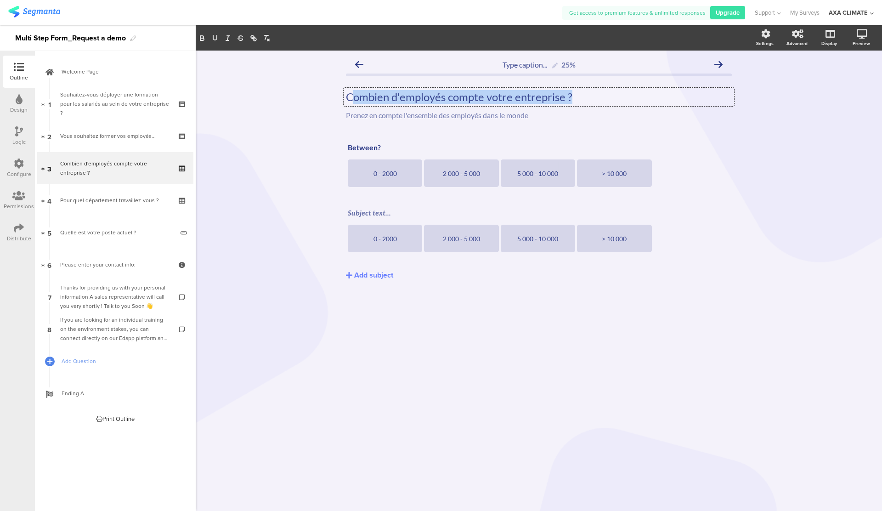
drag, startPoint x: 588, startPoint y: 97, endPoint x: 353, endPoint y: 91, distance: 234.9
click at [353, 91] on p "Combien d'employés compte votre entreprise ?" at bounding box center [539, 97] width 386 height 14
click at [493, 117] on div "Prenez en compte l'ensemble des employés dans le monde Prenez en compte l'ensem…" at bounding box center [539, 115] width 391 height 15
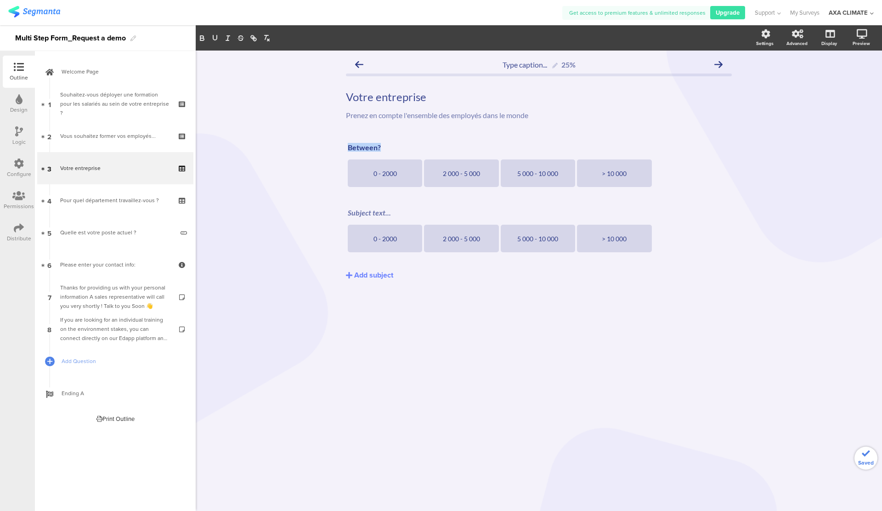
drag, startPoint x: 386, startPoint y: 148, endPoint x: 321, endPoint y: 147, distance: 65.7
click at [321, 148] on div "Type caption... 25% Votre entreprise Votre entreprise Prenez en compte l'ensemb…" at bounding box center [539, 281] width 687 height 460
click at [370, 211] on div "Subject text..." at bounding box center [539, 213] width 387 height 15
click at [377, 278] on div "Add subject" at bounding box center [373, 275] width 39 height 11
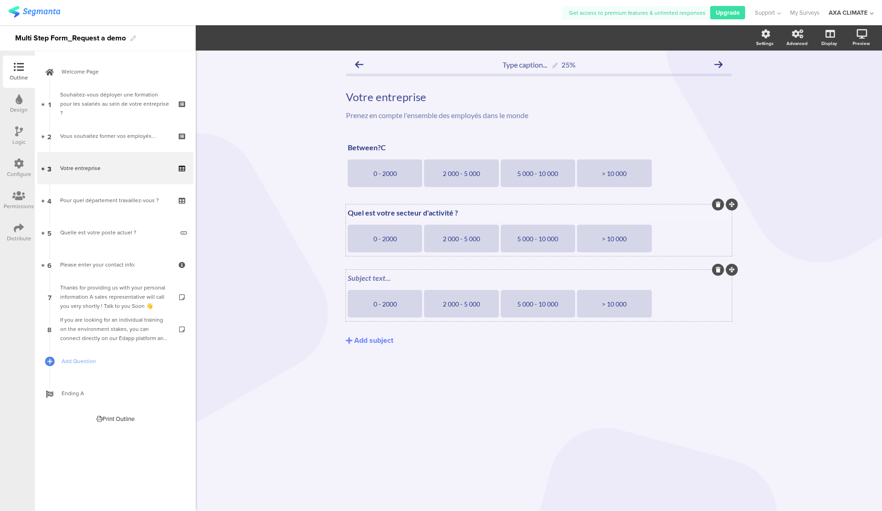
click at [720, 270] on icon at bounding box center [718, 270] width 5 height 6
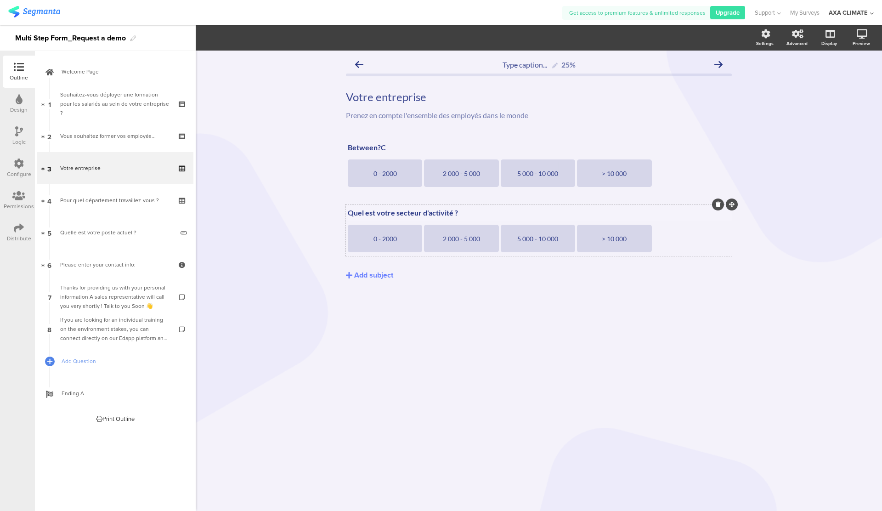
click at [716, 206] on icon at bounding box center [718, 205] width 5 height 6
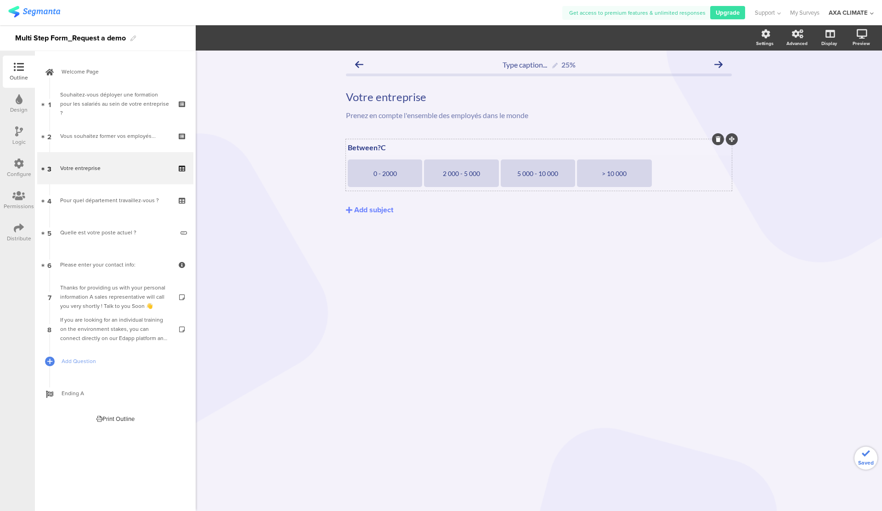
click at [382, 146] on p "Between?C" at bounding box center [539, 147] width 382 height 9
drag, startPoint x: 390, startPoint y: 146, endPoint x: 332, endPoint y: 146, distance: 57.4
click at [335, 146] on div "Type caption... 25% Votre entreprise Votre entreprise Prenez en compte l'ensemb…" at bounding box center [539, 281] width 687 height 460
drag, startPoint x: 435, startPoint y: 98, endPoint x: 303, endPoint y: 97, distance: 131.4
click at [303, 97] on div "Type caption... 25% Votre entreprise Votre entreprise Votre entreprise Prenez e…" at bounding box center [539, 281] width 687 height 460
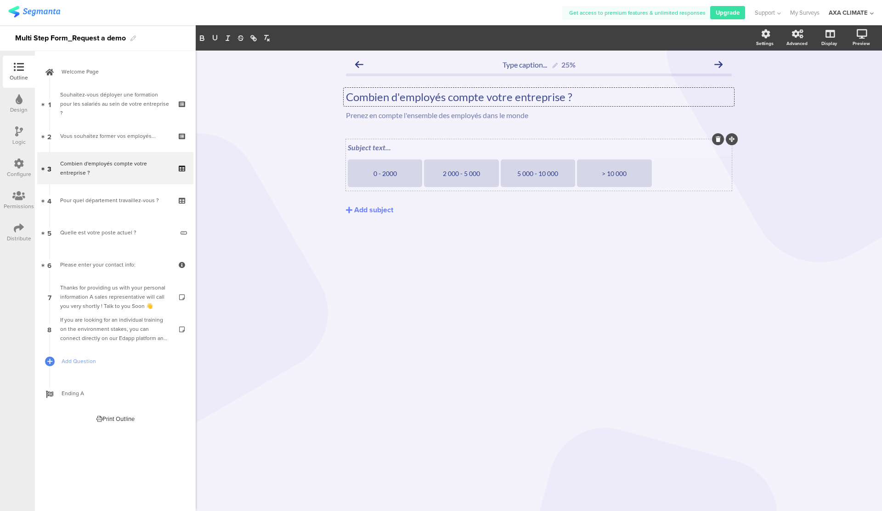
click at [375, 145] on div "Subject text..." at bounding box center [539, 148] width 387 height 15
click at [449, 236] on div "Entre Entre Entre 0 - 2000 2 000 - 5 000 5 000 - 10 000 > 10 000 Add subject" at bounding box center [539, 193] width 386 height 108
click at [716, 64] on icon at bounding box center [719, 64] width 8 height 8
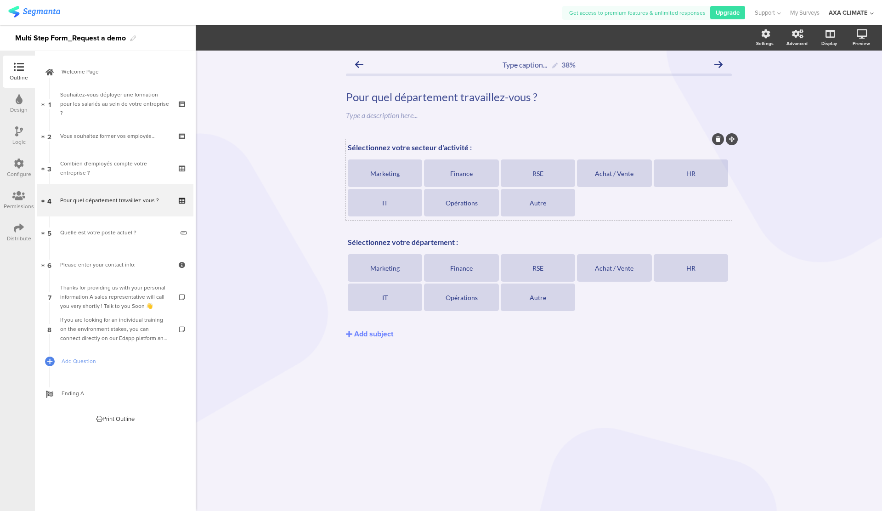
click at [719, 142] on div at bounding box center [718, 139] width 12 height 12
click at [718, 140] on icon at bounding box center [718, 139] width 5 height 6
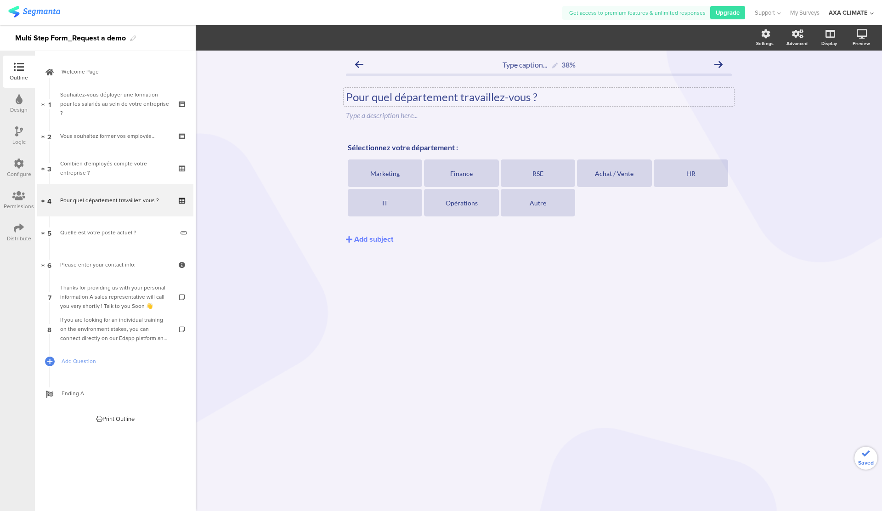
click at [456, 97] on div "Pour quel département travaillez-vous ? Pour quel département travaillez-vous ?" at bounding box center [539, 97] width 391 height 18
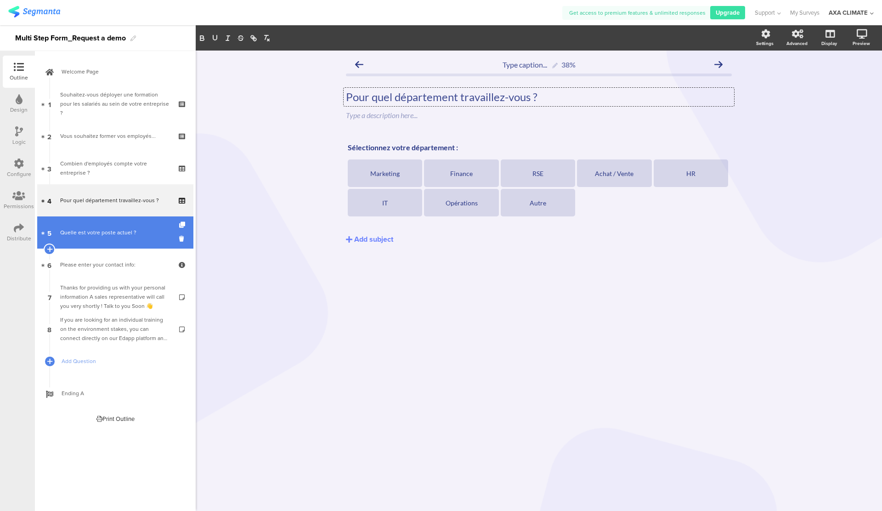
click at [119, 228] on div "Quelle est votre poste actuel ?" at bounding box center [117, 232] width 114 height 9
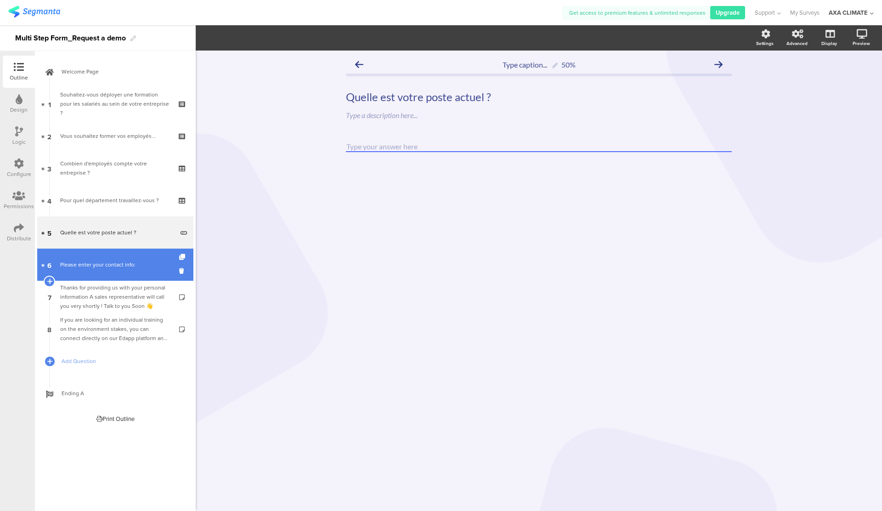
click at [152, 256] on link "6 Please enter your contact info:" at bounding box center [115, 265] width 156 height 32
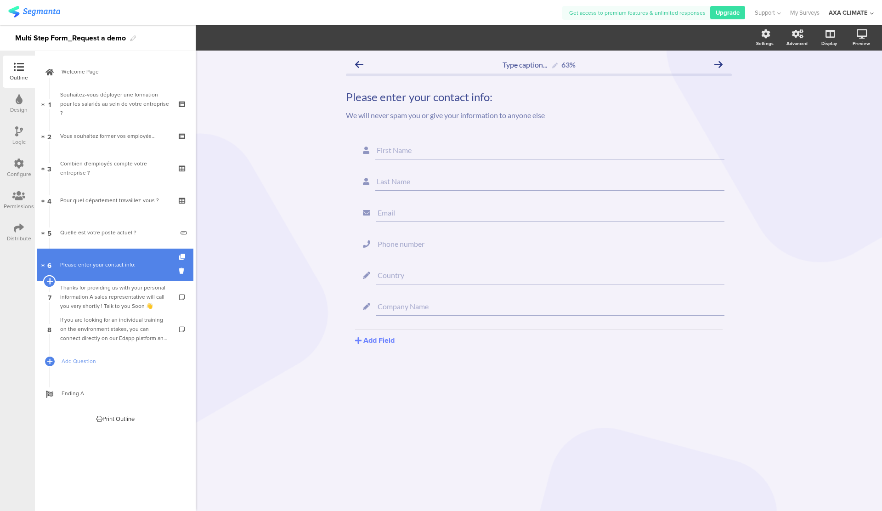
click at [51, 280] on icon at bounding box center [49, 281] width 6 height 8
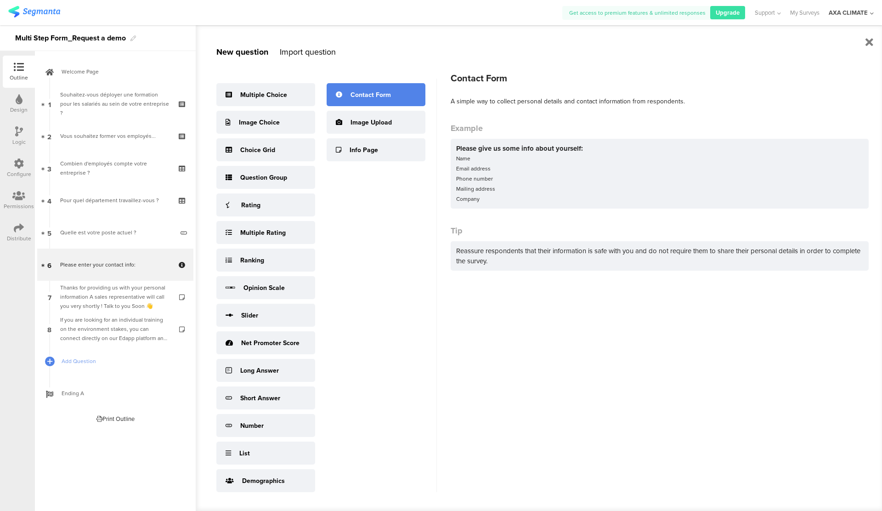
click at [369, 95] on div "Contact Form" at bounding box center [371, 95] width 40 height 10
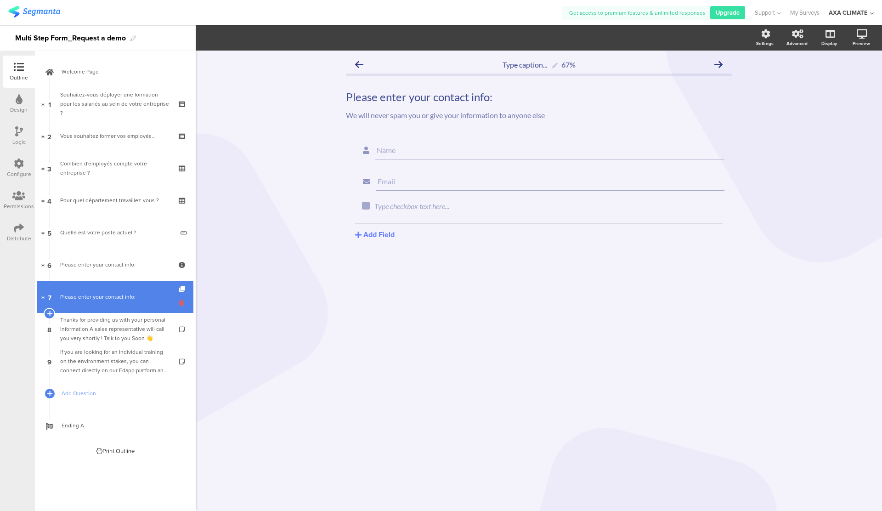
click at [181, 304] on icon at bounding box center [183, 303] width 8 height 9
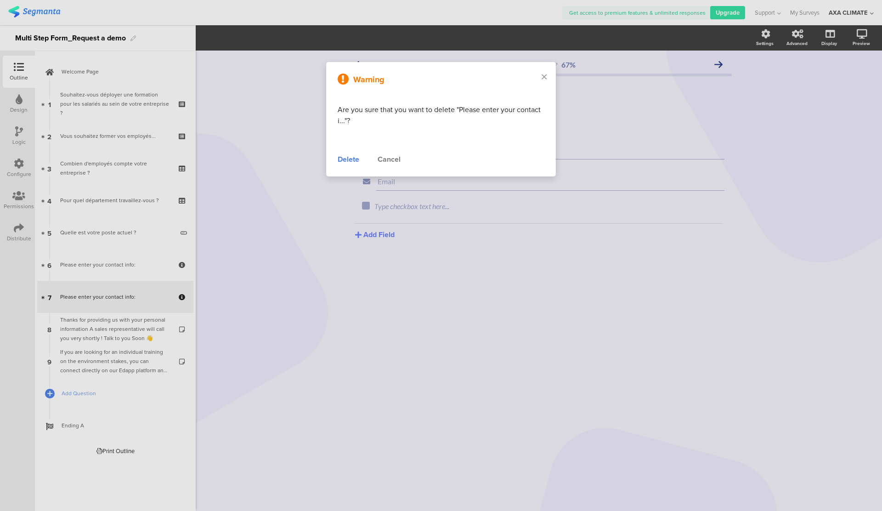
click at [339, 161] on div "Delete" at bounding box center [349, 159] width 22 height 11
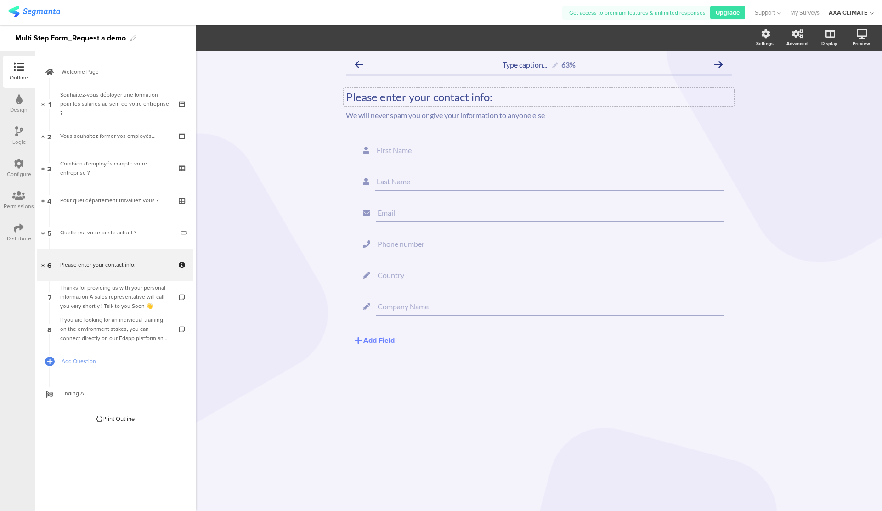
click at [469, 94] on div "Please enter your contact info:" at bounding box center [539, 97] width 386 height 14
click at [495, 97] on p "Please enter your contact info:" at bounding box center [539, 97] width 386 height 14
drag, startPoint x: 505, startPoint y: 97, endPoint x: 333, endPoint y: 92, distance: 171.9
click at [333, 92] on div "Type caption... 63% Please enter your contact info: Please enter your contact i…" at bounding box center [539, 281] width 687 height 460
click at [483, 113] on div "We will never spam you or give your information to anyone else We will never sp…" at bounding box center [539, 115] width 391 height 15
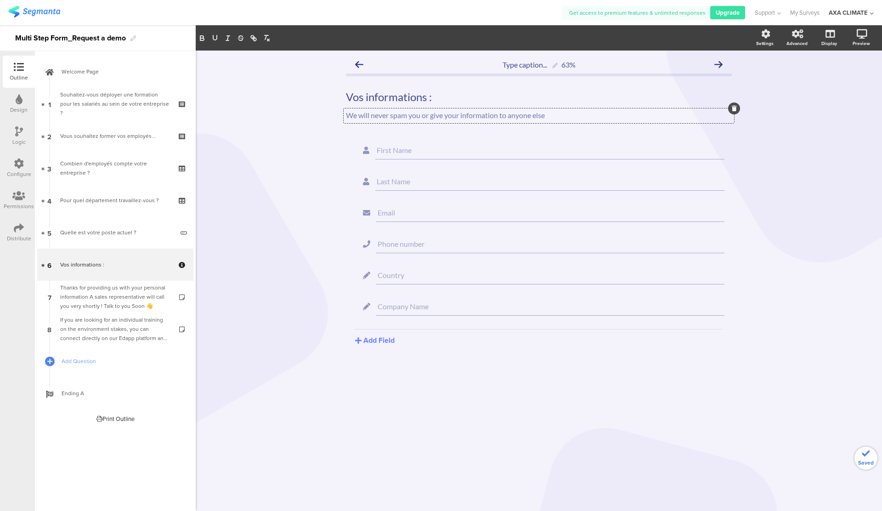
click at [523, 115] on p "We will never spam you or give your information to anyone else" at bounding box center [539, 115] width 386 height 9
click at [733, 110] on icon at bounding box center [734, 109] width 5 height 6
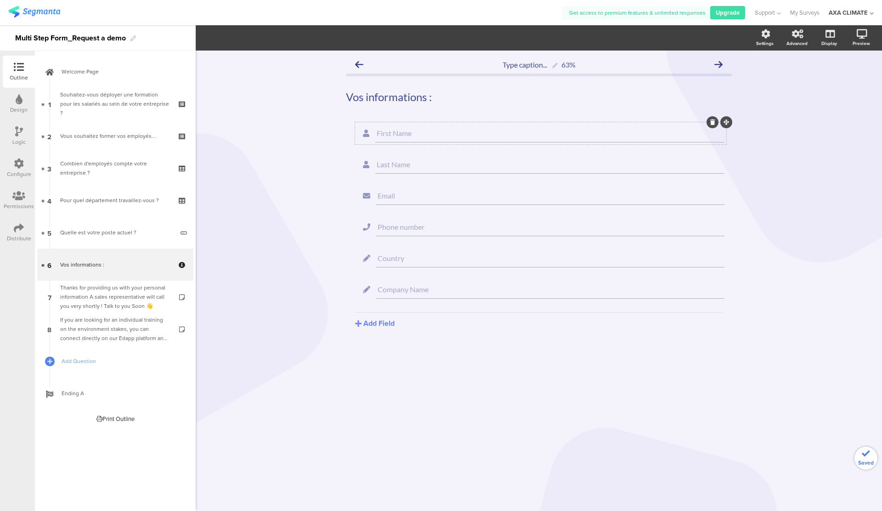
click at [444, 129] on input "First Name" at bounding box center [550, 133] width 346 height 9
type input "rFirst Name"
click at [427, 125] on div "rFirst Name" at bounding box center [549, 133] width 349 height 18
drag, startPoint x: 427, startPoint y: 131, endPoint x: 375, endPoint y: 131, distance: 51.9
click at [375, 131] on div "rFirst Name" at bounding box center [549, 133] width 349 height 18
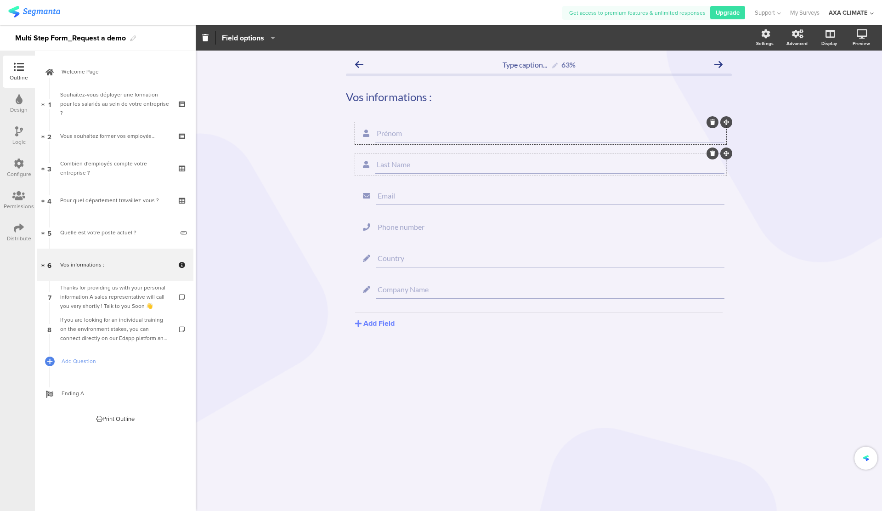
type input "Prénom"
click at [412, 162] on input "Last Name" at bounding box center [550, 164] width 346 height 9
drag, startPoint x: 421, startPoint y: 163, endPoint x: 362, endPoint y: 159, distance: 59.4
click at [362, 159] on div "Last Name" at bounding box center [541, 164] width 368 height 18
type input "Nom de famille"
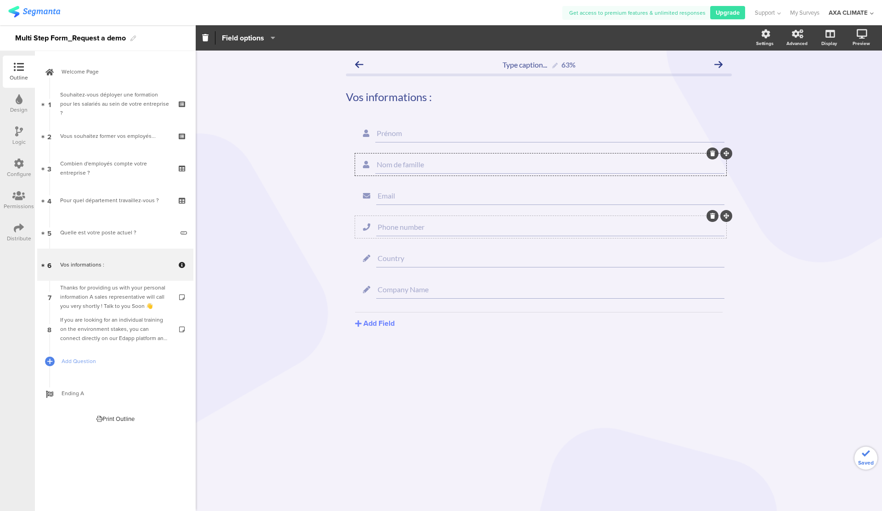
click at [411, 225] on input "Phone number" at bounding box center [551, 226] width 346 height 9
drag, startPoint x: 434, startPoint y: 227, endPoint x: 370, endPoint y: 226, distance: 63.9
click at [370, 226] on div "Phone number" at bounding box center [541, 227] width 368 height 18
type input "Numéro de téléphone"
click at [402, 259] on input "Country" at bounding box center [551, 258] width 346 height 9
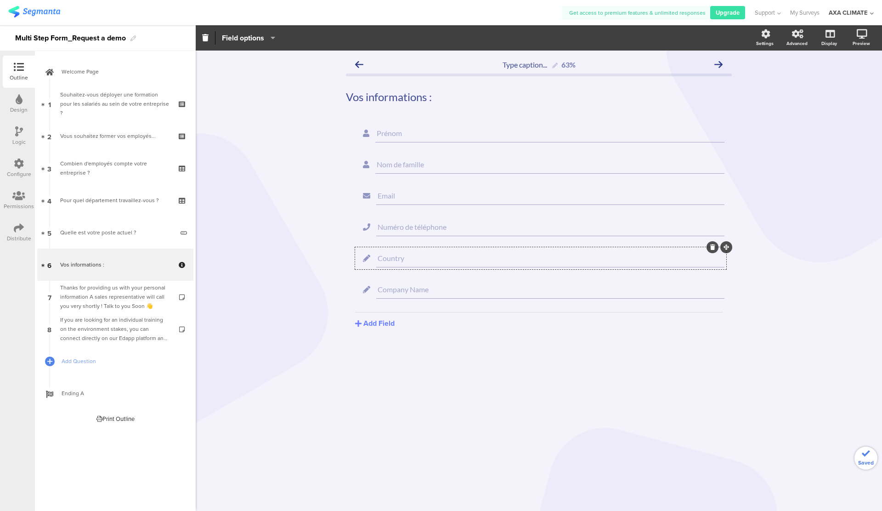
drag, startPoint x: 414, startPoint y: 259, endPoint x: 378, endPoint y: 259, distance: 36.8
click at [378, 259] on input "Country" at bounding box center [551, 258] width 346 height 9
type input "F"
type input "Pays"
click at [433, 286] on input "Company Name" at bounding box center [551, 289] width 346 height 9
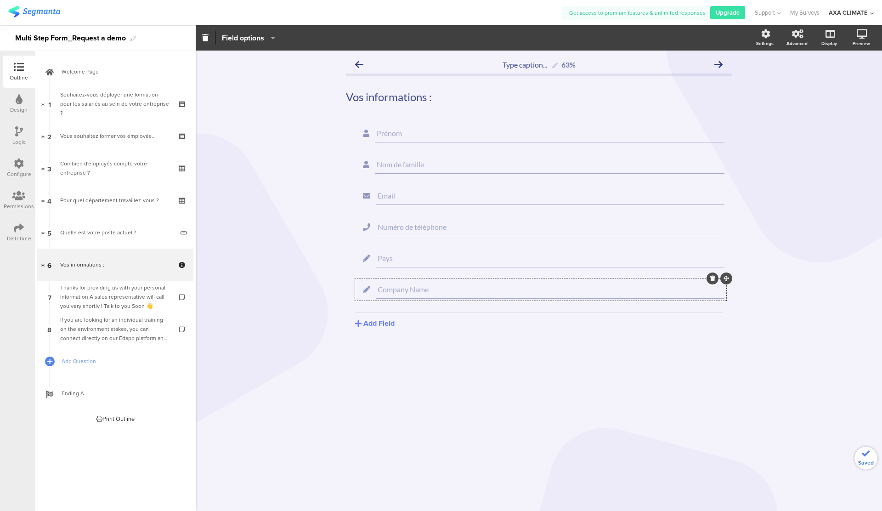
drag, startPoint x: 436, startPoint y: 287, endPoint x: 370, endPoint y: 287, distance: 66.2
click at [370, 287] on div "Company Name" at bounding box center [541, 289] width 368 height 18
type input "E"
type input "Nom de l'entreprise"
click at [433, 318] on seg-popup "Add Field Text Name URL Email Date Phone number Dropdown US State Country Check…" at bounding box center [402, 323] width 94 height 11
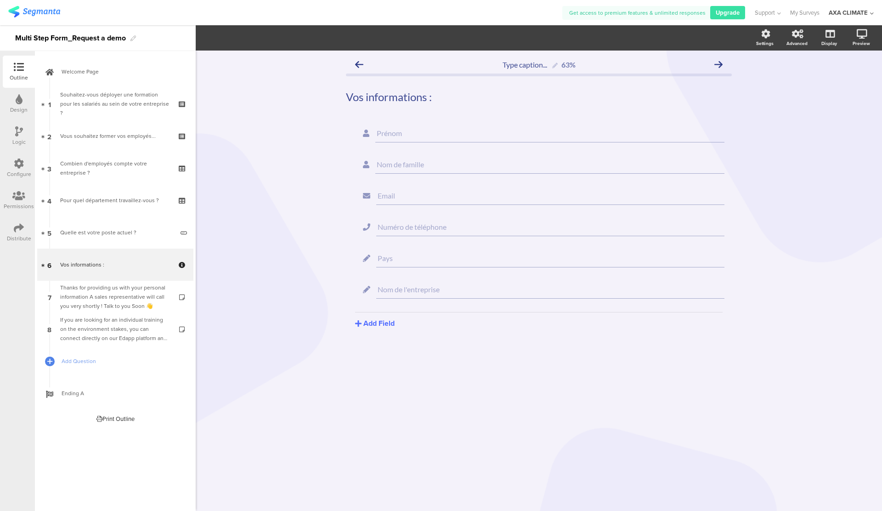
click at [377, 325] on button "Add Field" at bounding box center [375, 323] width 40 height 11
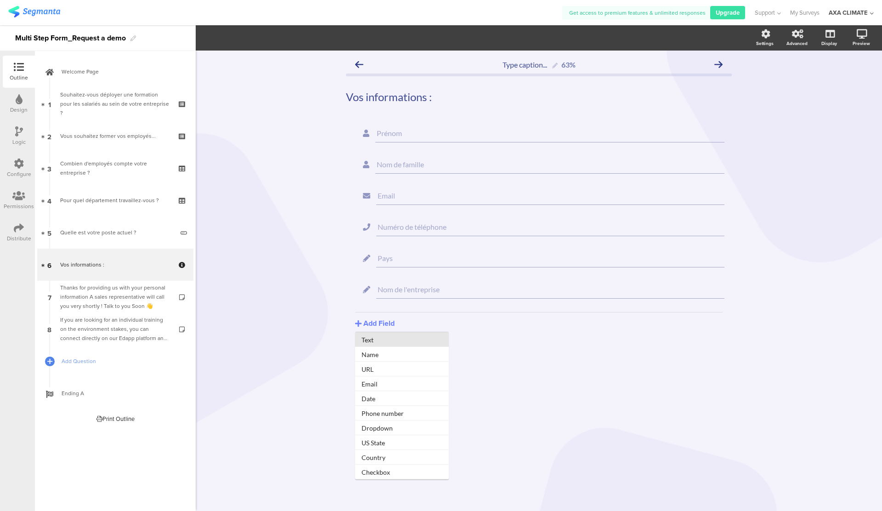
click at [392, 341] on button "Text" at bounding box center [402, 339] width 94 height 15
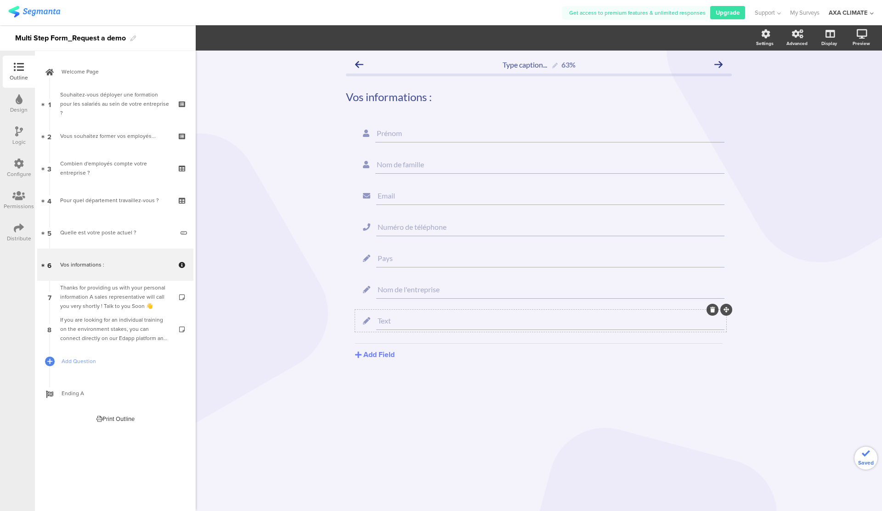
click at [419, 319] on input "Text" at bounding box center [551, 320] width 346 height 9
type input "T"
type input "J"
type input "JVo"
type input "t"
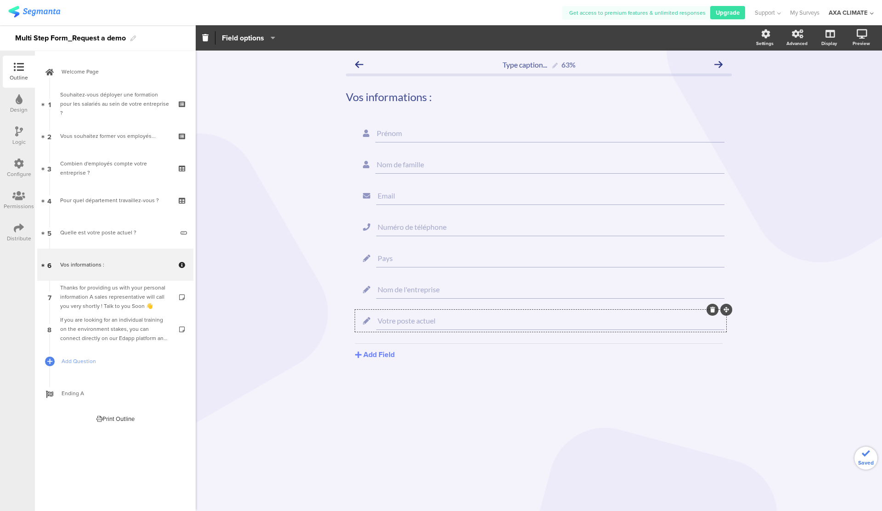
type input "Votre poste actuel"
click at [737, 374] on div "Type caption... 63% Vos informations : Vos informations : [GEOGRAPHIC_DATA] Nom…" at bounding box center [539, 230] width 404 height 358
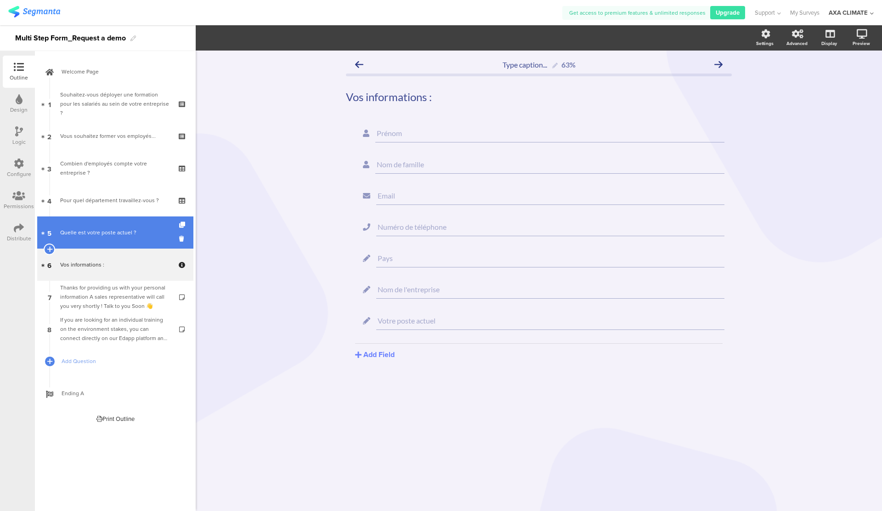
click at [143, 235] on div "Quelle est votre poste actuel ?" at bounding box center [117, 232] width 114 height 9
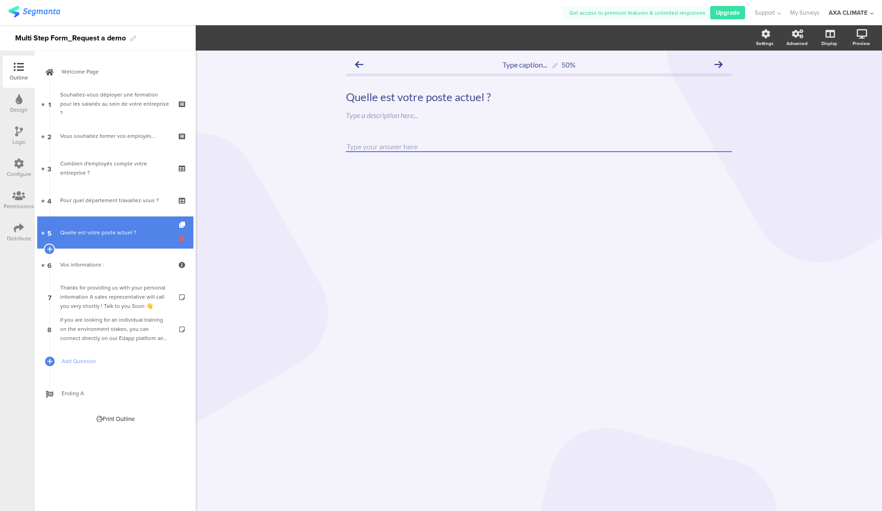
click at [181, 238] on icon at bounding box center [183, 238] width 8 height 9
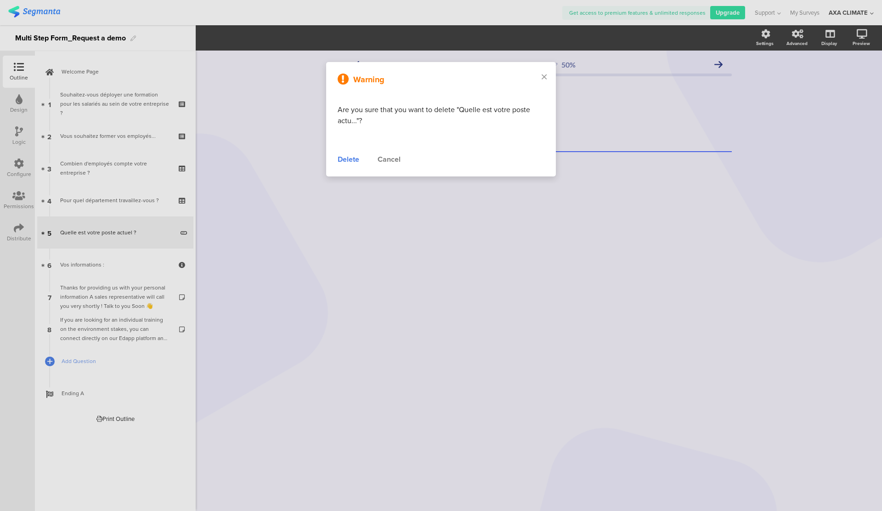
click at [351, 158] on div "Delete" at bounding box center [349, 159] width 22 height 11
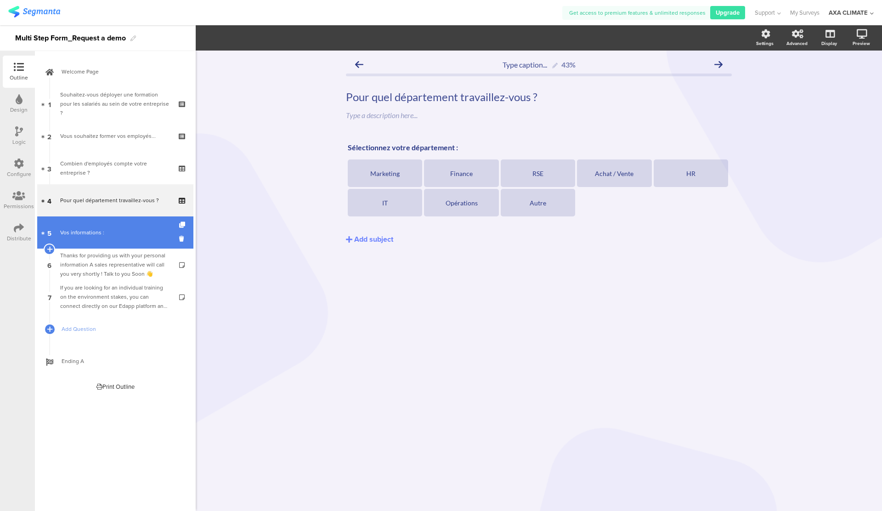
click at [123, 232] on div "Vos informations :" at bounding box center [115, 232] width 110 height 9
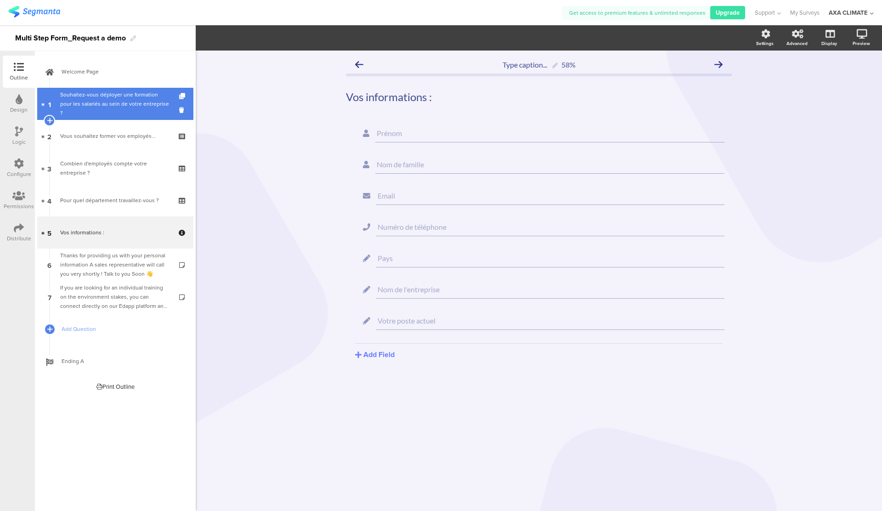
click at [118, 95] on div "Souhaitez-vous déployer une formation pour les salariés au sein de votre entrep…" at bounding box center [115, 104] width 110 height 28
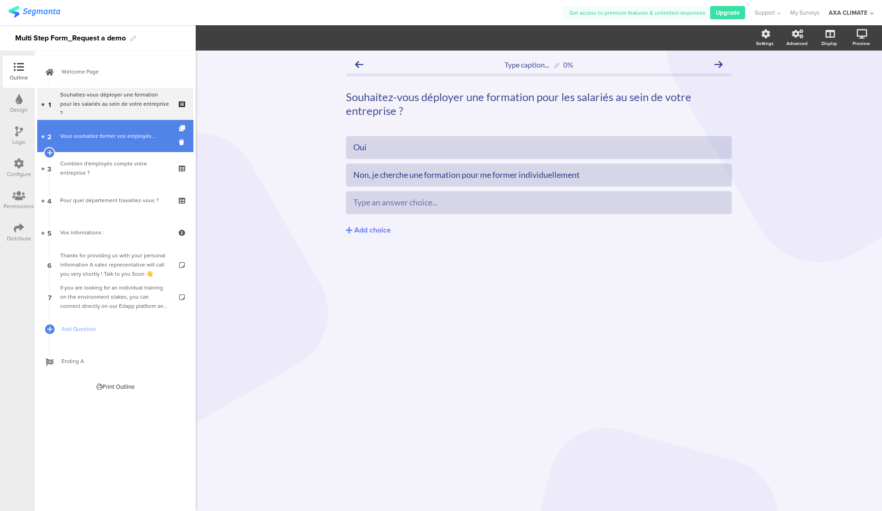
click at [119, 141] on link "2 Vous souhaitez former vos employés..." at bounding box center [115, 136] width 156 height 32
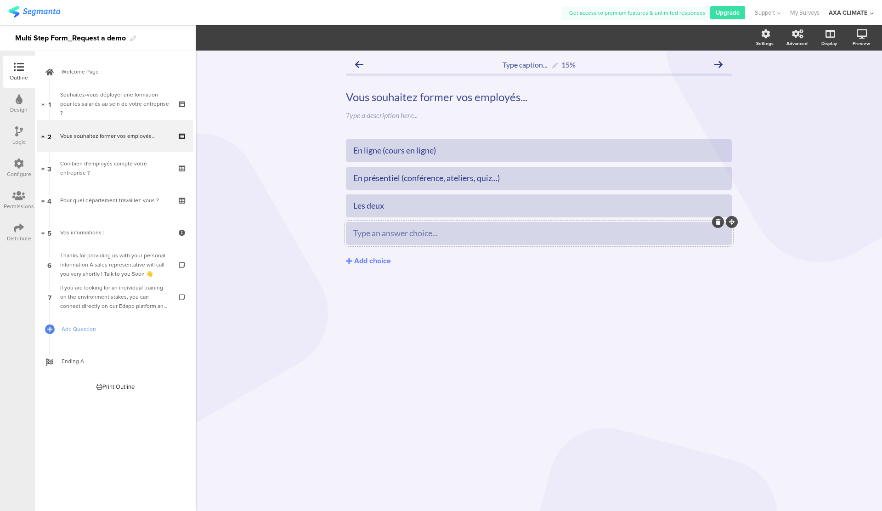
click at [716, 223] on icon at bounding box center [718, 222] width 5 height 6
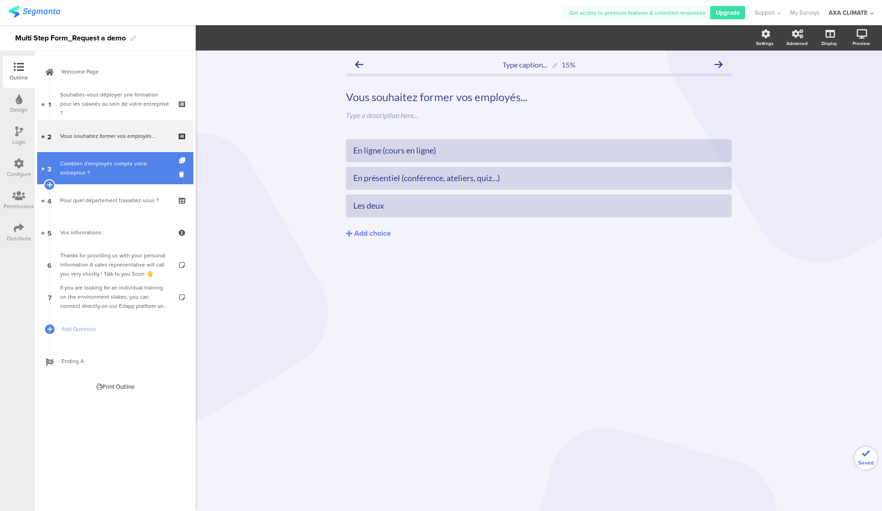
click at [120, 163] on div "Combien d'employés compte votre entreprise ?" at bounding box center [115, 168] width 110 height 18
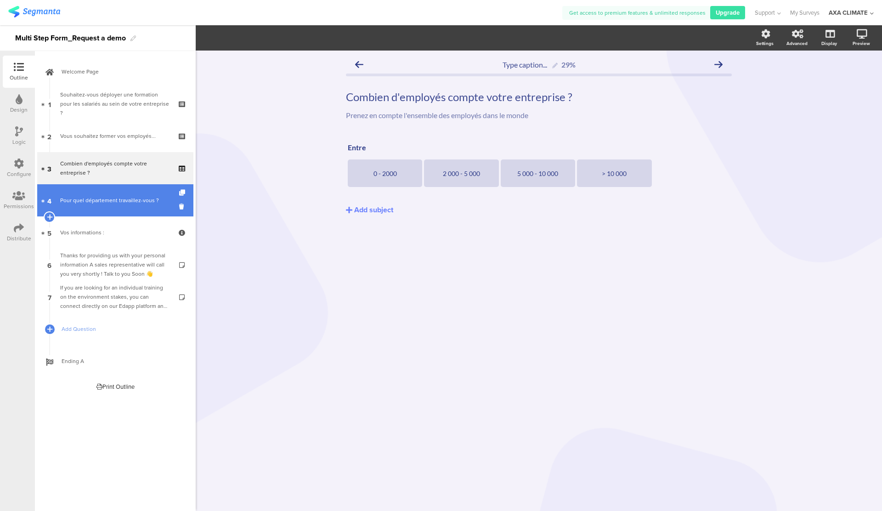
click at [120, 200] on div "Pour quel département travaillez-vous ?" at bounding box center [115, 200] width 110 height 9
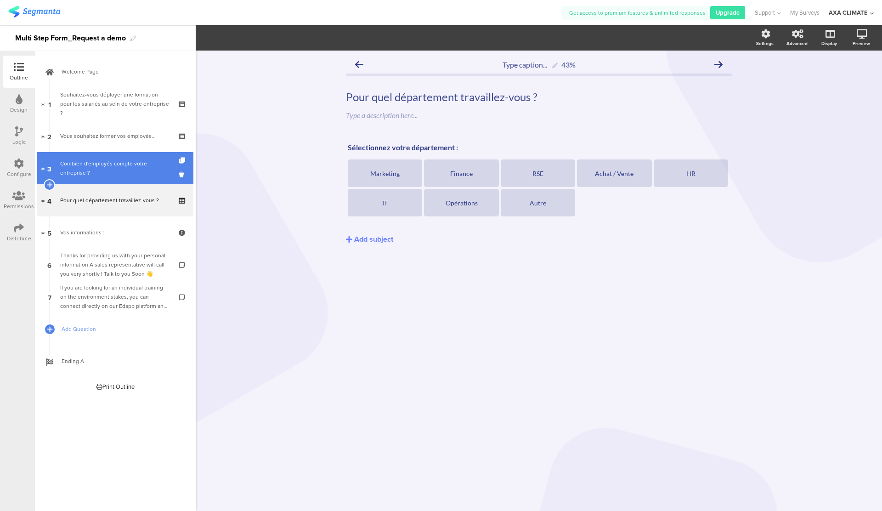
click at [108, 166] on div "Combien d'employés compte votre entreprise ?" at bounding box center [115, 168] width 110 height 18
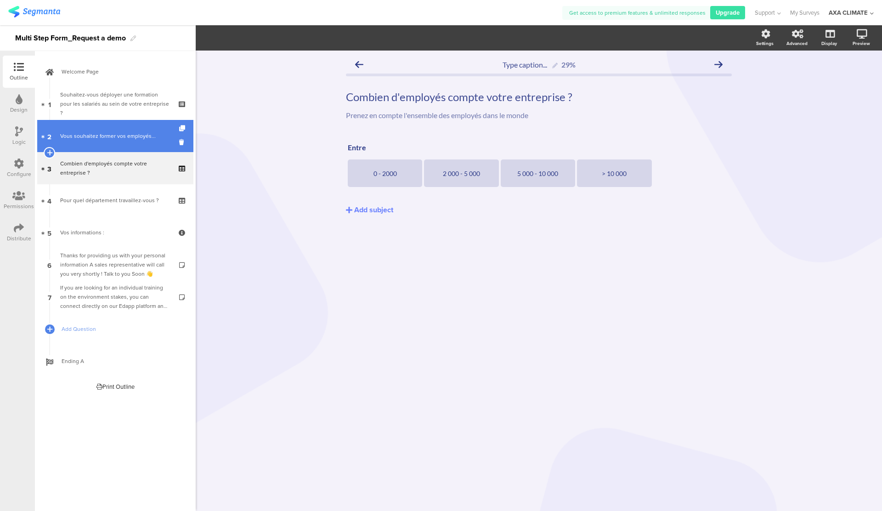
click at [103, 138] on div "Vous souhaitez former vos employés..." at bounding box center [115, 135] width 110 height 9
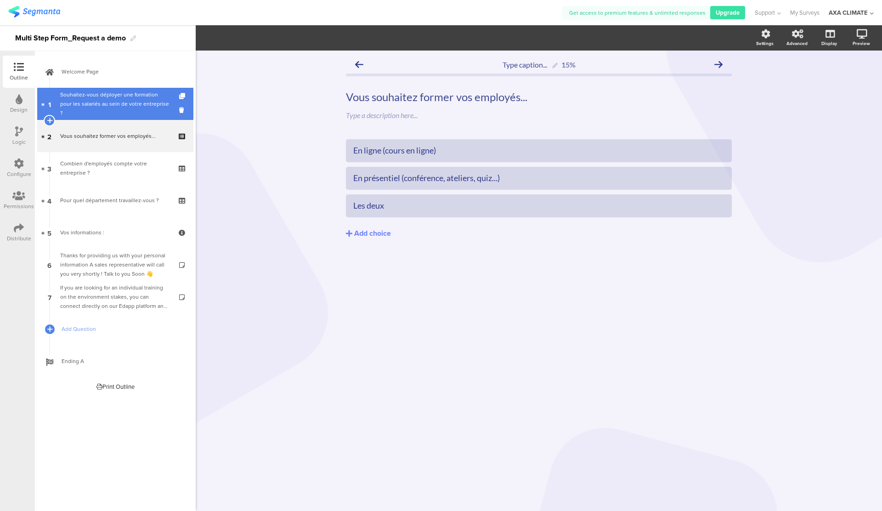
click at [100, 114] on link "1 Souhaitez-vous déployer une formation pour les salariés au sein de votre entr…" at bounding box center [115, 104] width 156 height 32
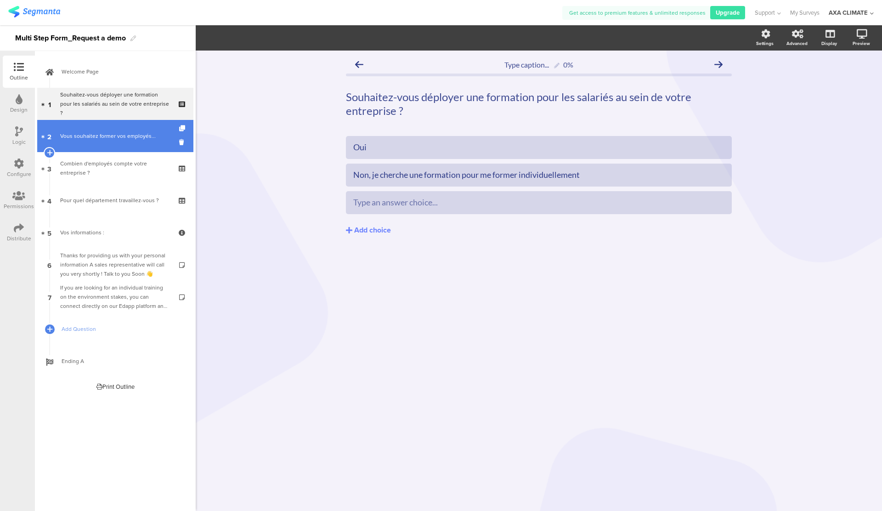
click at [106, 137] on div "Vous souhaitez former vos employés..." at bounding box center [115, 135] width 110 height 9
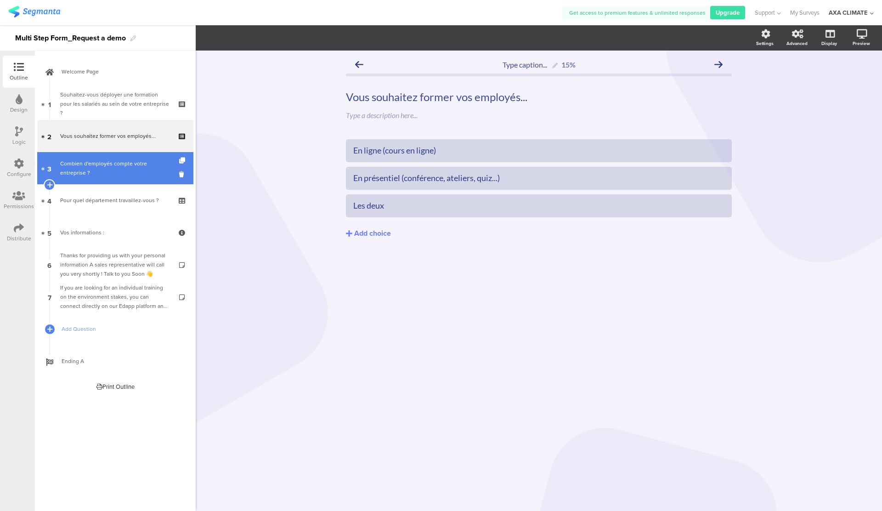
click at [106, 162] on div "Combien d'employés compte votre entreprise ?" at bounding box center [115, 168] width 110 height 18
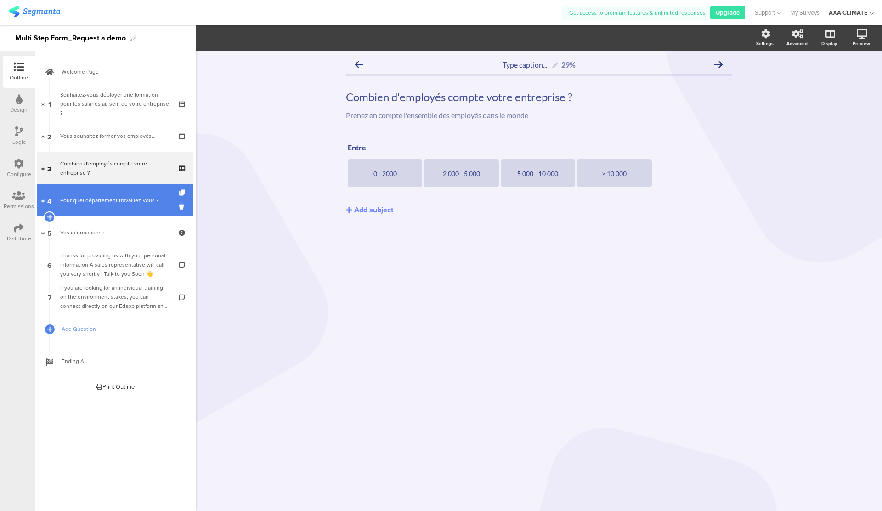
click at [108, 200] on div "Pour quel département travaillez-vous ?" at bounding box center [115, 200] width 110 height 9
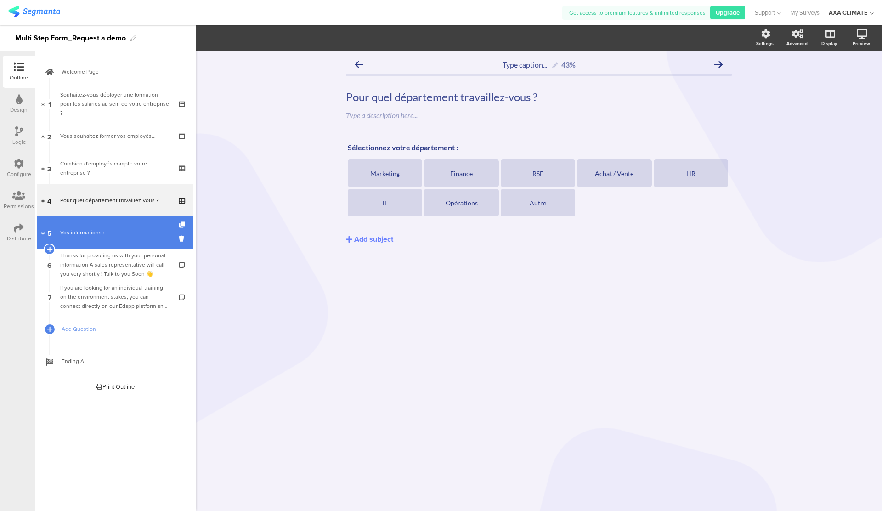
click at [112, 219] on link "5 Vos informations :" at bounding box center [115, 232] width 156 height 32
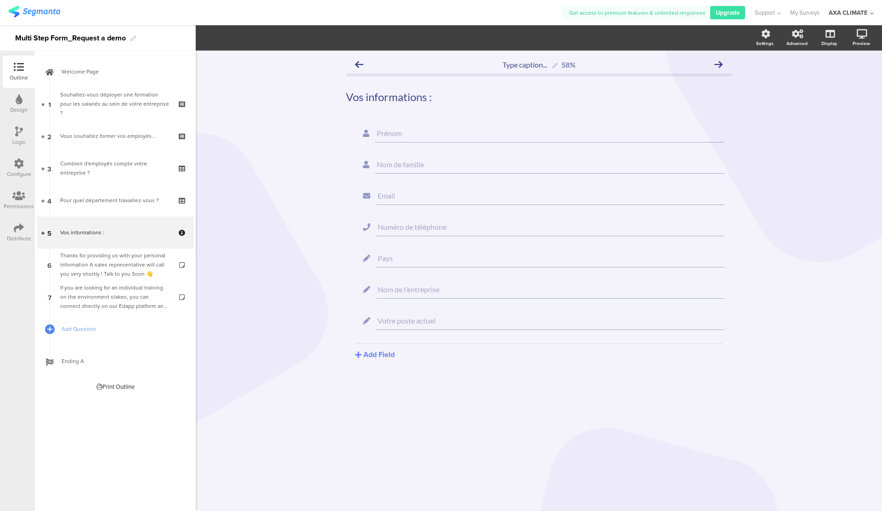
click at [675, 183] on section "Prénom Nom de famille Email Numéro de téléphone Pays Nom de l'entreprise Votre …" at bounding box center [539, 227] width 368 height 210
click at [444, 165] on input "Nom de famille" at bounding box center [550, 164] width 346 height 9
drag, startPoint x: 725, startPoint y: 152, endPoint x: 825, endPoint y: 119, distance: 105.2
drag, startPoint x: 729, startPoint y: 154, endPoint x: 840, endPoint y: 127, distance: 114.9
click at [447, 285] on input "Nom de l'entreprise" at bounding box center [551, 289] width 346 height 9
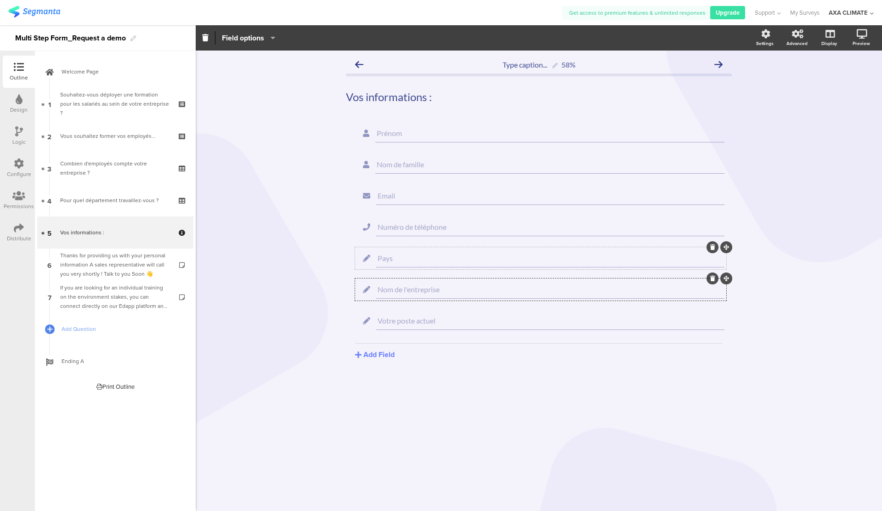
click at [448, 263] on div "Pays" at bounding box center [550, 258] width 348 height 18
click at [446, 256] on input "Pays" at bounding box center [551, 258] width 346 height 9
click at [440, 227] on input "Numéro de téléphone" at bounding box center [551, 226] width 346 height 9
click at [362, 65] on icon at bounding box center [359, 64] width 8 height 8
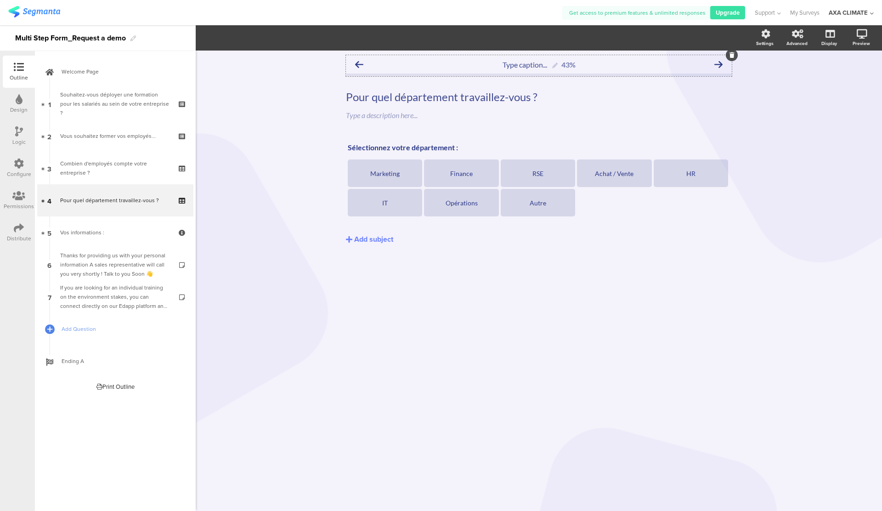
click at [363, 66] on div "Type caption... 43%" at bounding box center [539, 64] width 386 height 18
click at [358, 64] on icon at bounding box center [359, 64] width 8 height 8
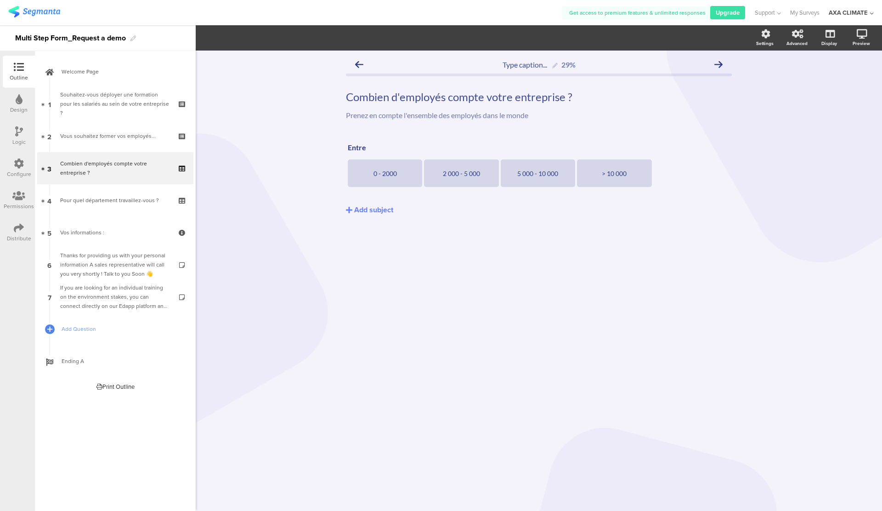
click at [358, 64] on icon at bounding box center [359, 64] width 8 height 8
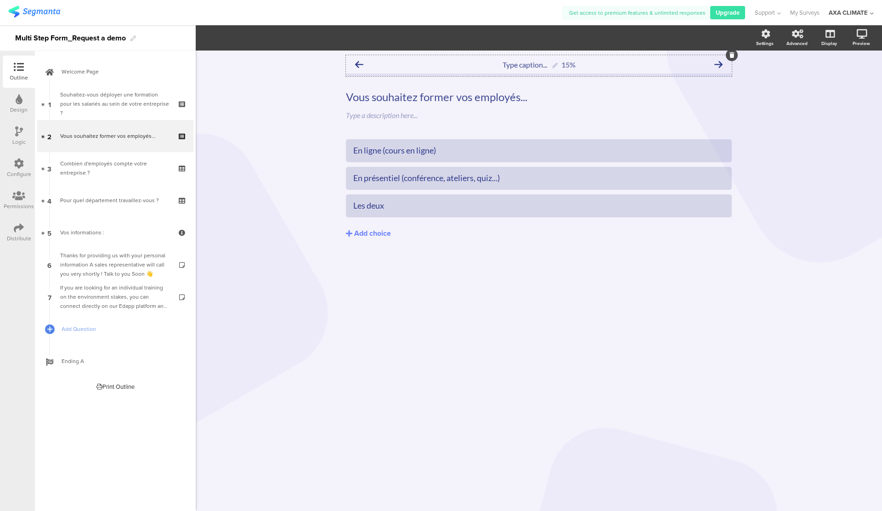
click at [717, 67] on icon at bounding box center [719, 64] width 8 height 8
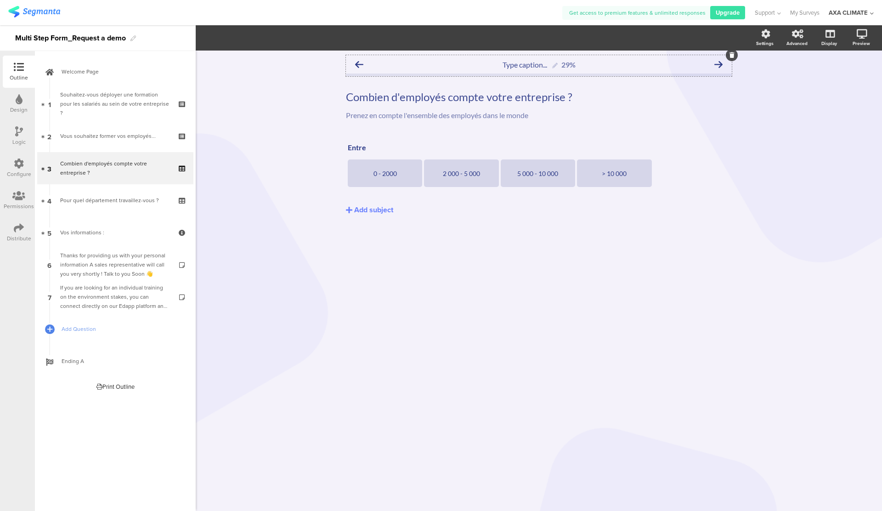
click at [356, 66] on icon at bounding box center [359, 64] width 8 height 8
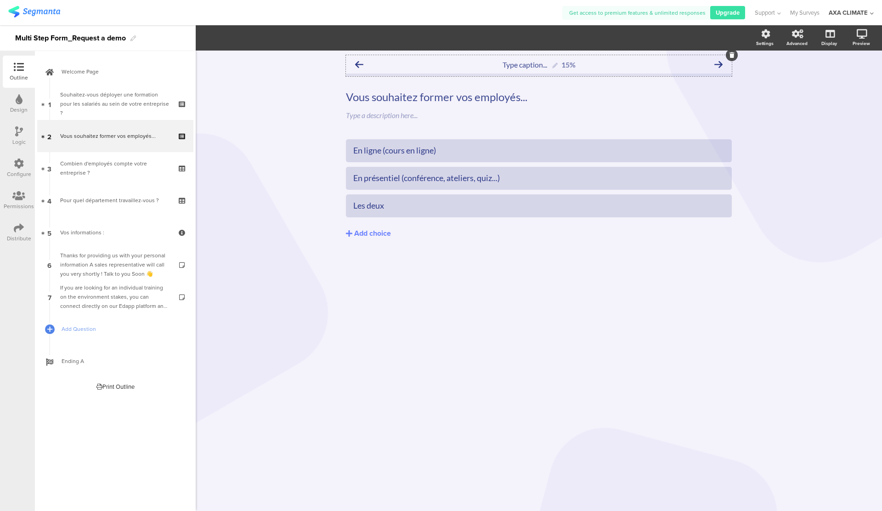
click at [721, 64] on icon at bounding box center [719, 64] width 8 height 8
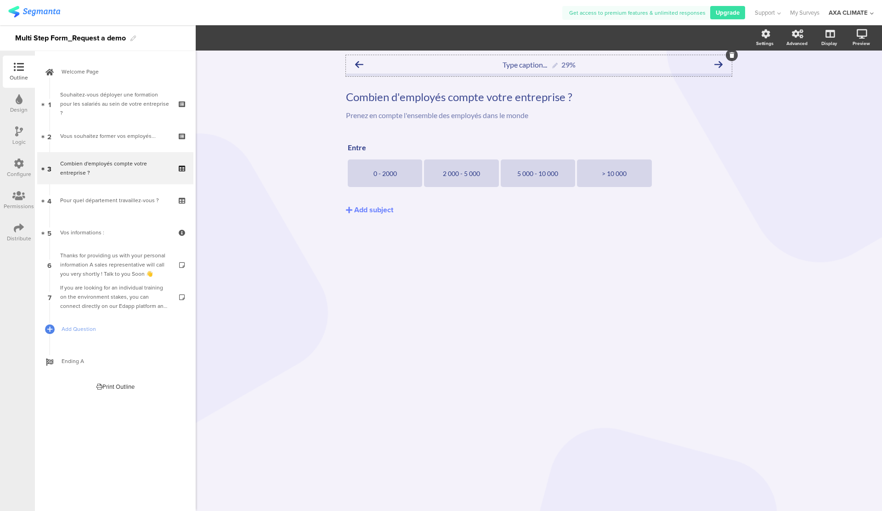
click at [360, 66] on icon at bounding box center [359, 64] width 8 height 8
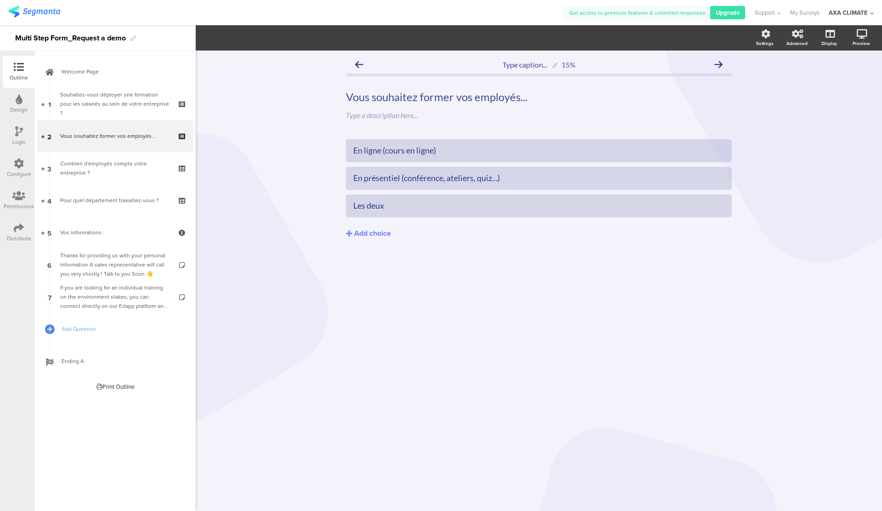
click at [360, 66] on icon at bounding box center [359, 64] width 8 height 8
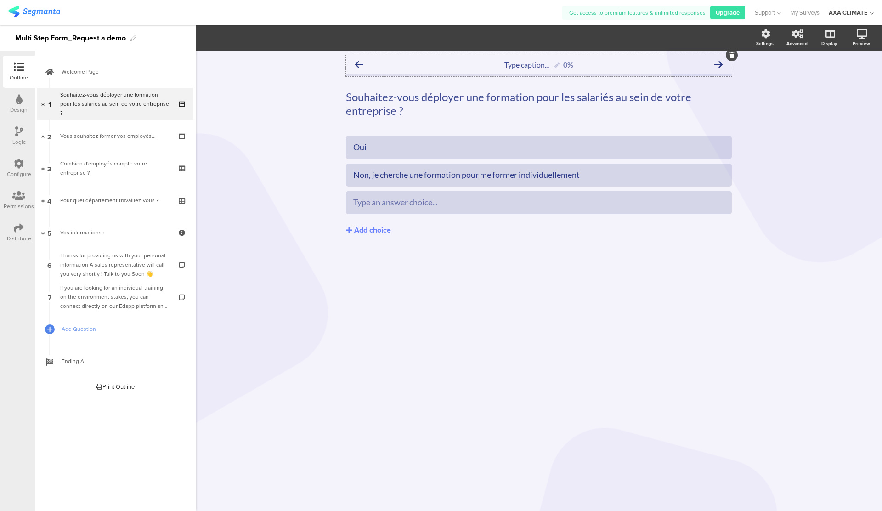
click at [722, 65] on icon at bounding box center [719, 64] width 8 height 8
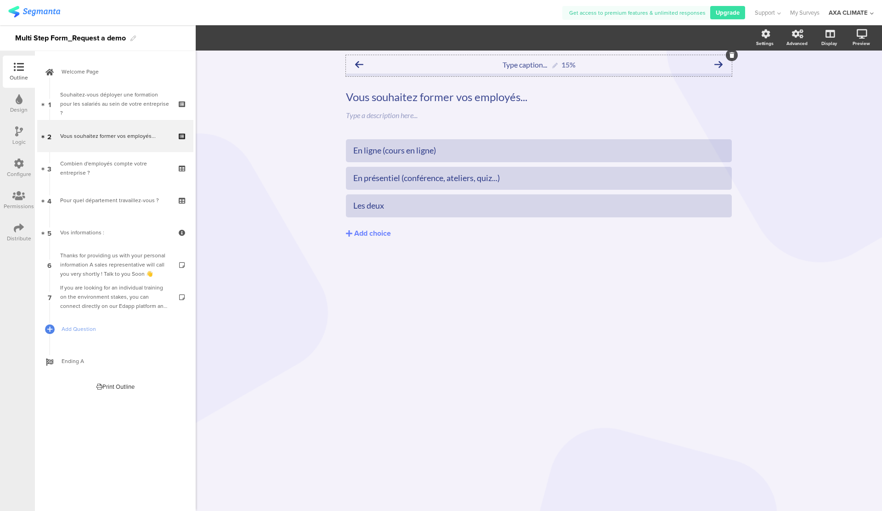
click at [722, 65] on icon at bounding box center [719, 64] width 8 height 8
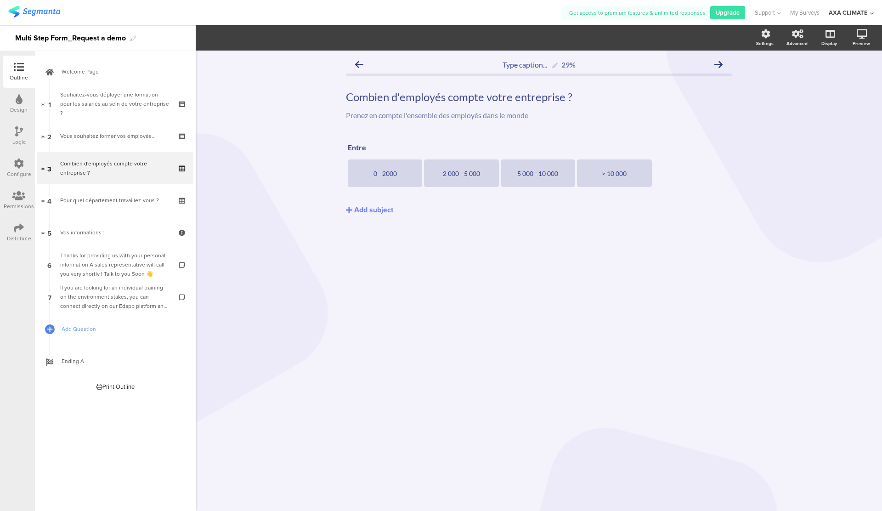
click at [722, 65] on icon at bounding box center [719, 64] width 8 height 8
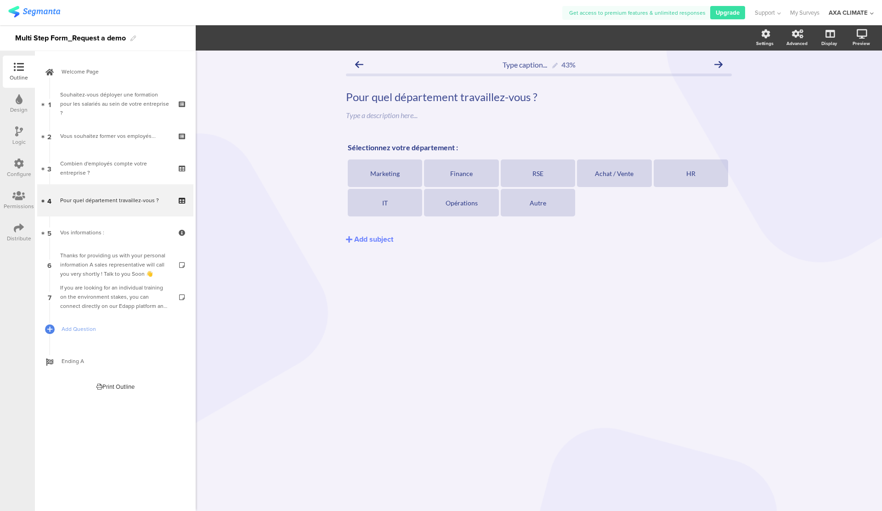
click at [722, 65] on icon at bounding box center [719, 64] width 8 height 8
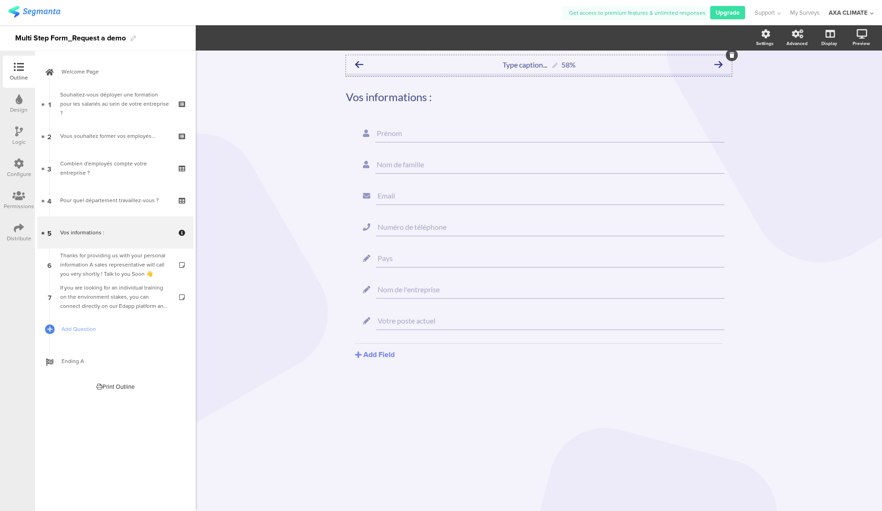
click at [368, 63] on div "Type caption... 58%" at bounding box center [539, 64] width 386 height 18
click at [359, 63] on icon at bounding box center [359, 64] width 8 height 8
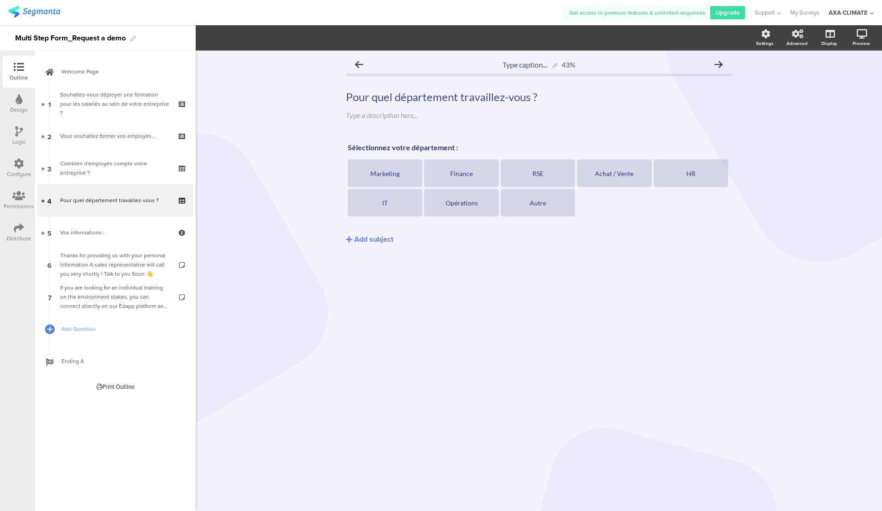
click at [359, 63] on icon at bounding box center [359, 64] width 8 height 8
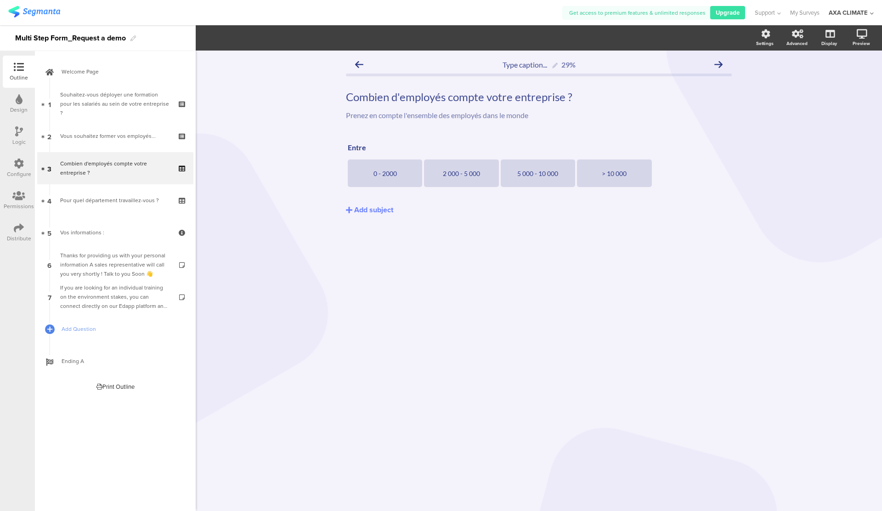
click at [359, 63] on icon at bounding box center [359, 64] width 8 height 8
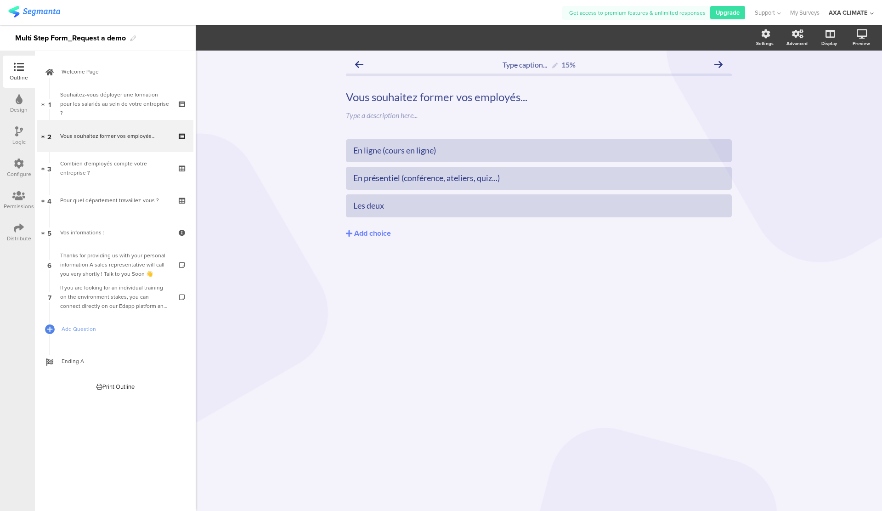
click at [359, 63] on icon at bounding box center [359, 64] width 8 height 8
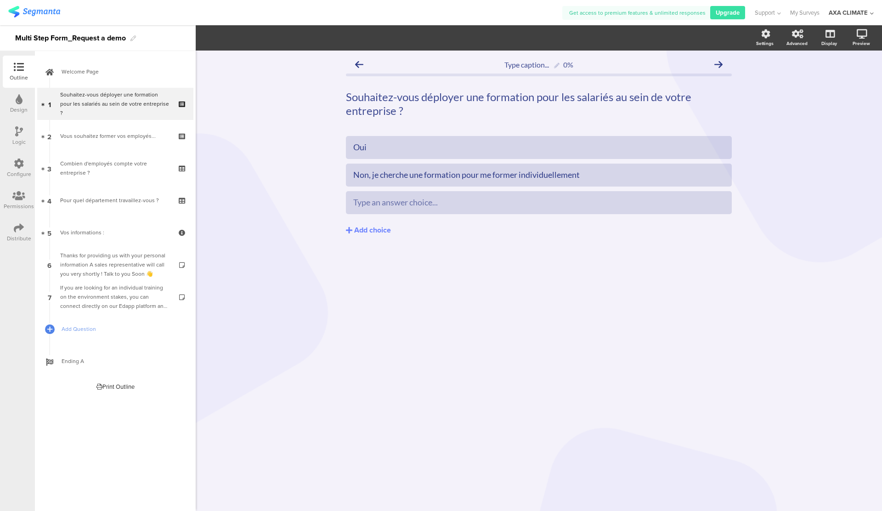
click at [359, 63] on icon at bounding box center [359, 64] width 8 height 8
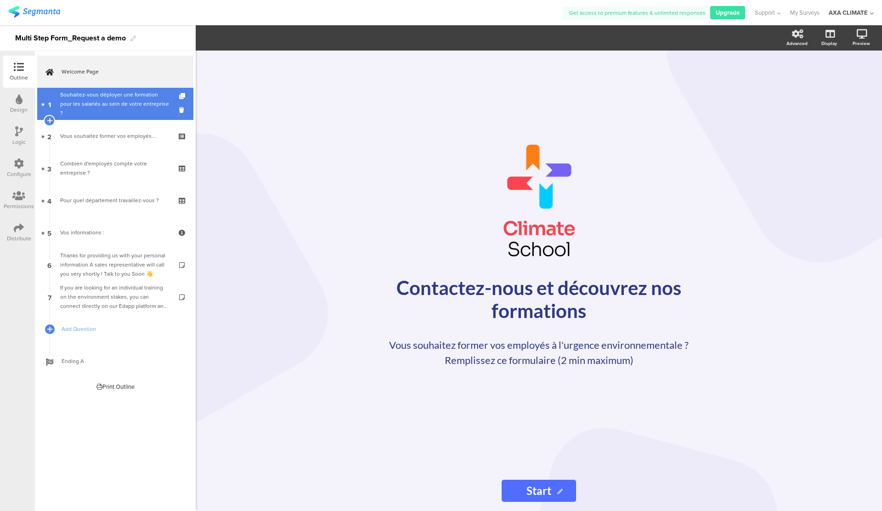
click at [136, 112] on div "Souhaitez-vous déployer une formation pour les salariés au sein de votre entrep…" at bounding box center [115, 104] width 110 height 28
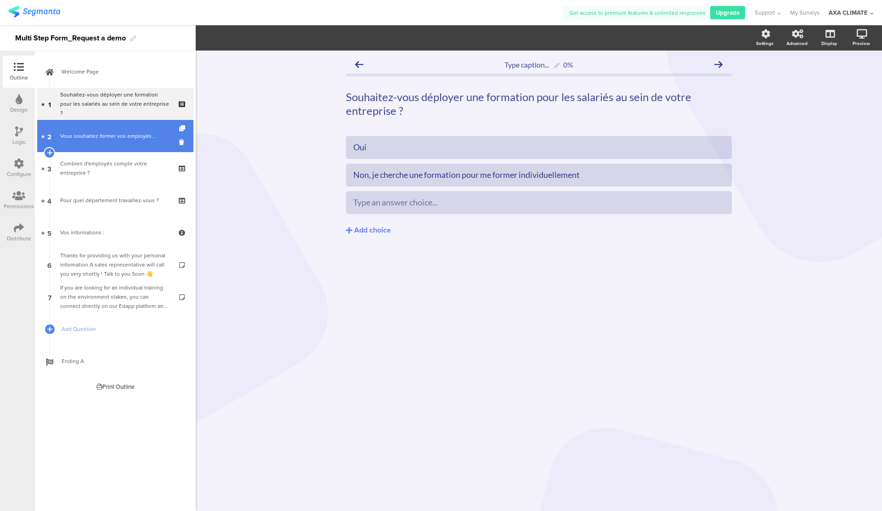
click at [142, 136] on div "Vous souhaitez former vos employés..." at bounding box center [115, 135] width 110 height 9
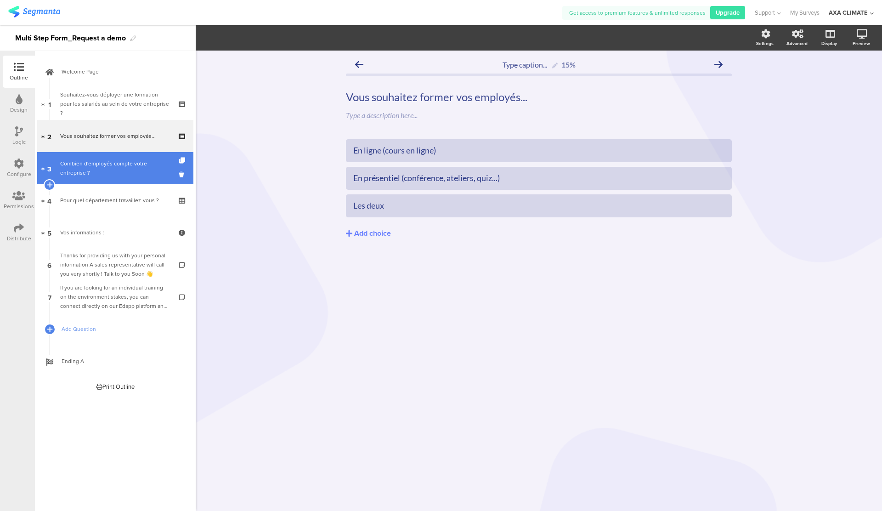
click at [131, 176] on div "Combien d'employés compte votre entreprise ?" at bounding box center [115, 168] width 110 height 18
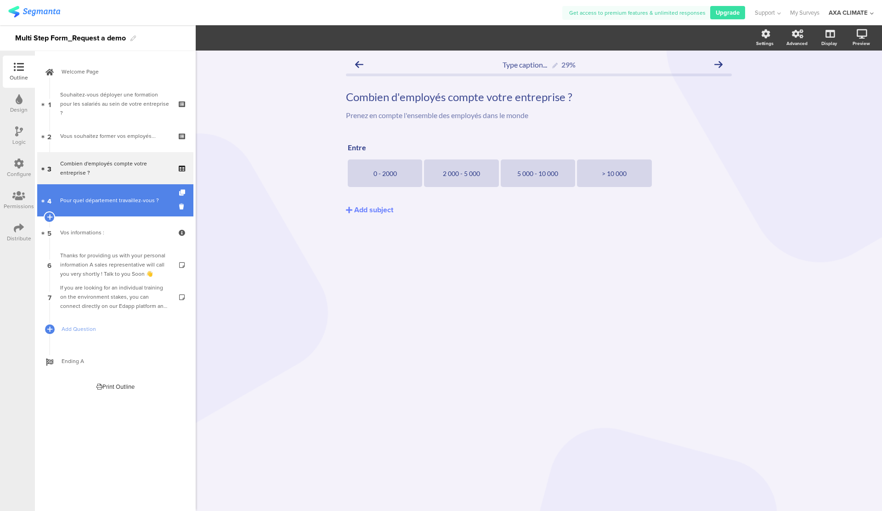
click at [135, 192] on link "4 Pour quel département travaillez-vous ?" at bounding box center [115, 200] width 156 height 32
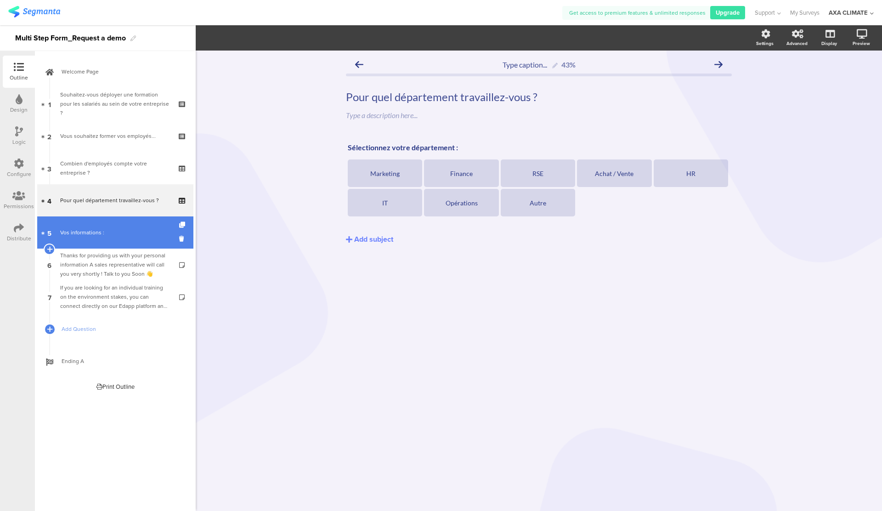
click at [132, 227] on link "5 Vos informations :" at bounding box center [115, 232] width 156 height 32
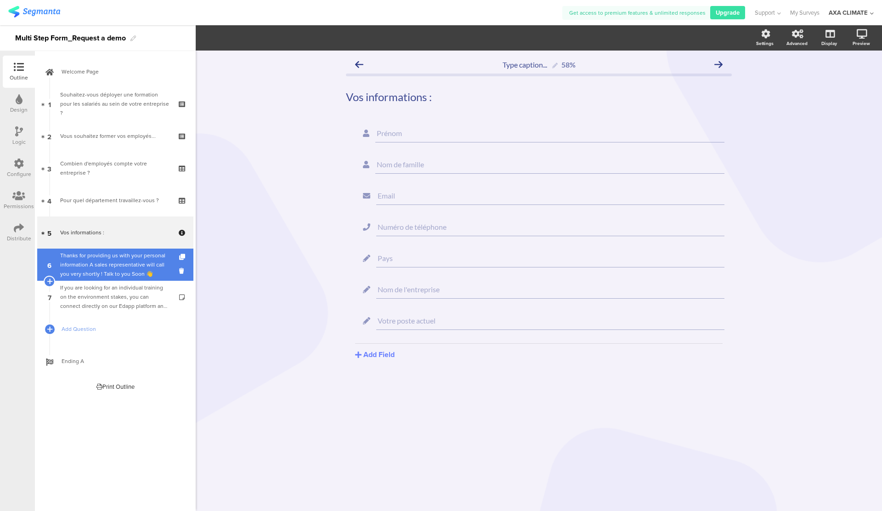
click at [136, 251] on div "Thanks for providing us with your personal information A sales representative w…" at bounding box center [115, 265] width 110 height 28
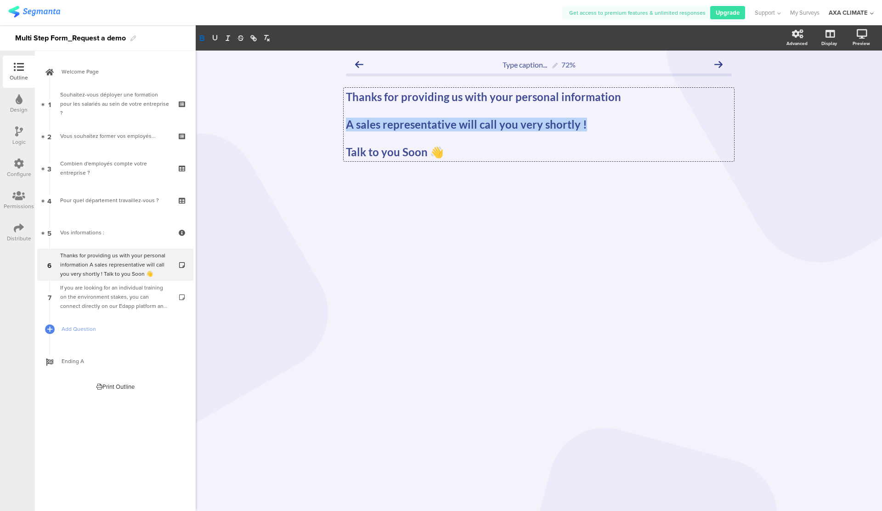
drag, startPoint x: 585, startPoint y: 125, endPoint x: 341, endPoint y: 126, distance: 244.0
click at [341, 126] on div "Type caption... 72% Thanks for providing us with your personal information A sa…" at bounding box center [539, 133] width 404 height 164
click at [413, 139] on p at bounding box center [539, 138] width 386 height 14
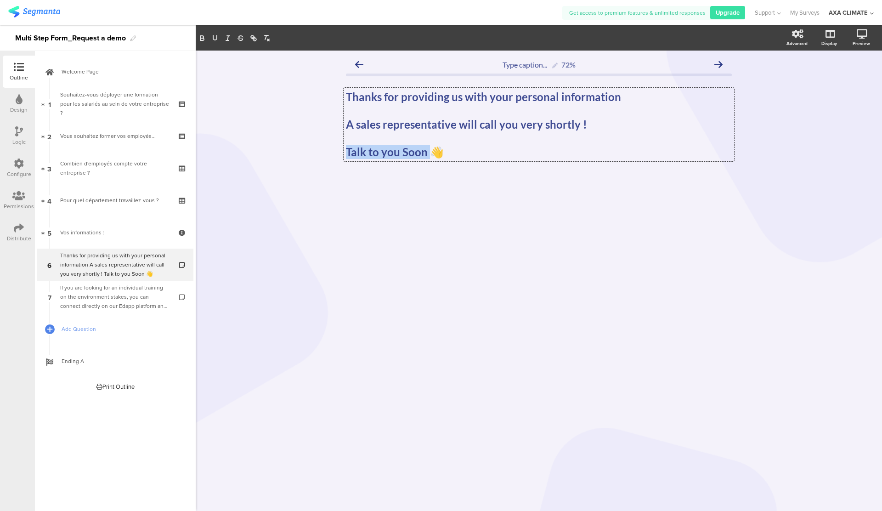
drag, startPoint x: 428, startPoint y: 151, endPoint x: 329, endPoint y: 150, distance: 99.7
click at [329, 150] on div "Type caption... 72% Thanks for providing us with your personal information A sa…" at bounding box center [539, 281] width 687 height 460
click at [417, 152] on p "A bientôt 👋" at bounding box center [539, 152] width 386 height 14
click at [357, 180] on strong "La Climate School" at bounding box center [390, 179] width 89 height 13
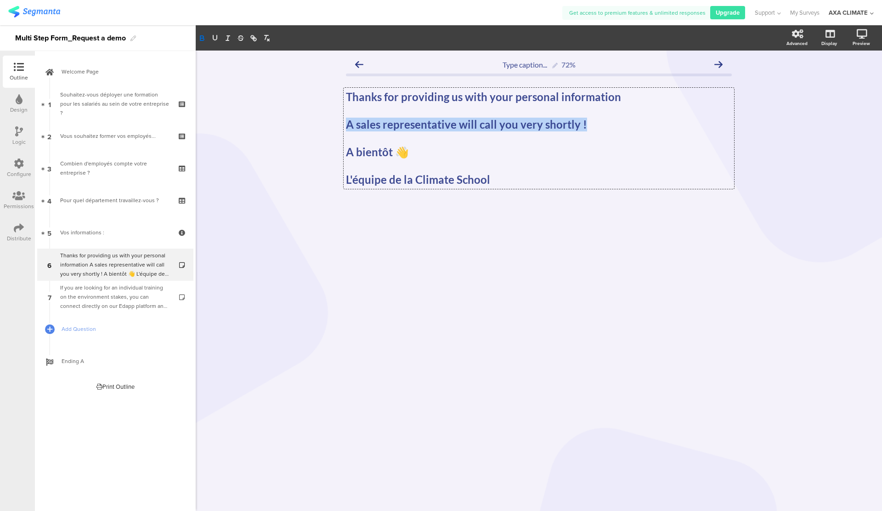
drag, startPoint x: 596, startPoint y: 124, endPoint x: 346, endPoint y: 124, distance: 250.0
click at [346, 124] on p "A sales representative will call you very shortly !" at bounding box center [539, 125] width 386 height 14
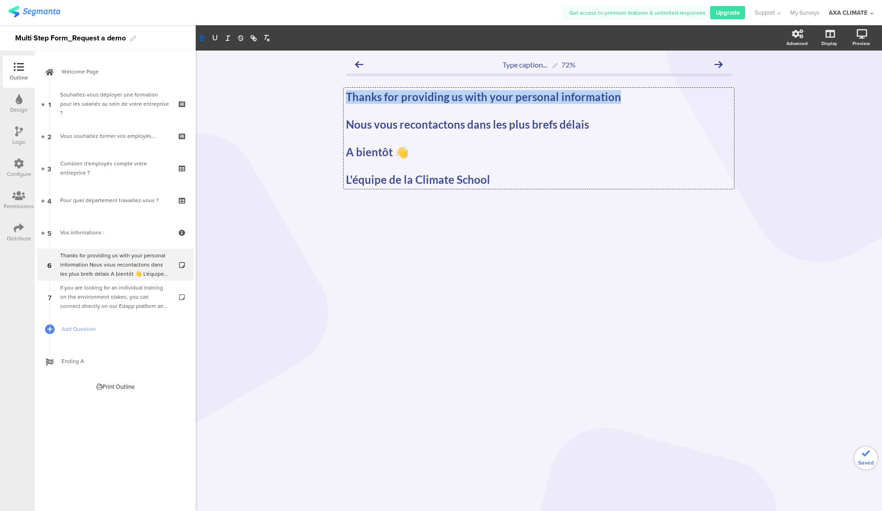
drag, startPoint x: 630, startPoint y: 102, endPoint x: 354, endPoint y: 89, distance: 276.0
click at [354, 89] on div "Thanks for providing us with your personal information Nous vous recontactons d…" at bounding box center [539, 138] width 391 height 101
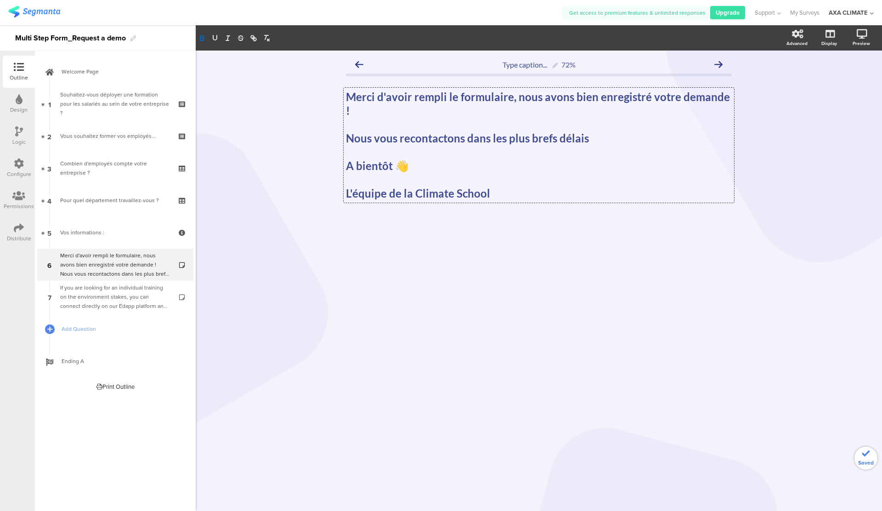
click at [598, 131] on p "Nous vous recontactons dans les plus brefs délais" at bounding box center [539, 138] width 386 height 14
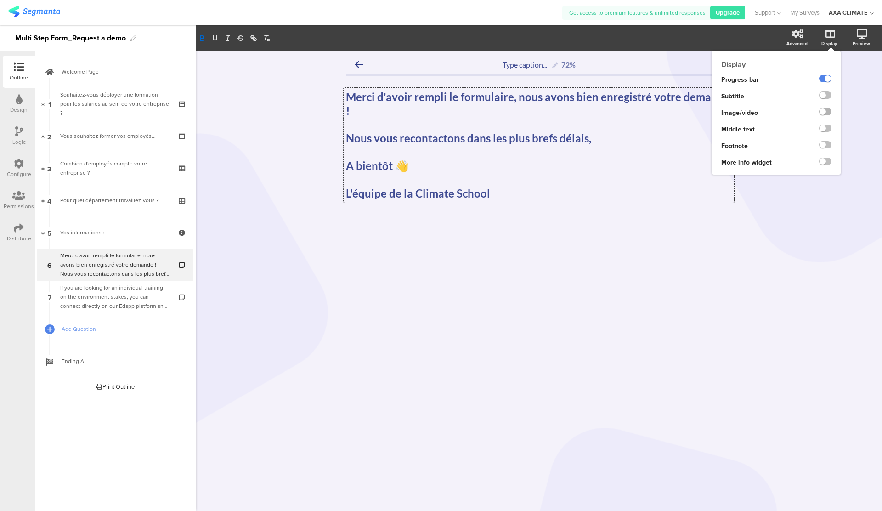
click at [823, 110] on label at bounding box center [825, 111] width 12 height 7
click at [0, 0] on input "checkbox" at bounding box center [0, 0] width 0 height 0
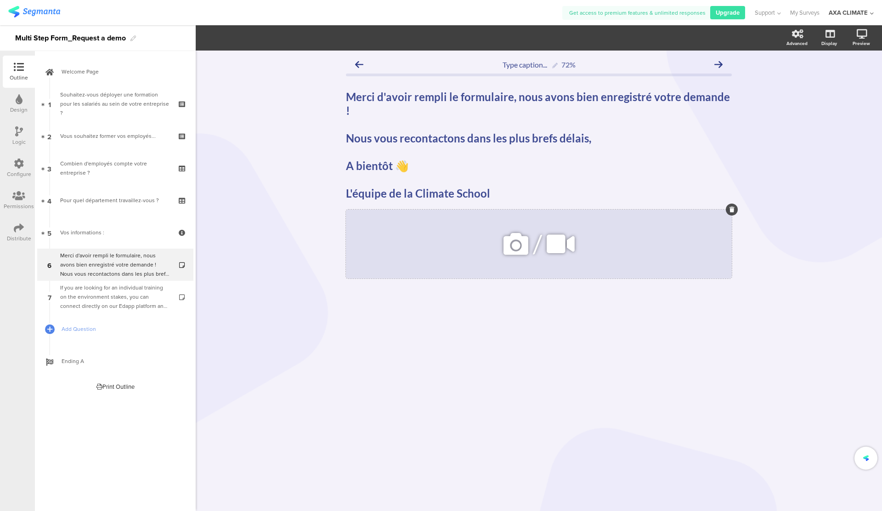
click at [524, 228] on icon at bounding box center [515, 243] width 31 height 31
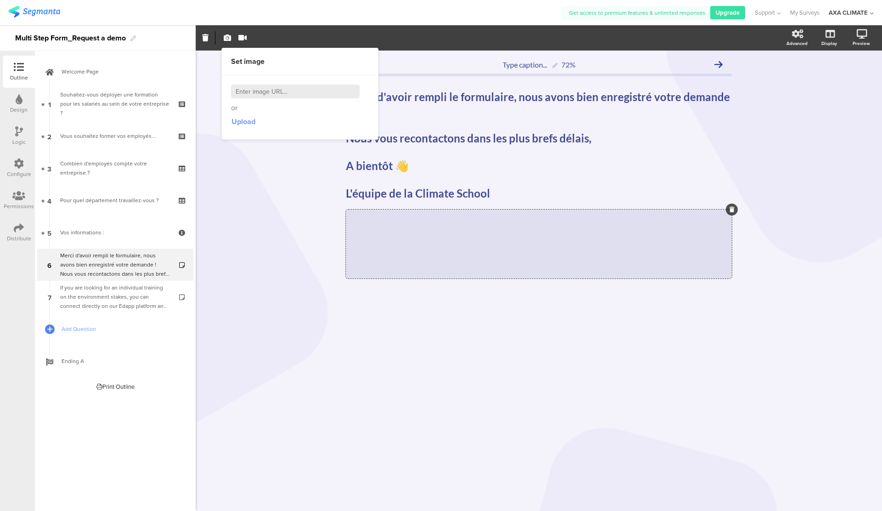
click at [245, 119] on span "Upload" at bounding box center [244, 121] width 24 height 11
click at [485, 217] on div "/" at bounding box center [539, 244] width 386 height 69
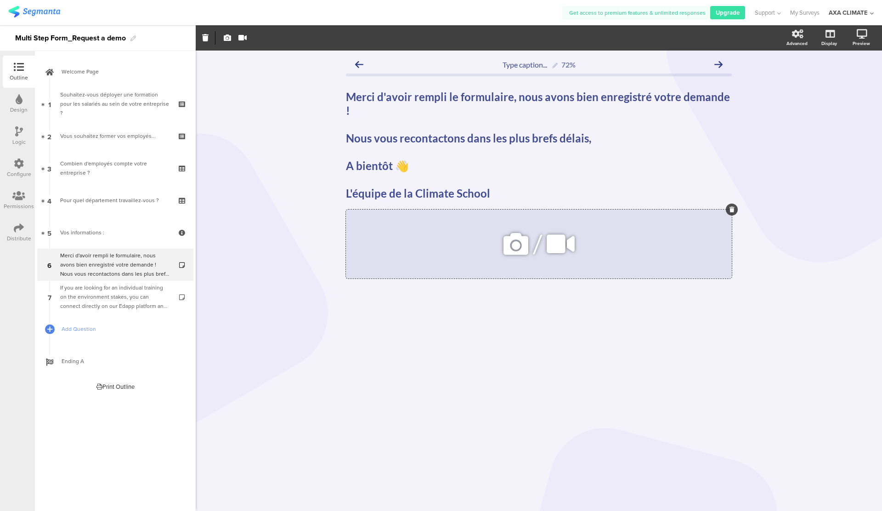
click at [516, 236] on icon at bounding box center [515, 243] width 31 height 31
click at [514, 236] on icon at bounding box center [515, 243] width 31 height 31
click at [516, 231] on icon at bounding box center [515, 243] width 31 height 31
click at [710, 297] on div at bounding box center [539, 313] width 386 height 32
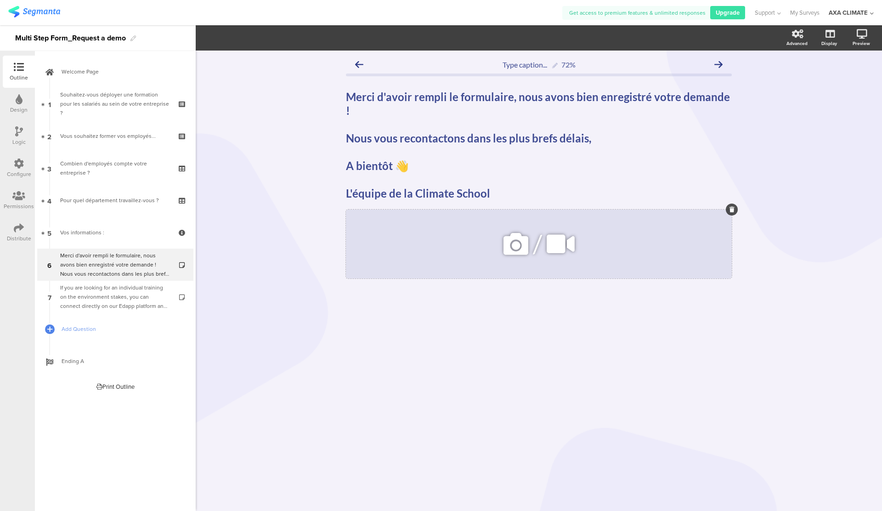
click at [511, 228] on icon at bounding box center [515, 243] width 31 height 31
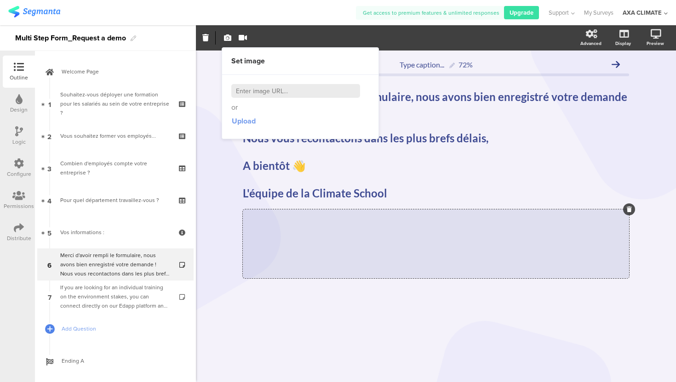
click at [243, 120] on span "Upload" at bounding box center [244, 121] width 24 height 11
click at [460, 229] on icon at bounding box center [457, 243] width 34 height 31
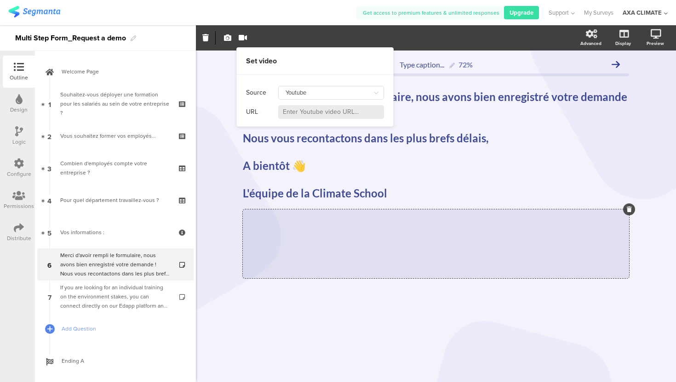
click at [323, 109] on input at bounding box center [331, 112] width 106 height 14
click at [318, 94] on input "Youtube" at bounding box center [331, 93] width 106 height 14
click at [327, 72] on div "Set video" at bounding box center [315, 61] width 156 height 27
click at [305, 109] on input at bounding box center [331, 112] width 106 height 14
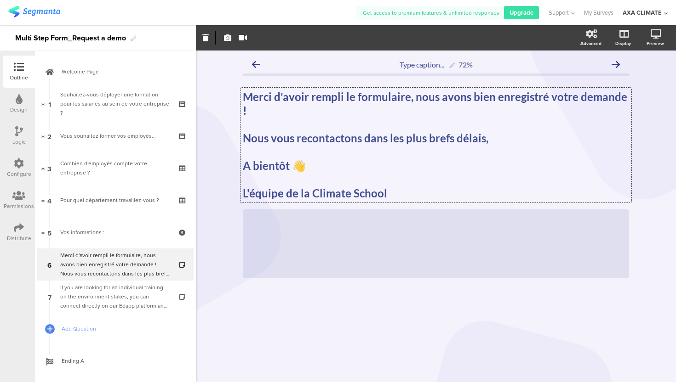
click at [365, 177] on div "Merci d'avoir rempli le formulaire, nous avons bien enregistré votre demande ! …" at bounding box center [435, 145] width 391 height 115
click at [392, 187] on p "L'équipe de la Climate School" at bounding box center [436, 194] width 386 height 14
click at [375, 217] on div "/" at bounding box center [436, 244] width 386 height 69
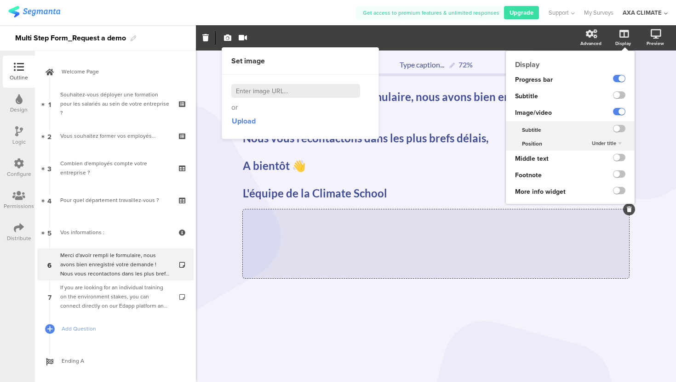
click at [624, 38] on icon at bounding box center [623, 33] width 9 height 9
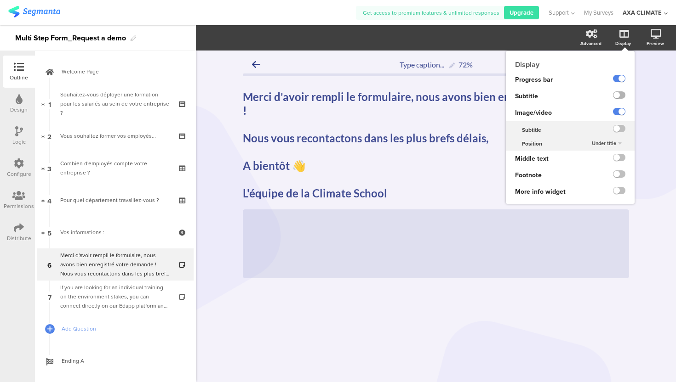
click at [620, 96] on label at bounding box center [619, 94] width 12 height 7
click at [0, 0] on input "checkbox" at bounding box center [0, 0] width 0 height 0
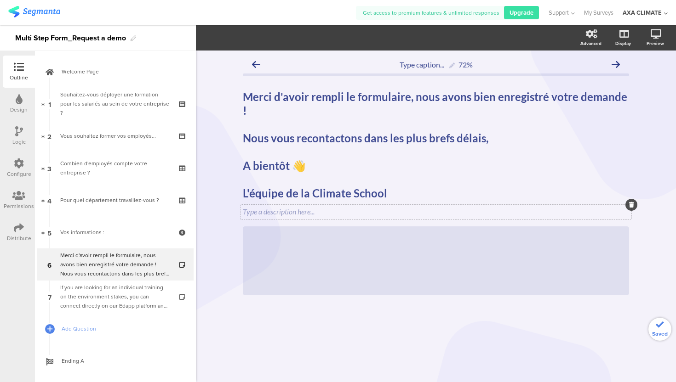
click at [314, 205] on div "Type a description here..." at bounding box center [435, 212] width 391 height 15
click at [397, 227] on div "/" at bounding box center [436, 261] width 386 height 69
click at [450, 245] on icon at bounding box center [457, 260] width 34 height 31
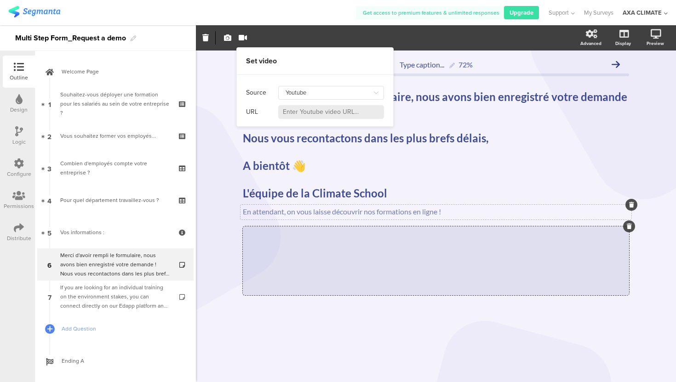
click at [314, 114] on input at bounding box center [331, 112] width 106 height 14
paste input "[URL][DOMAIN_NAME][DOMAIN_NAME]"
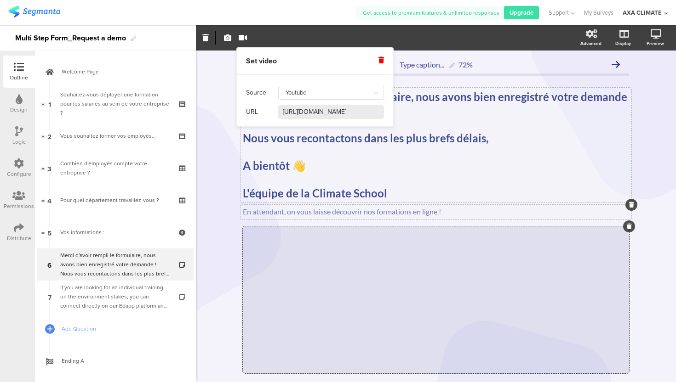
type input "[URL][DOMAIN_NAME]"
click at [599, 152] on div "Merci d'avoir rempli le formulaire, nous avons bien enregistré votre demande ! …" at bounding box center [435, 145] width 391 height 115
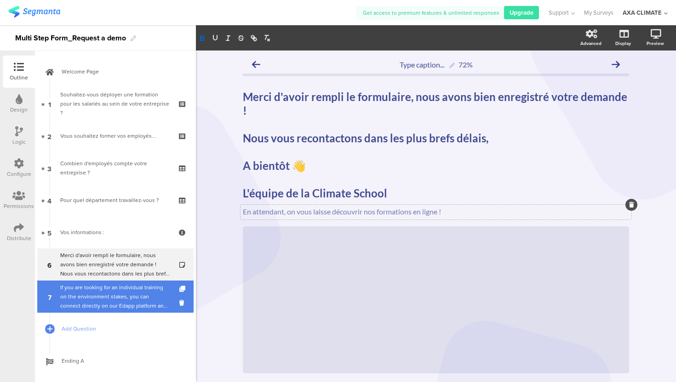
click at [130, 295] on div "If you are looking for an individual training on the environment stakes, you ca…" at bounding box center [115, 297] width 110 height 28
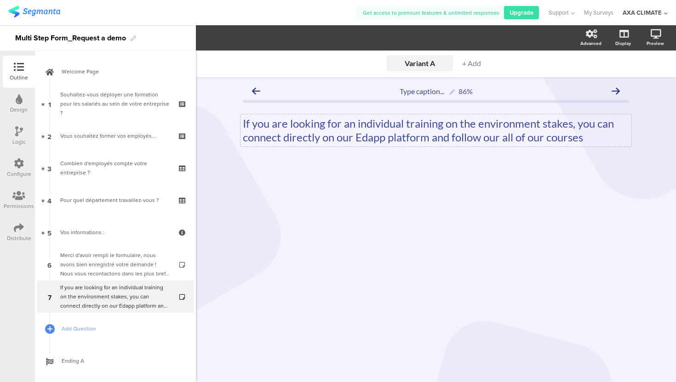
click at [588, 138] on div "If you are looking for an individual training on the environment stakes, you ca…" at bounding box center [435, 130] width 391 height 32
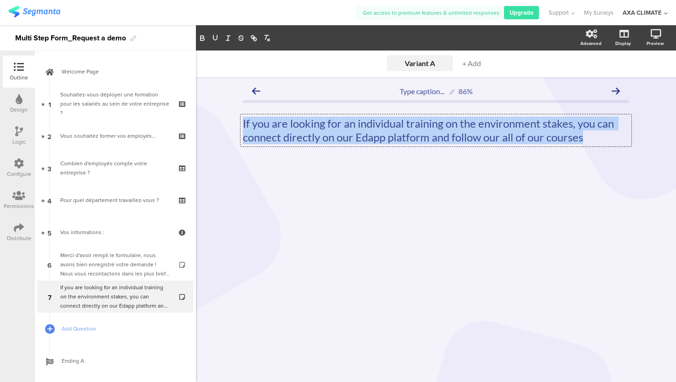
drag, startPoint x: 588, startPoint y: 138, endPoint x: 236, endPoint y: 123, distance: 352.3
click at [236, 123] on div "Type caption... 86% If you are looking for an individual training on the enviro…" at bounding box center [435, 138] width 404 height 122
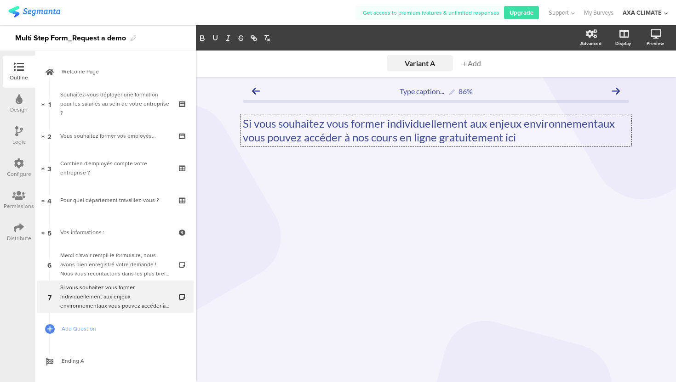
drag, startPoint x: 517, startPoint y: 134, endPoint x: 505, endPoint y: 135, distance: 12.0
click at [505, 135] on p "Si vous souhaitez vous former individuellement aux enjeux environnementaux vous…" at bounding box center [436, 131] width 386 height 28
click at [526, 139] on p "Si vous souhaitez vous former individuellement aux enjeux environnementaux vous…" at bounding box center [436, 131] width 386 height 28
drag, startPoint x: 515, startPoint y: 137, endPoint x: 503, endPoint y: 136, distance: 12.0
click at [503, 136] on p "Si vous souhaitez vous former individuellement aux enjeux environnementaux vous…" at bounding box center [436, 131] width 386 height 28
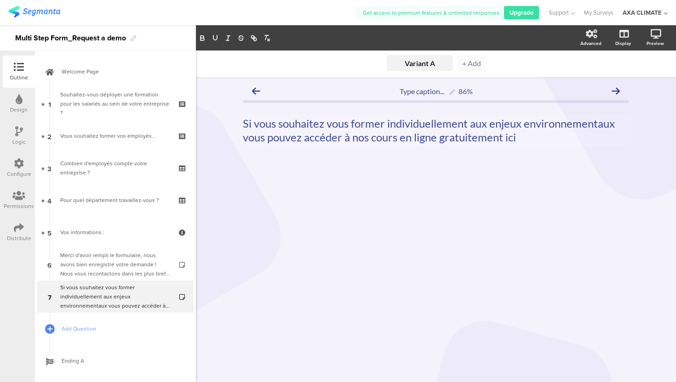
click at [472, 62] on span "+ Add" at bounding box center [471, 63] width 19 height 9
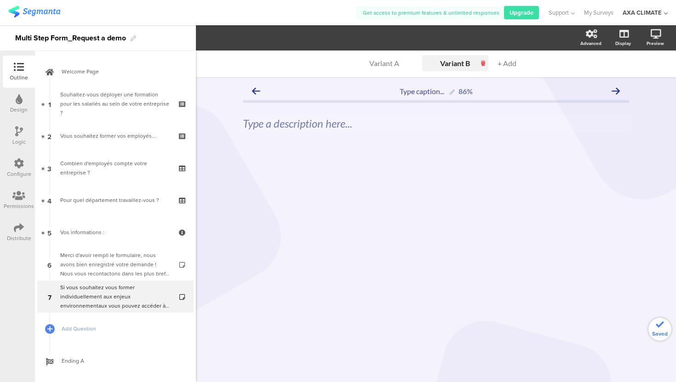
click at [486, 66] on div at bounding box center [483, 63] width 10 height 7
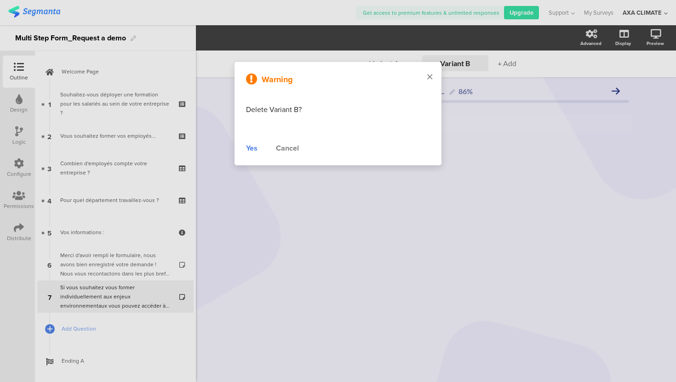
click at [432, 76] on div at bounding box center [429, 77] width 23 height 31
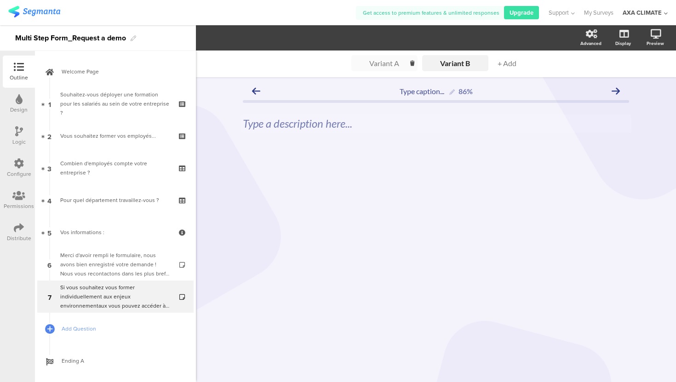
click at [393, 65] on div "Variant A" at bounding box center [384, 63] width 46 height 9
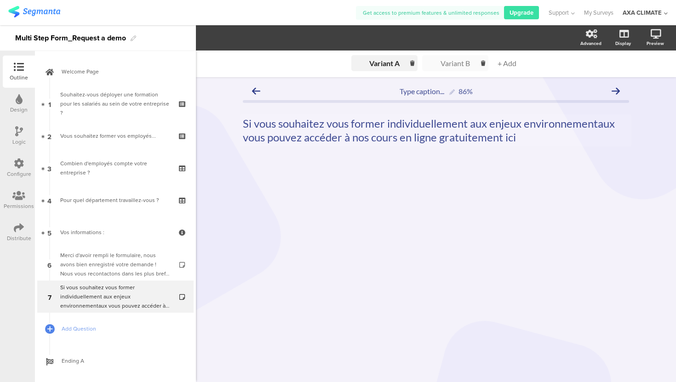
click at [449, 66] on div "Variant B" at bounding box center [455, 63] width 46 height 9
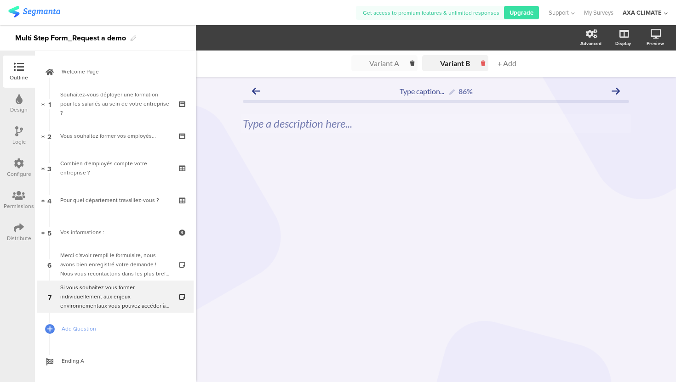
click at [483, 64] on icon at bounding box center [483, 63] width 4 height 7
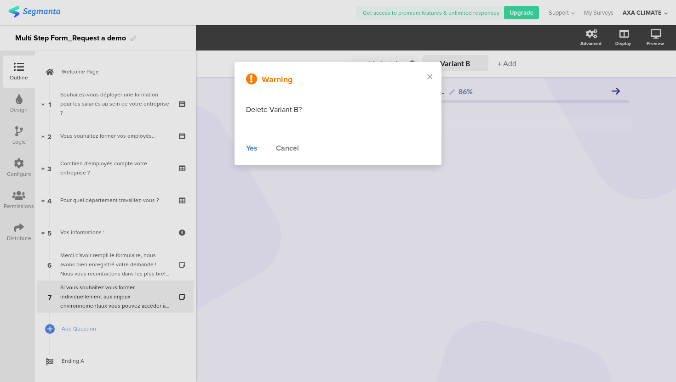
click at [253, 151] on div "Yes" at bounding box center [251, 148] width 11 height 11
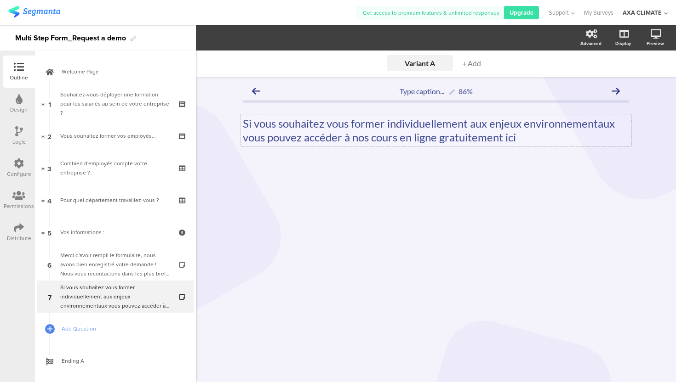
click at [527, 136] on p "Si vous souhaitez vous former individuellement aux enjeux environnementaux vous…" at bounding box center [436, 131] width 386 height 28
drag, startPoint x: 527, startPoint y: 136, endPoint x: 504, endPoint y: 134, distance: 23.0
click at [504, 135] on p "Si vous souhaitez vous former individuellement aux enjeux environnementaux vous…" at bounding box center [436, 131] width 386 height 28
click at [253, 39] on icon "button" at bounding box center [254, 39] width 3 height 3
drag, startPoint x: 518, startPoint y: 137, endPoint x: 242, endPoint y: 138, distance: 276.6
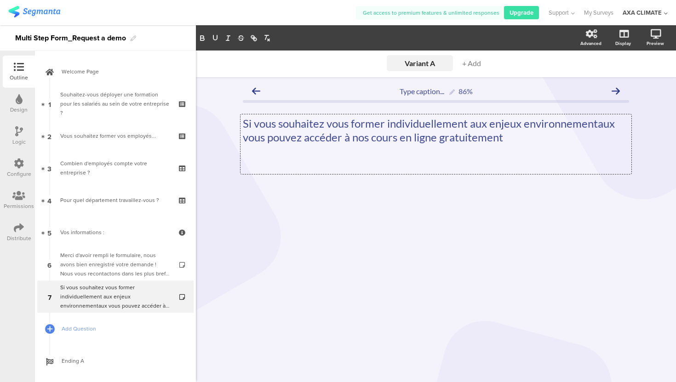
click at [242, 138] on div "Si vous souhaitez vous former individuellement aux enjeux environnementaux vous…" at bounding box center [435, 144] width 391 height 60
click at [254, 35] on icon "button" at bounding box center [254, 38] width 8 height 8
paste input "[URL][DOMAIN_NAME]"
type input "[URL][DOMAIN_NAME]"
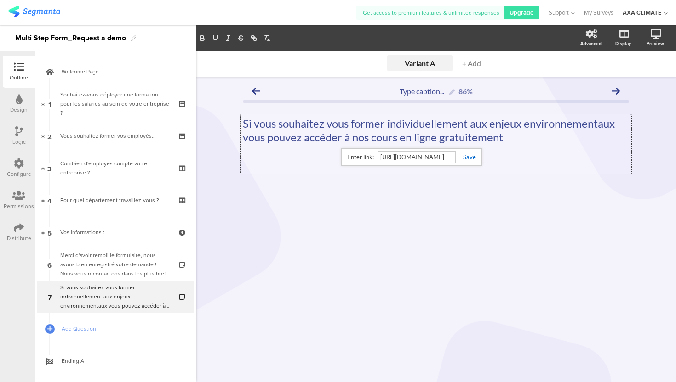
scroll to position [0, 0]
click at [464, 158] on link at bounding box center [465, 156] width 20 height 7
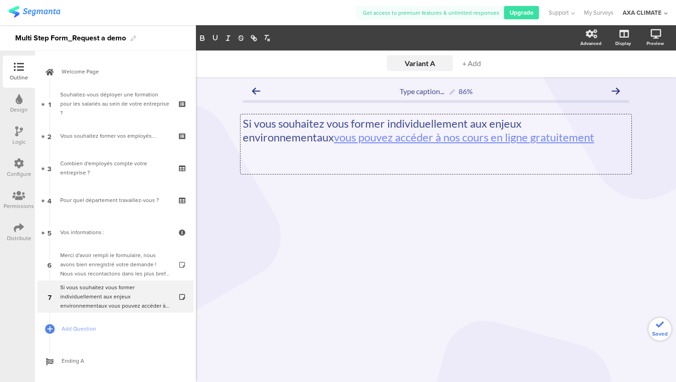
click at [514, 137] on p "Si vous souhaitez vous former individuellement aux enjeux environnementaux vous…" at bounding box center [436, 131] width 386 height 28
click at [615, 91] on icon at bounding box center [615, 91] width 8 height 8
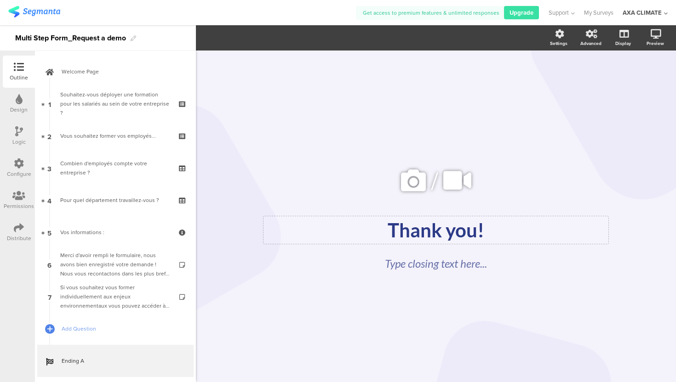
click at [467, 223] on div "Thank you!" at bounding box center [436, 230] width 340 height 23
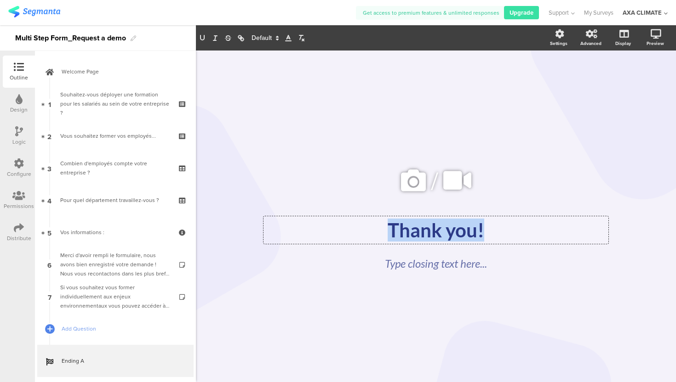
drag, startPoint x: 481, startPoint y: 230, endPoint x: 370, endPoint y: 232, distance: 110.3
click at [370, 232] on p "Thank you!" at bounding box center [436, 230] width 340 height 23
click at [444, 297] on div "/ Merci ! Merci ! Merci ! Type closing text here..." at bounding box center [436, 212] width 386 height 323
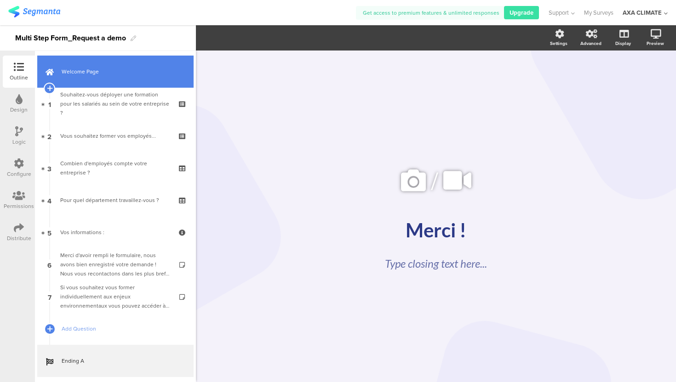
click at [118, 67] on link "Welcome Page" at bounding box center [115, 72] width 156 height 32
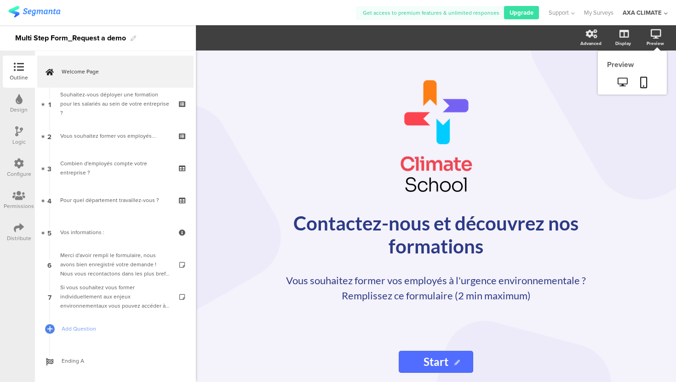
click at [659, 33] on icon at bounding box center [655, 33] width 11 height 9
click at [622, 79] on icon at bounding box center [622, 82] width 10 height 9
click at [460, 365] on input "Start" at bounding box center [435, 362] width 74 height 22
click at [454, 362] on icon at bounding box center [457, 363] width 6 height 6
click at [443, 362] on input "Start" at bounding box center [435, 362] width 74 height 22
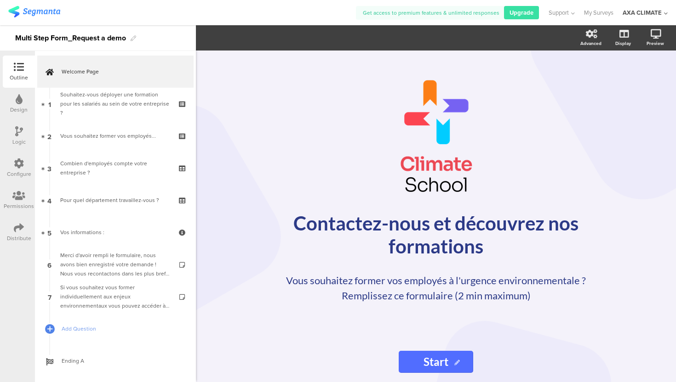
drag, startPoint x: 446, startPoint y: 363, endPoint x: 415, endPoint y: 360, distance: 30.9
click at [415, 360] on input "Start" at bounding box center [435, 362] width 74 height 22
click at [565, 345] on div "/ Contactez-nous et découvrez nos formations Contactez-nous et découvrez nos fo…" at bounding box center [436, 217] width 386 height 332
drag, startPoint x: 469, startPoint y: 364, endPoint x: 397, endPoint y: 362, distance: 71.3
click at [397, 362] on input "Commencez" at bounding box center [435, 362] width 110 height 22
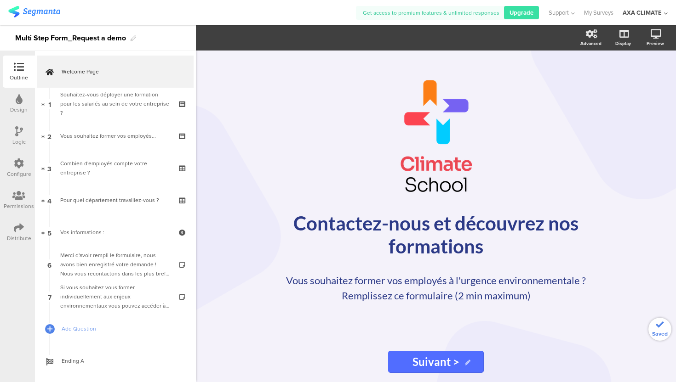
type input "Suivant >"
click at [507, 335] on div "/ Contactez-nous et découvrez nos formations Contactez-nous et découvrez nos fo…" at bounding box center [436, 196] width 368 height 291
click at [28, 10] on img at bounding box center [34, 11] width 52 height 11
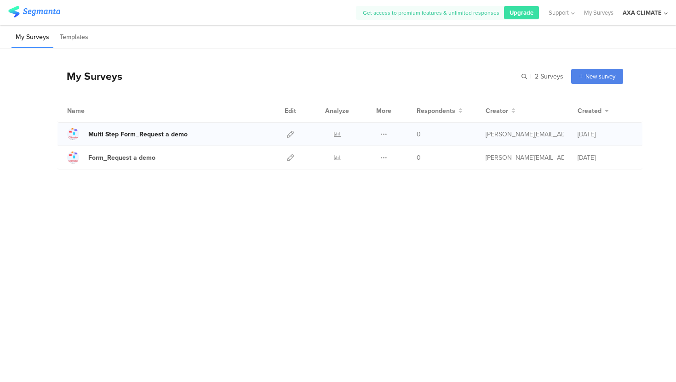
click at [156, 133] on div "Multi Step Form_Request a demo" at bounding box center [137, 135] width 99 height 10
click at [180, 129] on link "Multi Step Form_Request a demo" at bounding box center [127, 134] width 120 height 12
click at [290, 136] on icon at bounding box center [290, 134] width 7 height 7
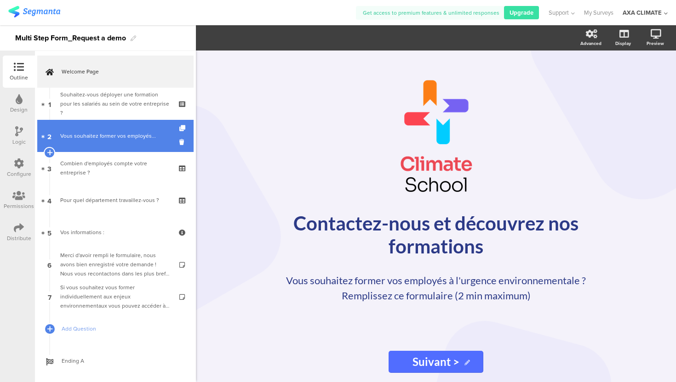
click at [123, 133] on div "Vous souhaitez former vos employés..." at bounding box center [115, 135] width 110 height 9
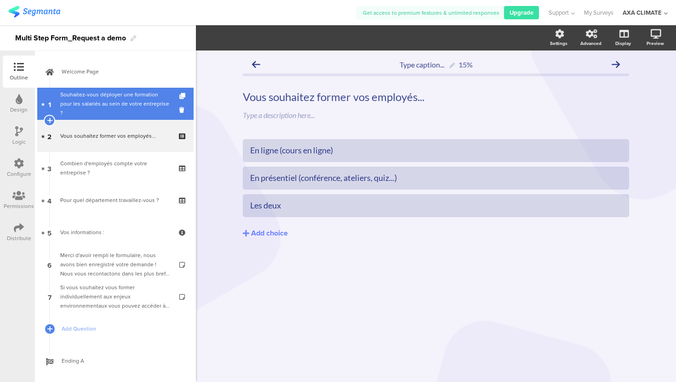
click at [133, 107] on div "Souhaitez-vous déployer une formation pour les salariés au sein de votre entrep…" at bounding box center [115, 104] width 110 height 28
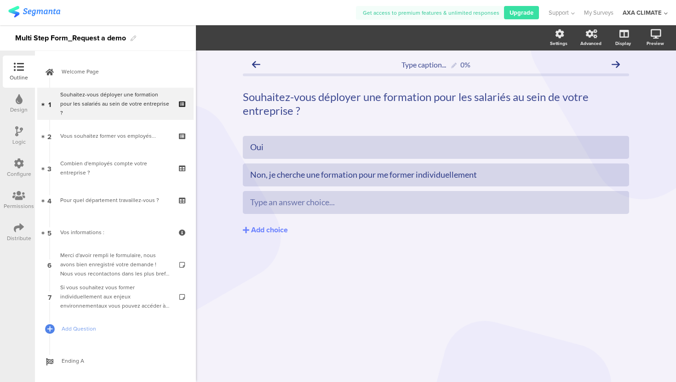
click at [44, 11] on img at bounding box center [34, 11] width 52 height 11
